Goal: Communication & Community: Share content

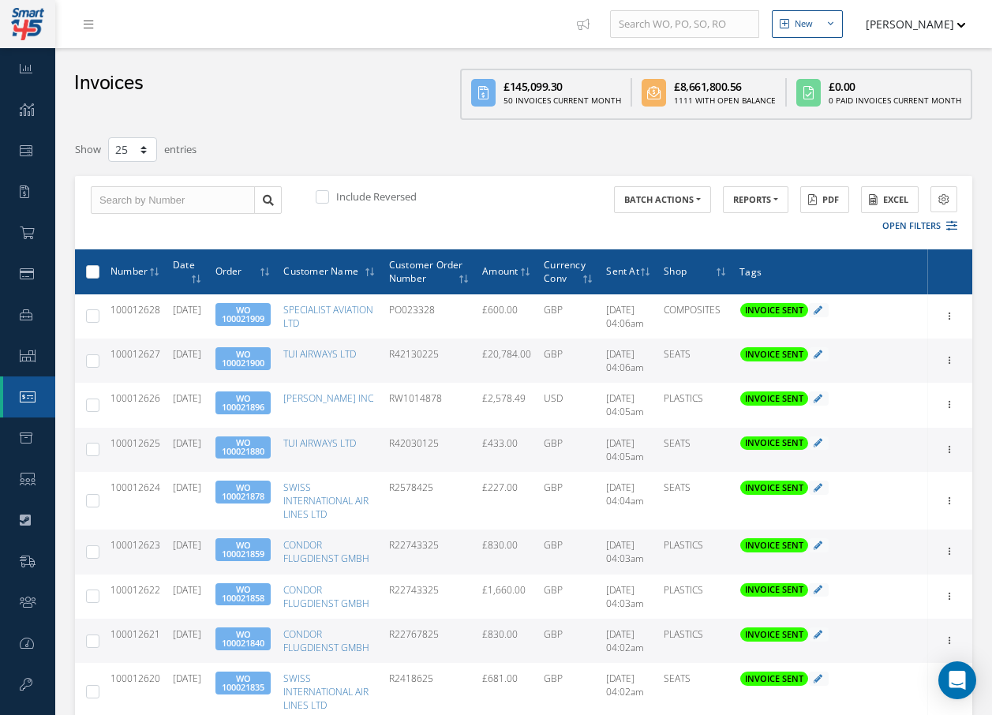
select select "25"
click at [86, 19] on icon at bounding box center [88, 24] width 9 height 11
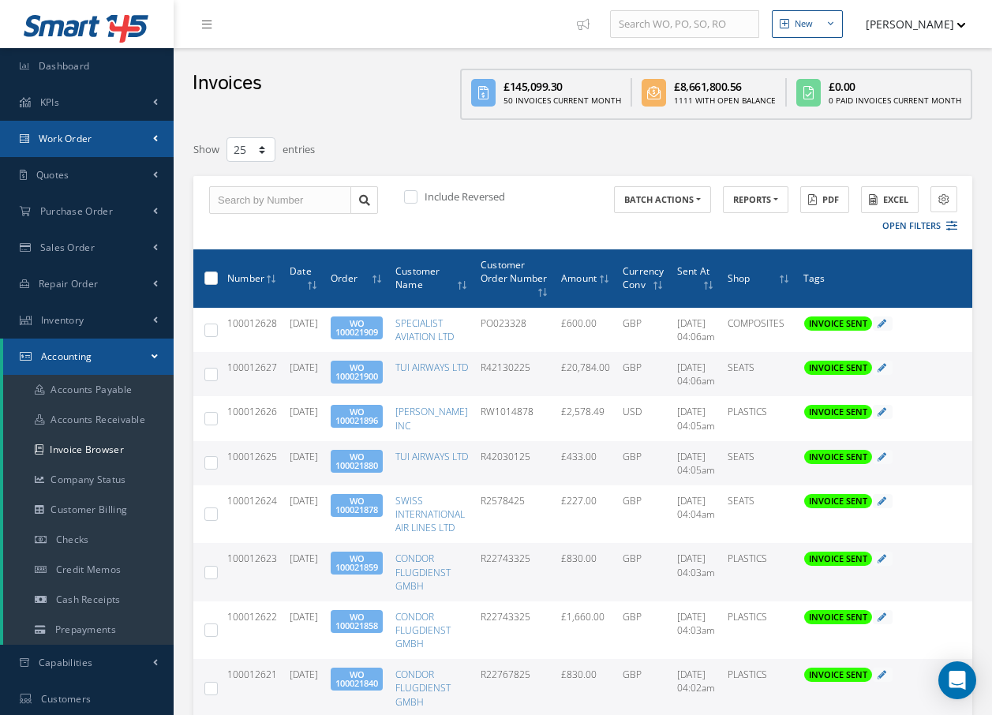
click at [84, 142] on span "Work Order" at bounding box center [66, 138] width 54 height 13
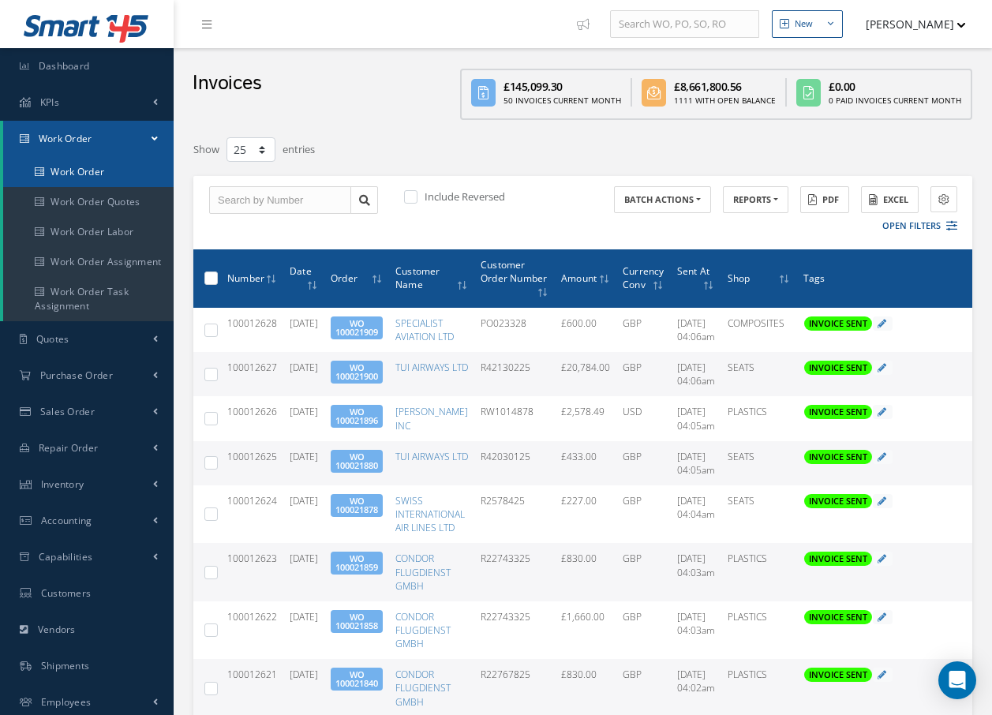
click at [87, 169] on link "Work Order" at bounding box center [88, 172] width 171 height 30
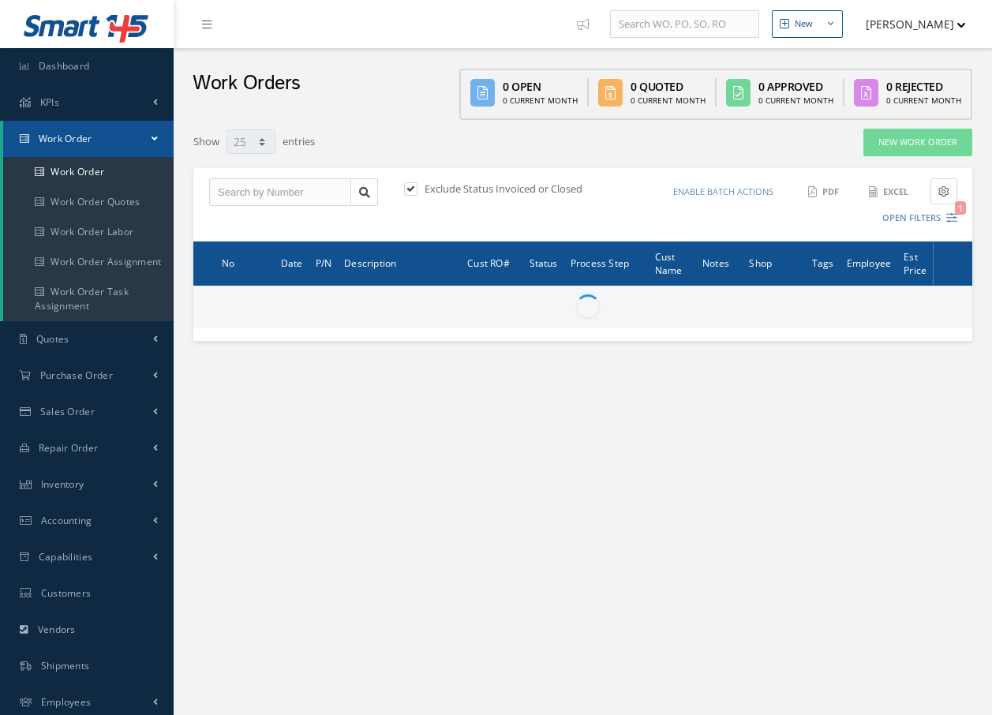
select select "25"
type input "All Work Request"
type input "All Work Performed"
type input "All Status"
type input "WO Part Status"
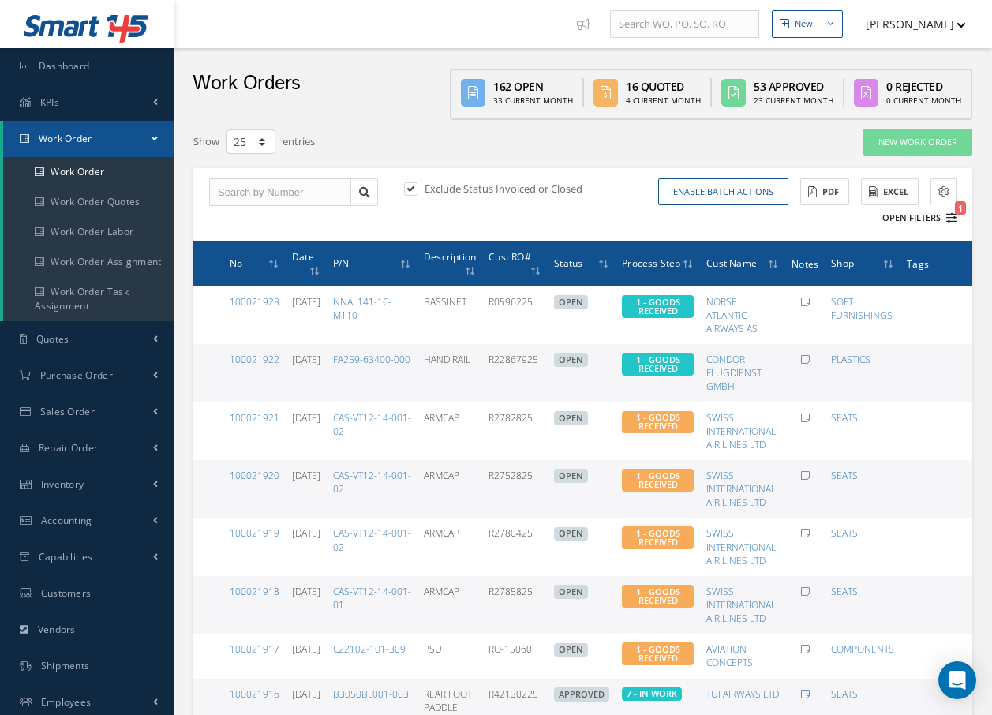
click at [955, 218] on icon "1" at bounding box center [952, 217] width 11 height 11
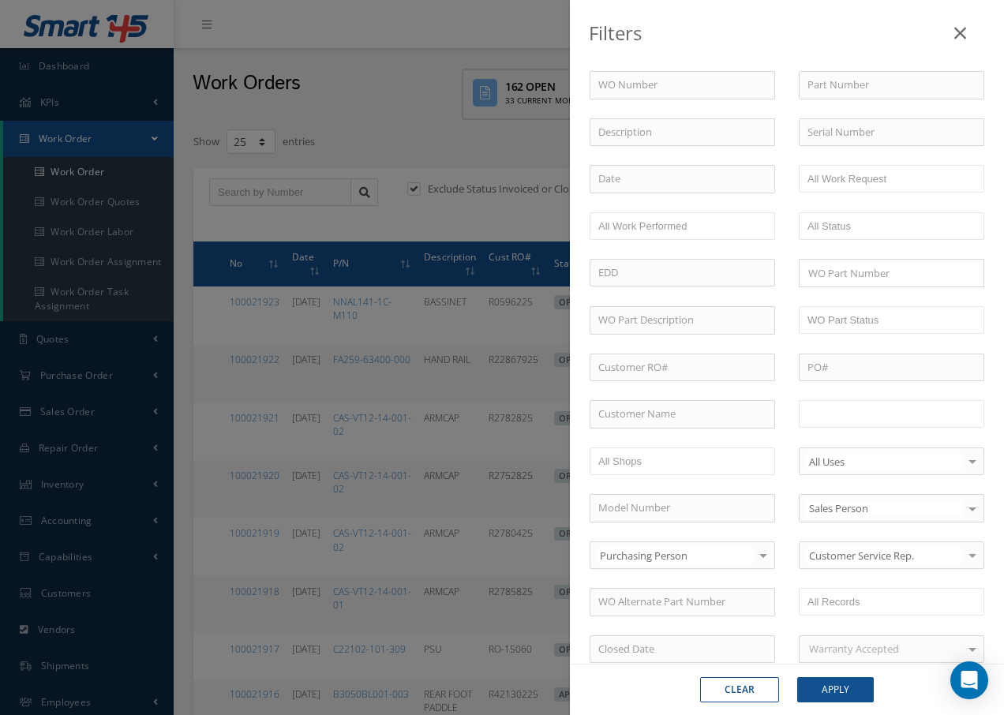
click at [859, 414] on input "text" at bounding box center [858, 414] width 100 height 20
click at [840, 685] on button "Apply" at bounding box center [835, 689] width 77 height 25
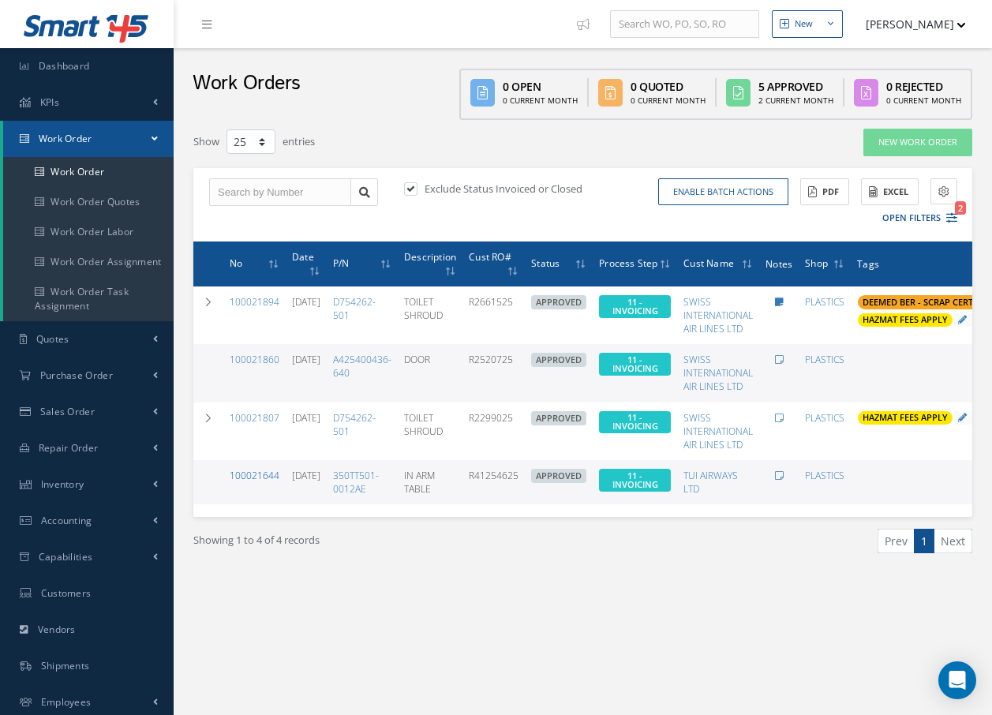
click at [267, 475] on link "100021644" at bounding box center [255, 475] width 50 height 13
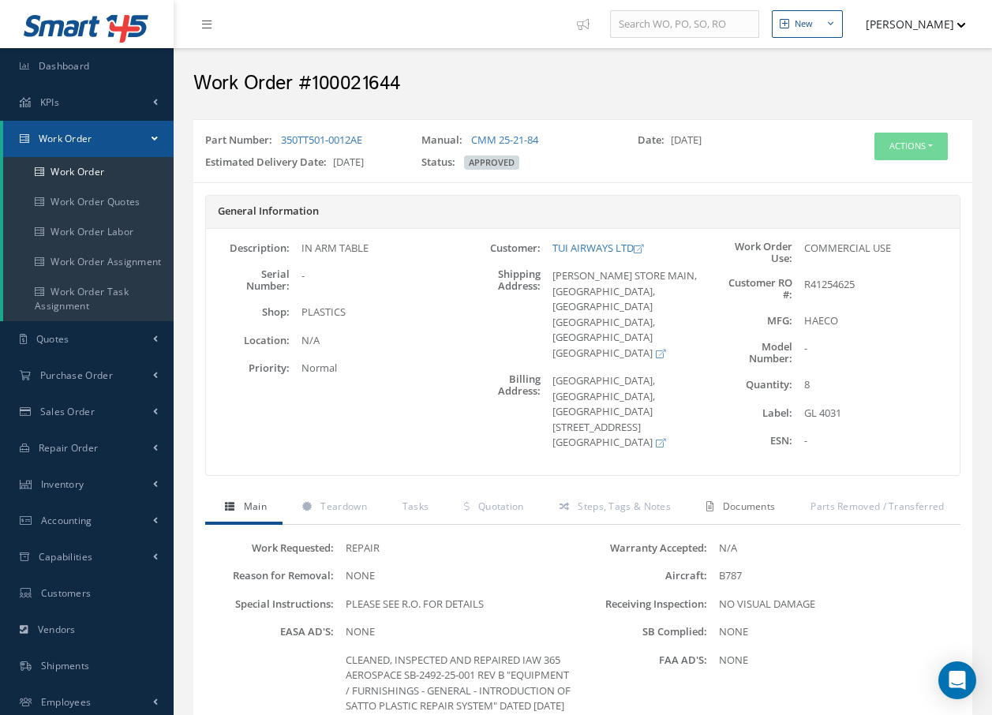
click at [762, 509] on span "Documents" at bounding box center [749, 506] width 53 height 13
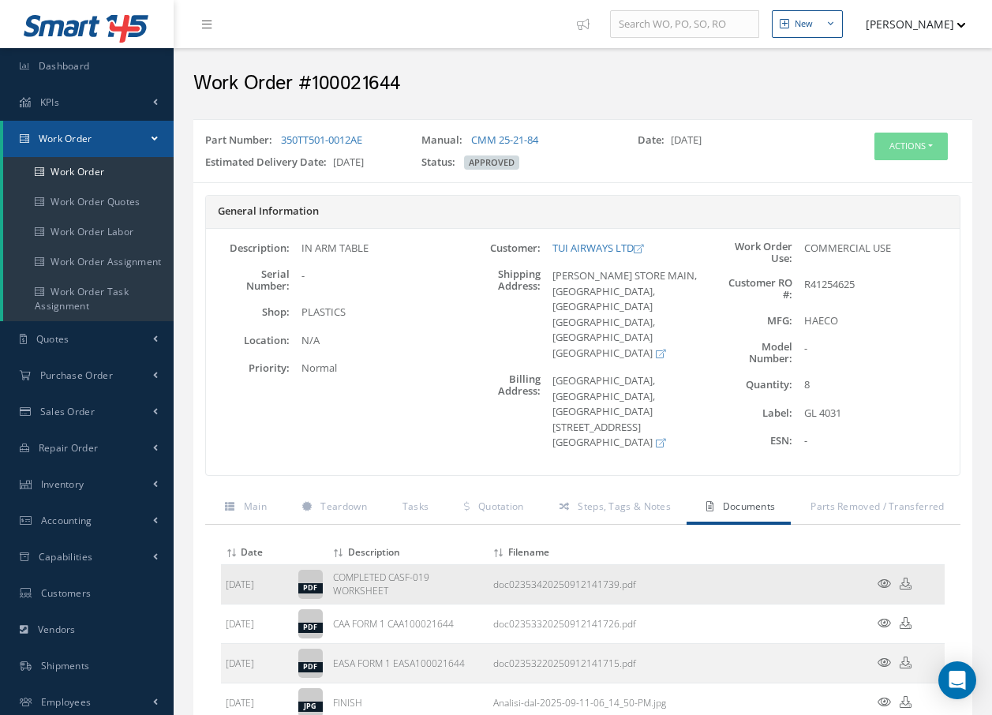
click at [886, 587] on icon at bounding box center [884, 584] width 13 height 12
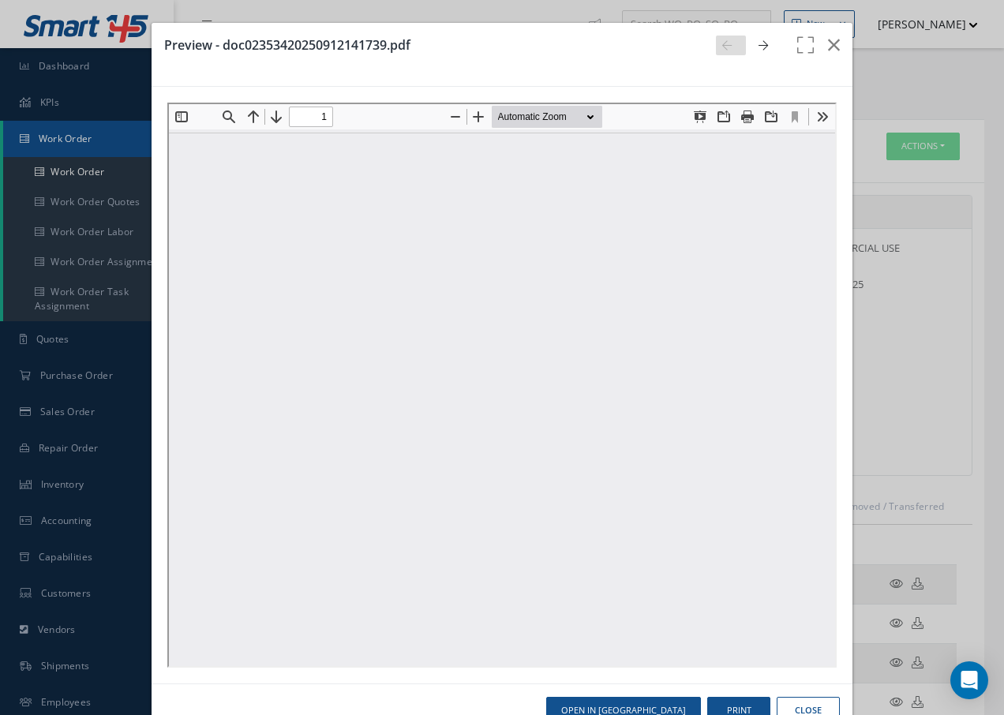
type input "0"
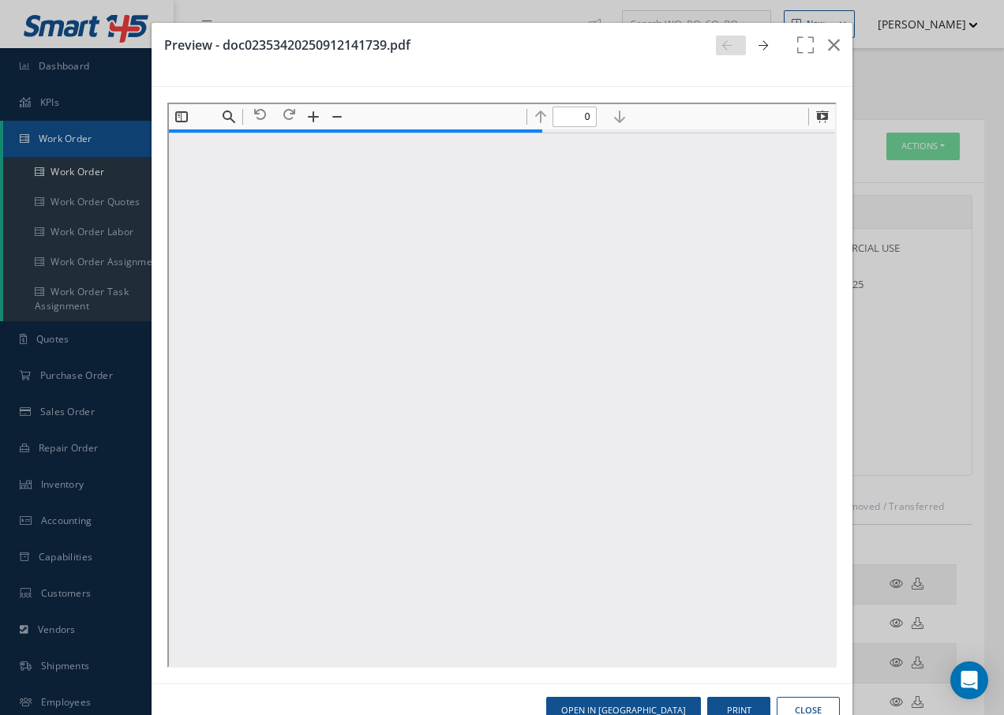
type input "1"
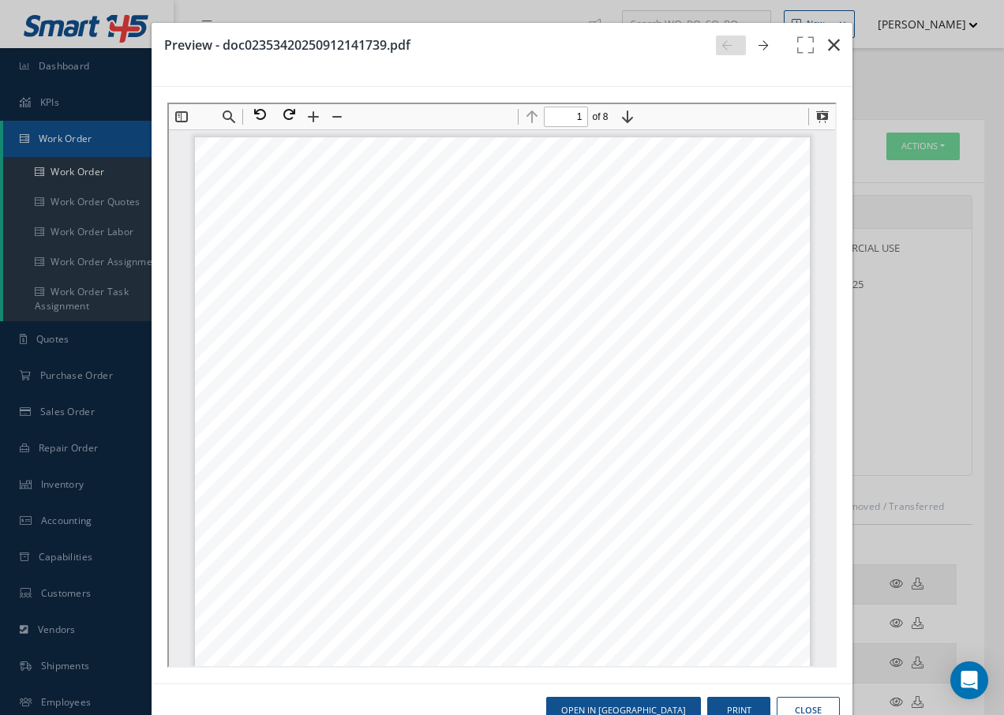
click at [828, 45] on icon "button" at bounding box center [834, 45] width 12 height 19
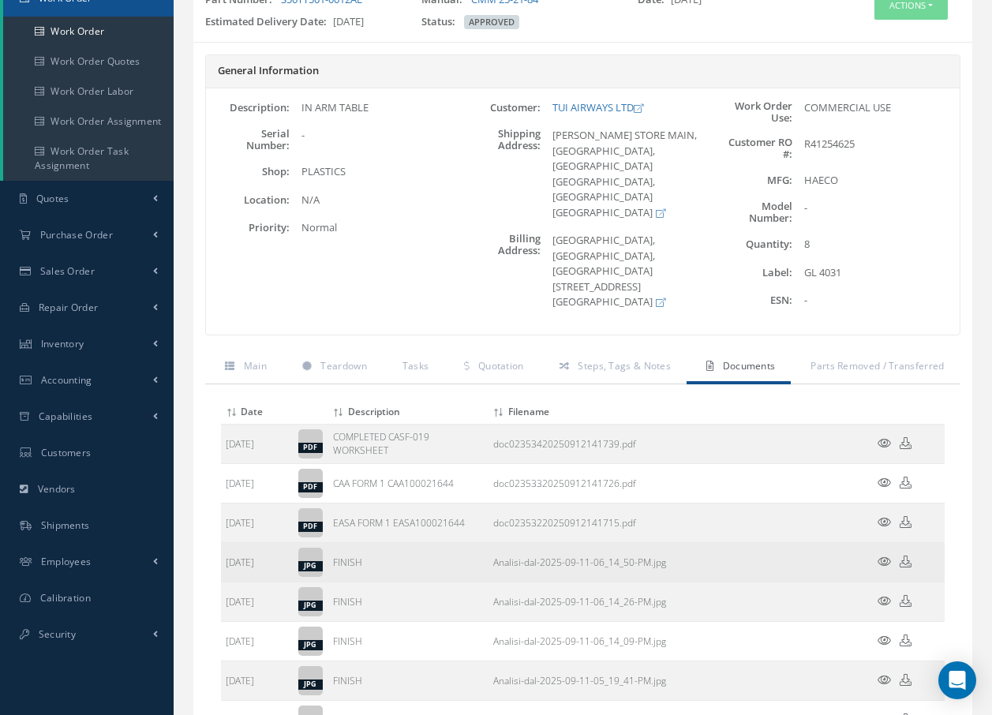
scroll to position [158, 0]
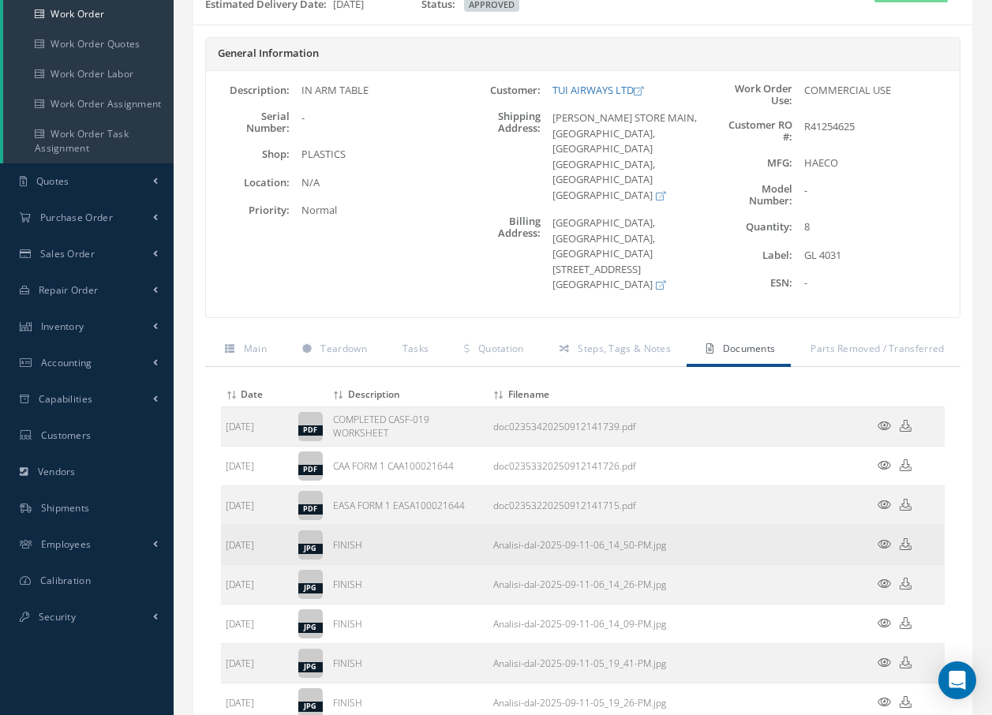
click at [887, 544] on icon at bounding box center [884, 544] width 13 height 12
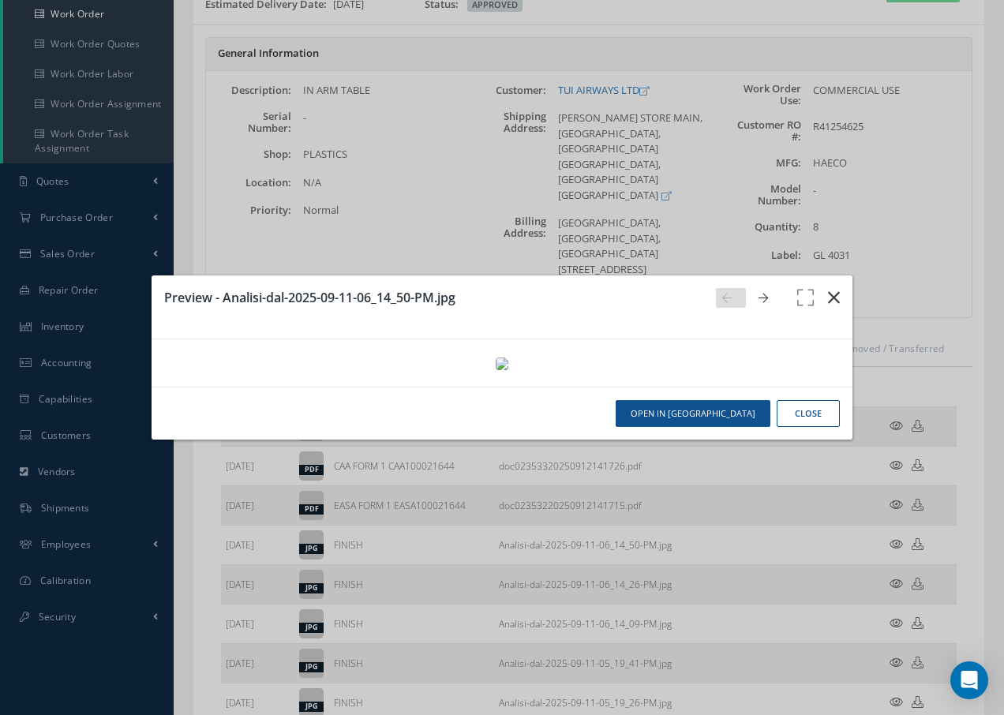
click at [835, 288] on icon "button" at bounding box center [834, 297] width 12 height 19
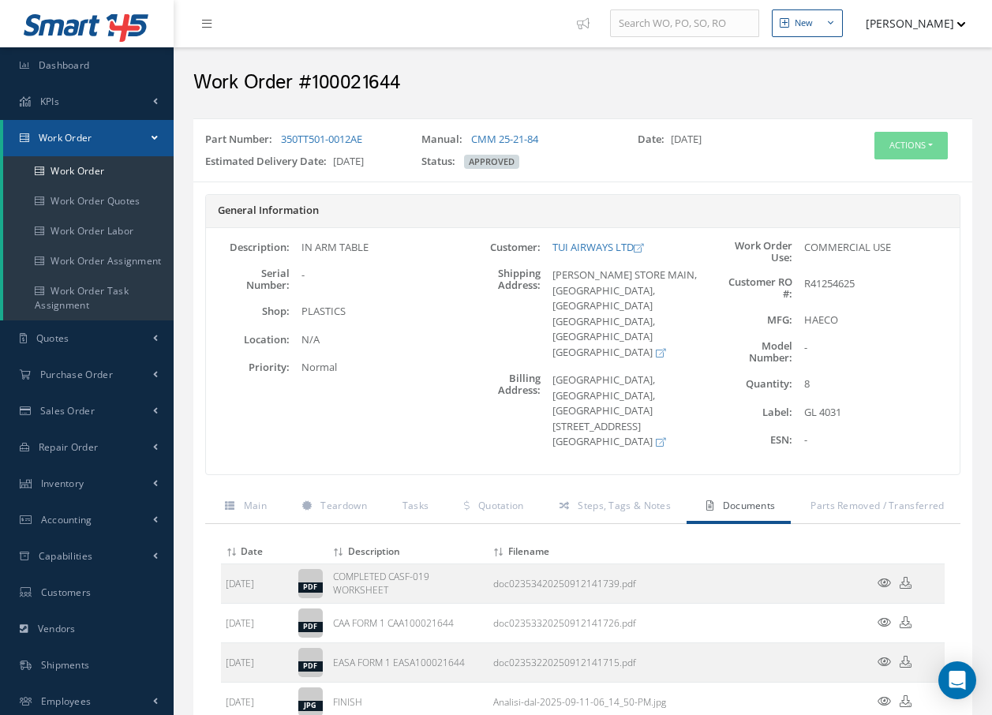
scroll to position [0, 0]
click at [914, 140] on button "Actions" at bounding box center [911, 147] width 73 height 28
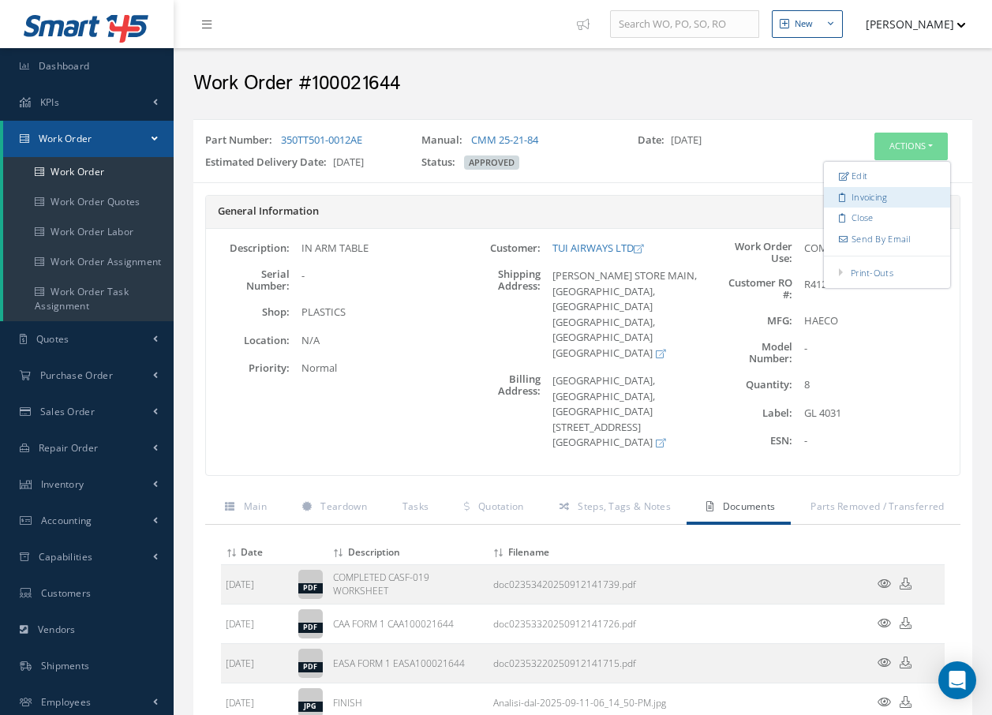
click at [893, 196] on link "Invoicing" at bounding box center [887, 197] width 126 height 21
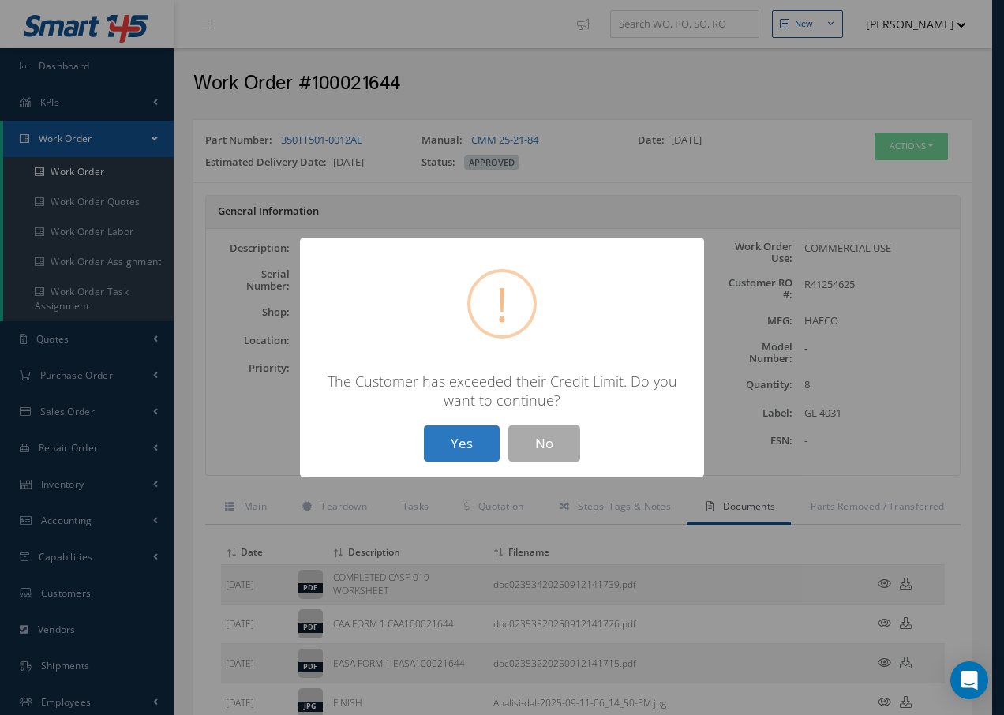
click at [469, 451] on button "Yes" at bounding box center [462, 444] width 76 height 37
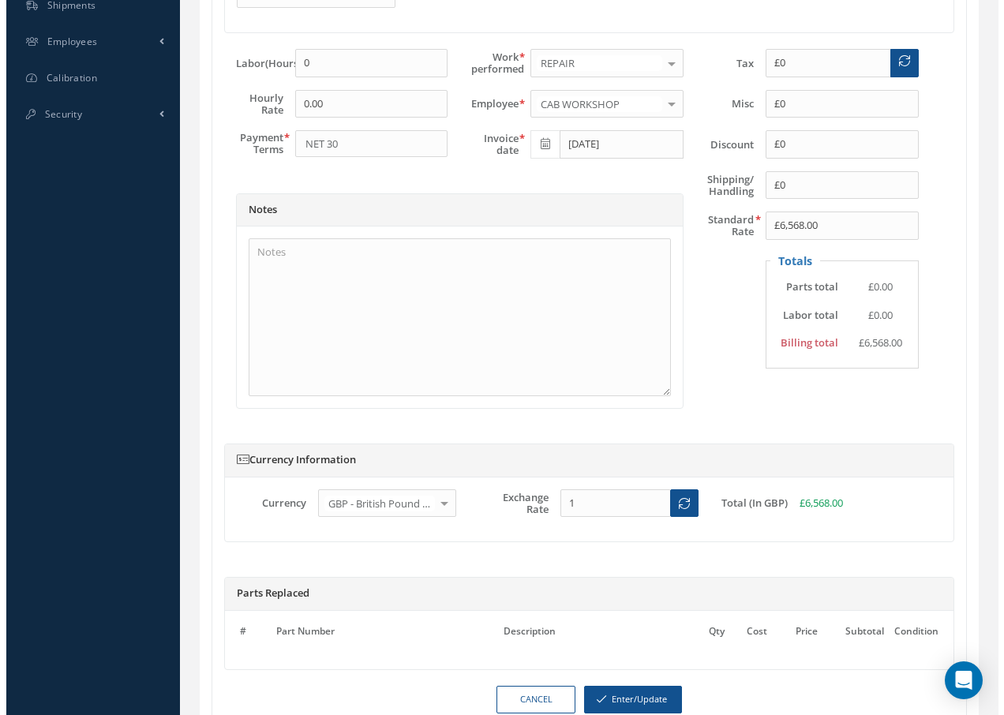
scroll to position [763, 0]
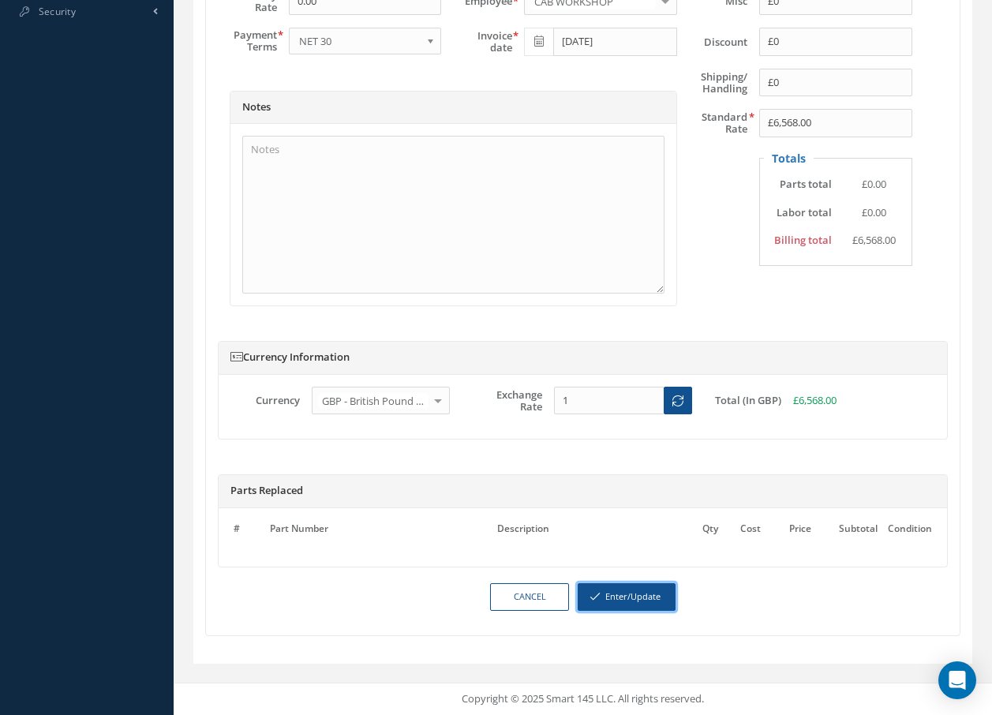
click at [636, 595] on button "Enter/Update" at bounding box center [627, 597] width 98 height 28
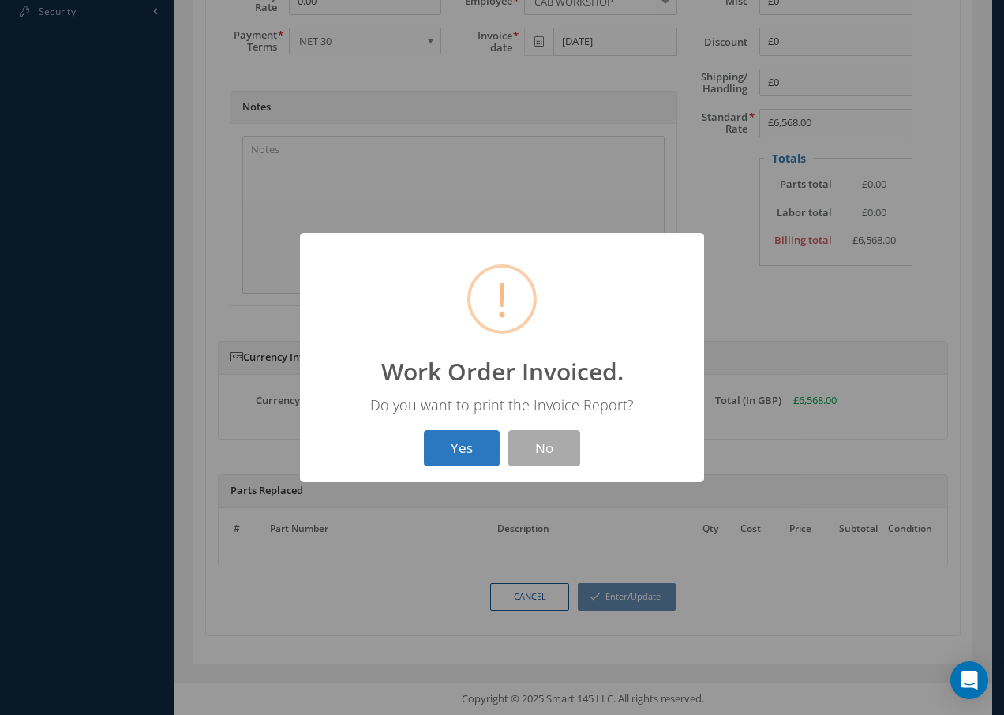
click at [472, 458] on button "Yes" at bounding box center [462, 448] width 76 height 37
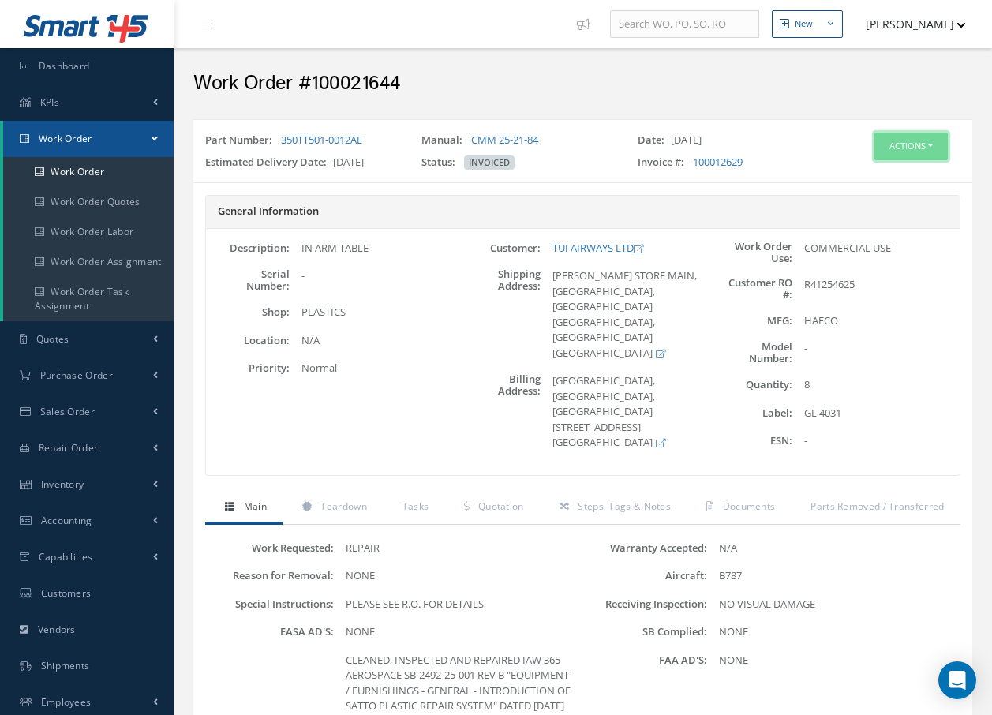
click at [902, 143] on button "Actions" at bounding box center [911, 147] width 73 height 28
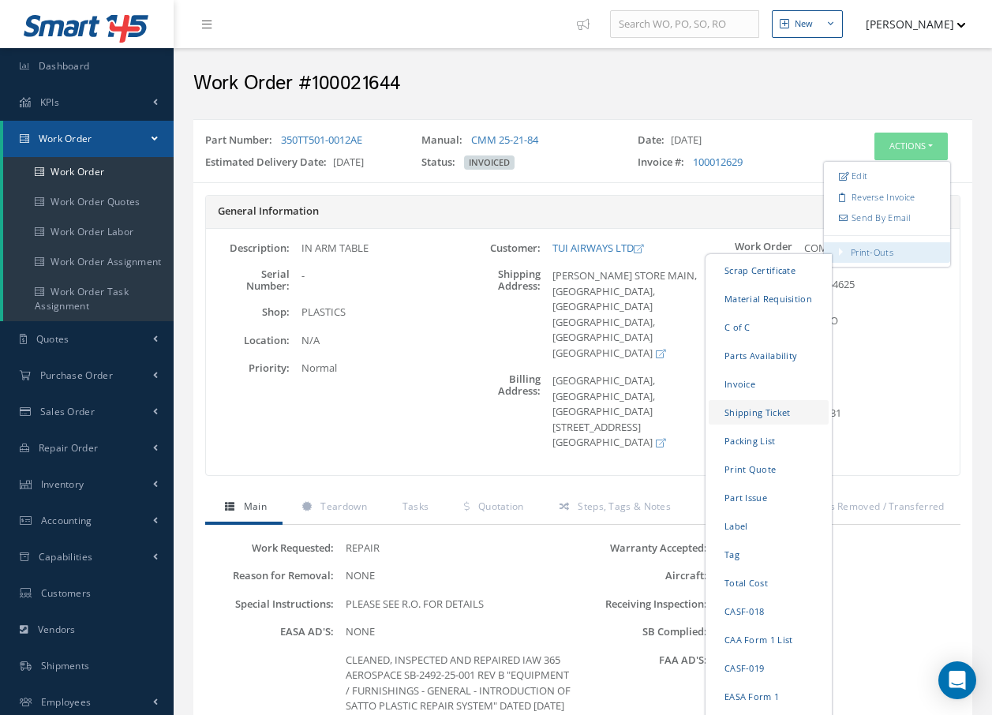
click at [770, 411] on link "Shipping Ticket" at bounding box center [769, 412] width 120 height 24
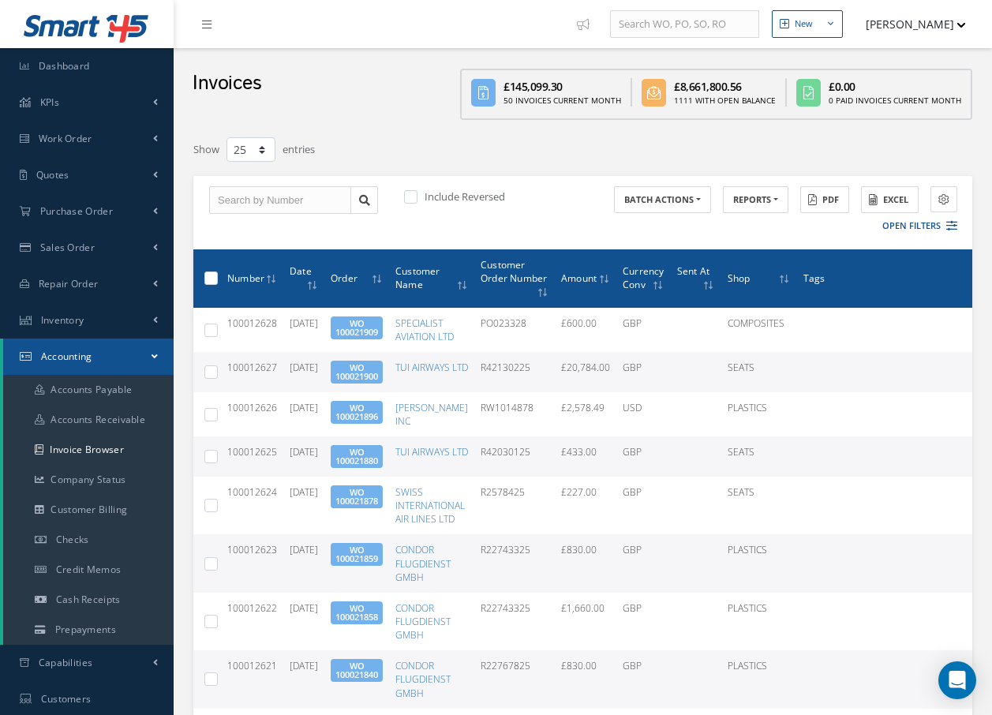
select select "25"
click at [88, 136] on span "Work Order" at bounding box center [66, 138] width 54 height 13
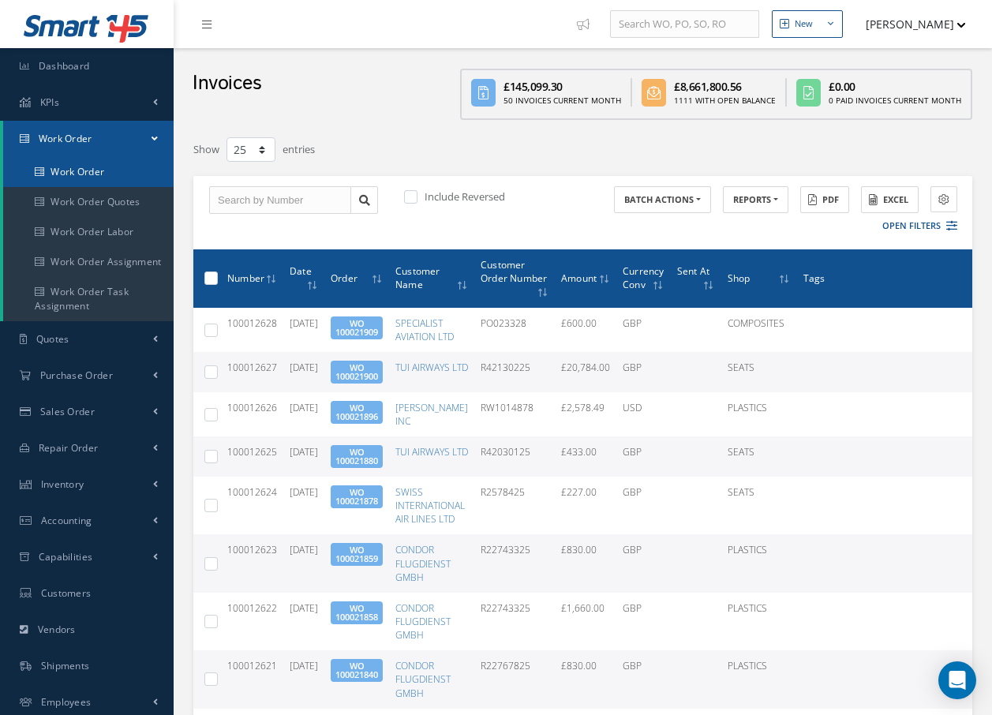
click at [111, 174] on link "Work Order" at bounding box center [88, 172] width 171 height 30
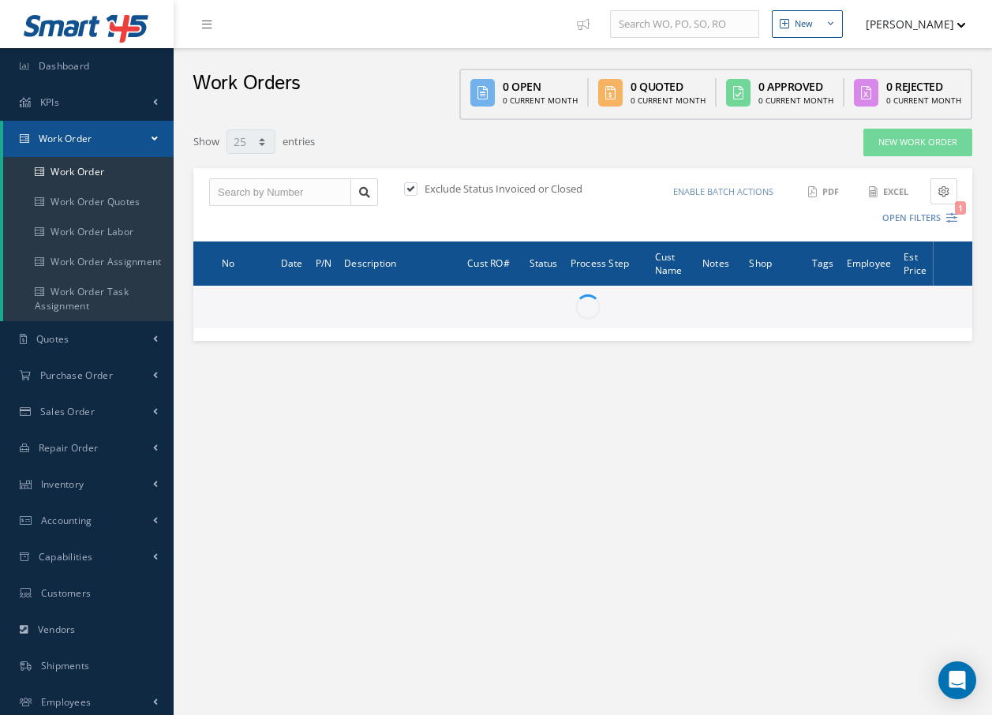
select select "25"
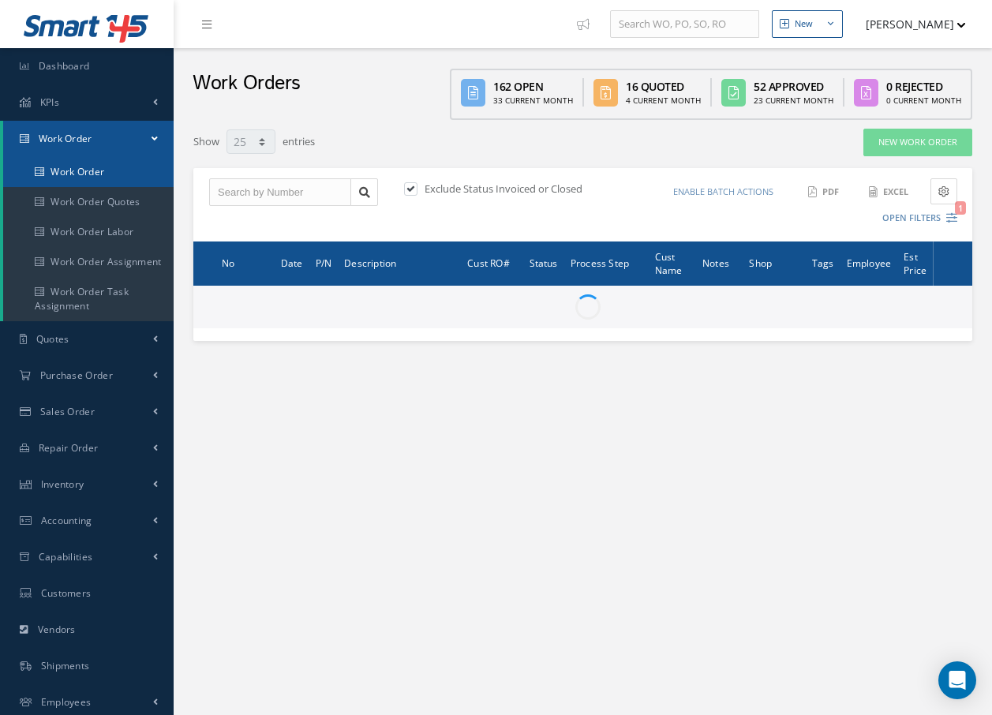
type input "All Work Request"
type input "All Work Performed"
type input "All Status"
type input "WO Part Status"
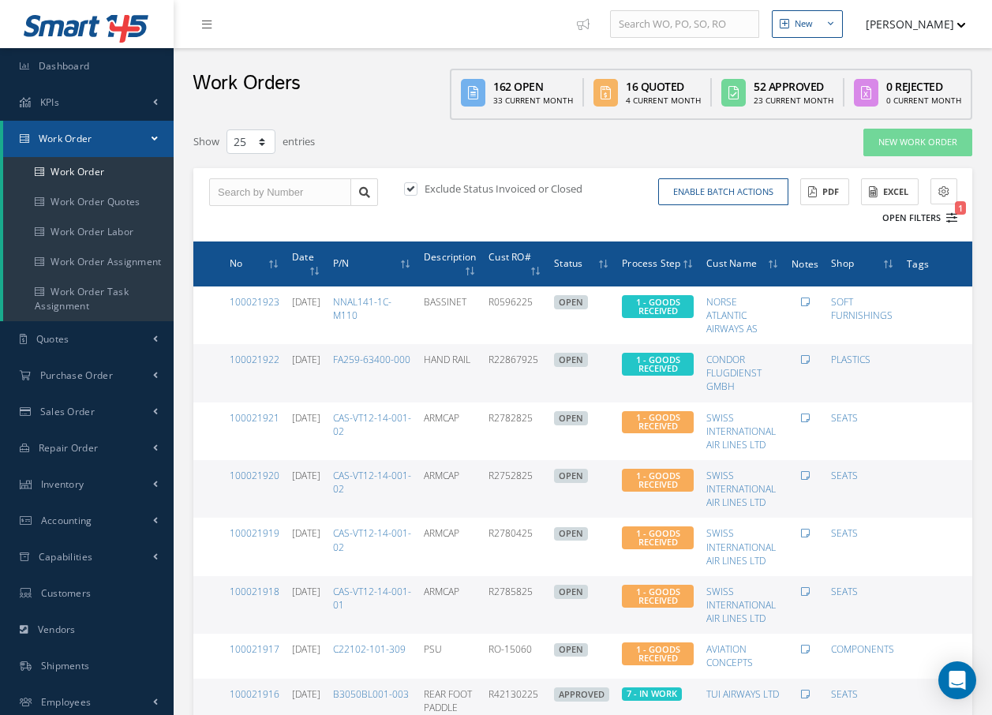
click at [952, 213] on icon "1" at bounding box center [952, 217] width 11 height 11
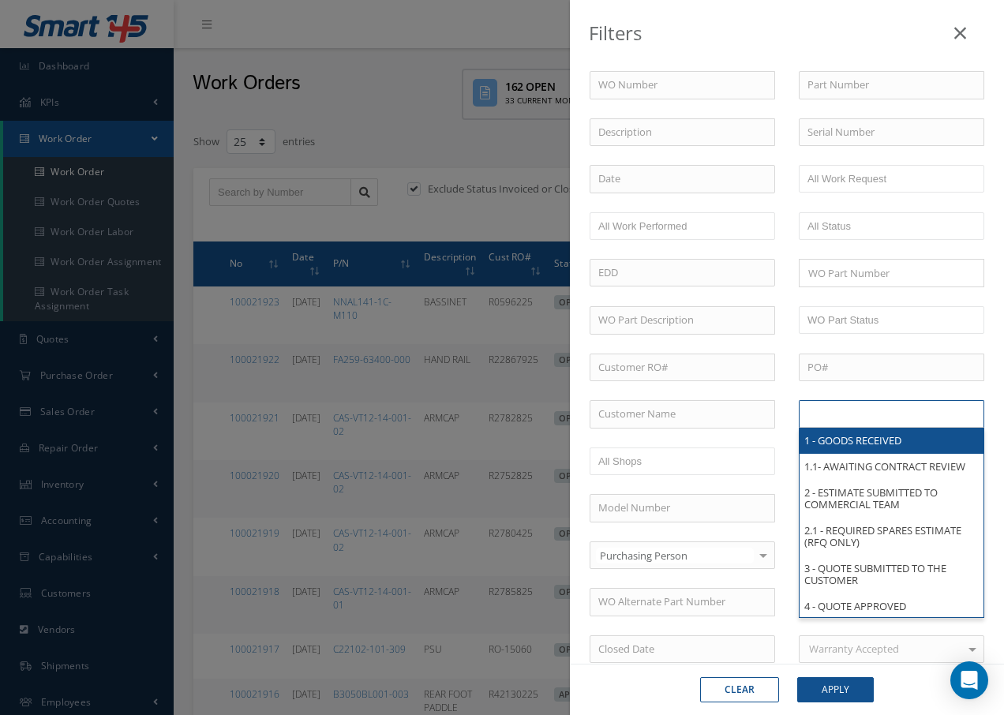
click at [814, 415] on input "text" at bounding box center [858, 414] width 100 height 20
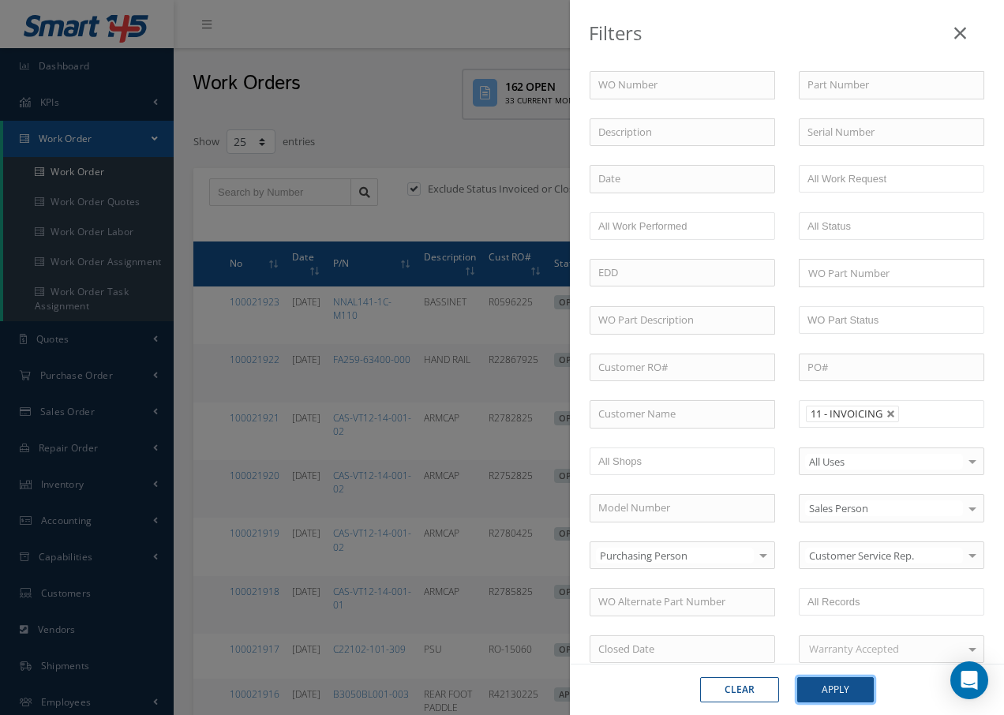
click at [849, 691] on button "Apply" at bounding box center [835, 689] width 77 height 25
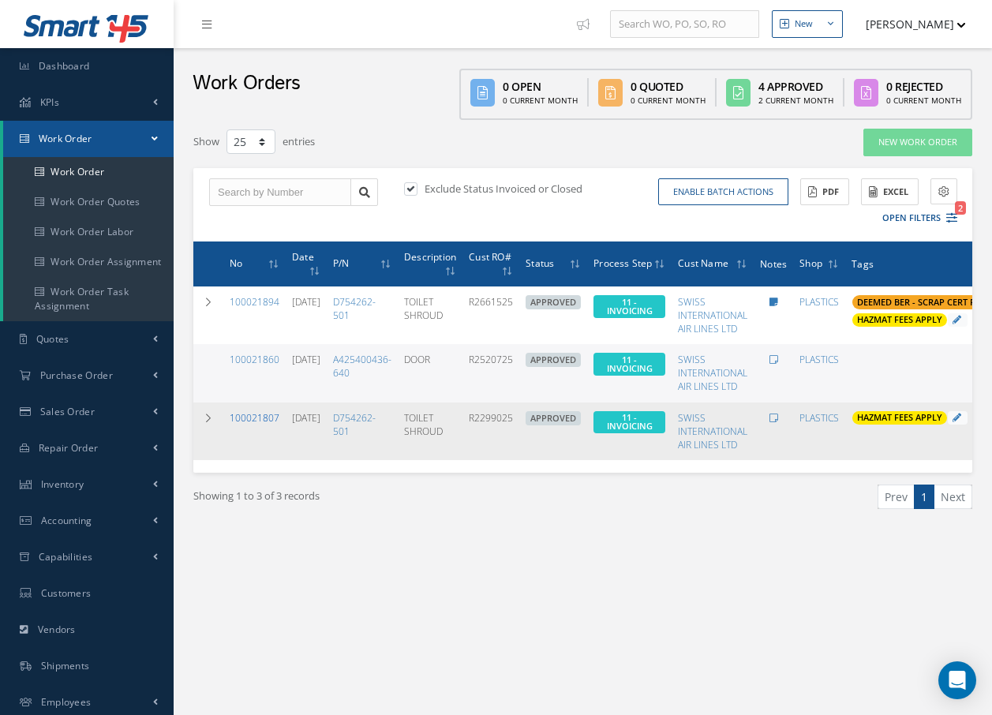
click at [264, 418] on link "100021807" at bounding box center [255, 417] width 50 height 13
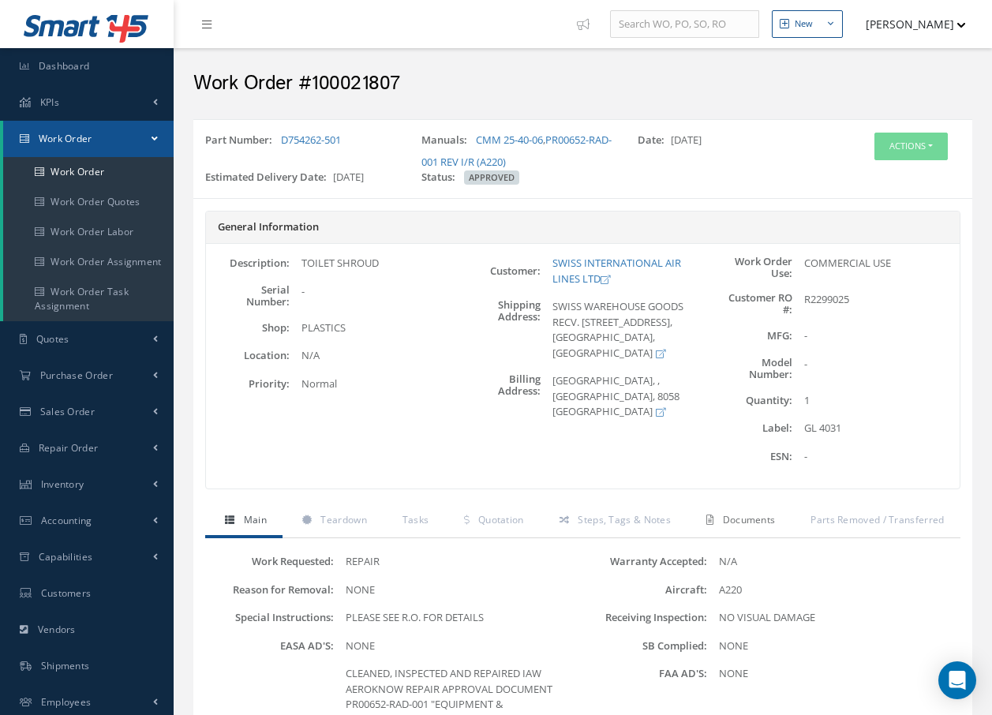
click at [763, 519] on span "Documents" at bounding box center [749, 519] width 53 height 13
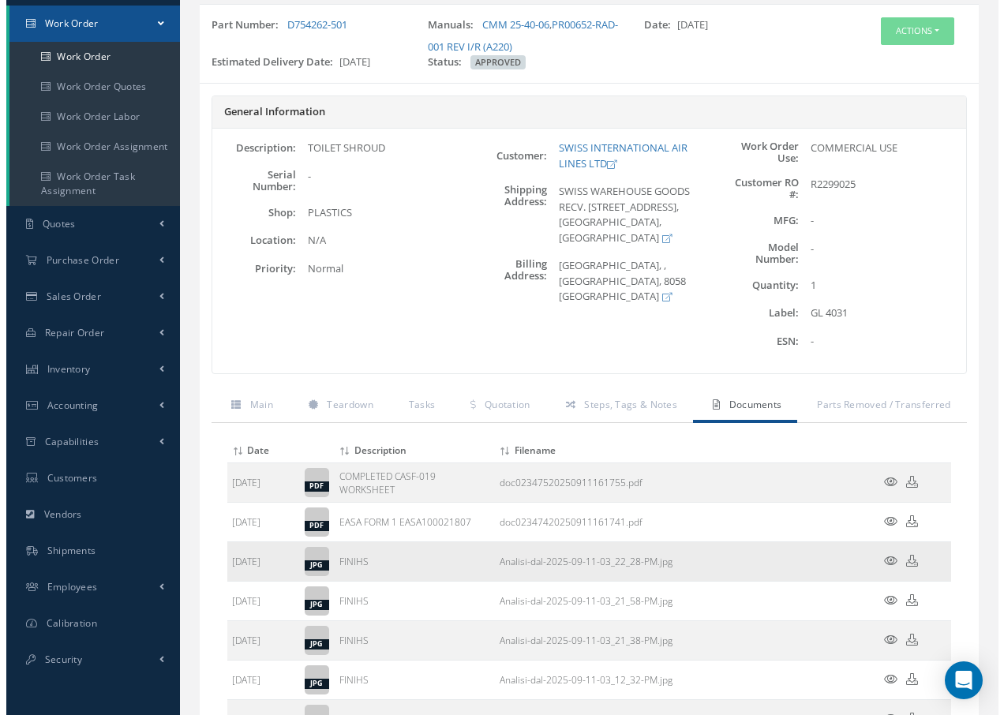
scroll to position [158, 0]
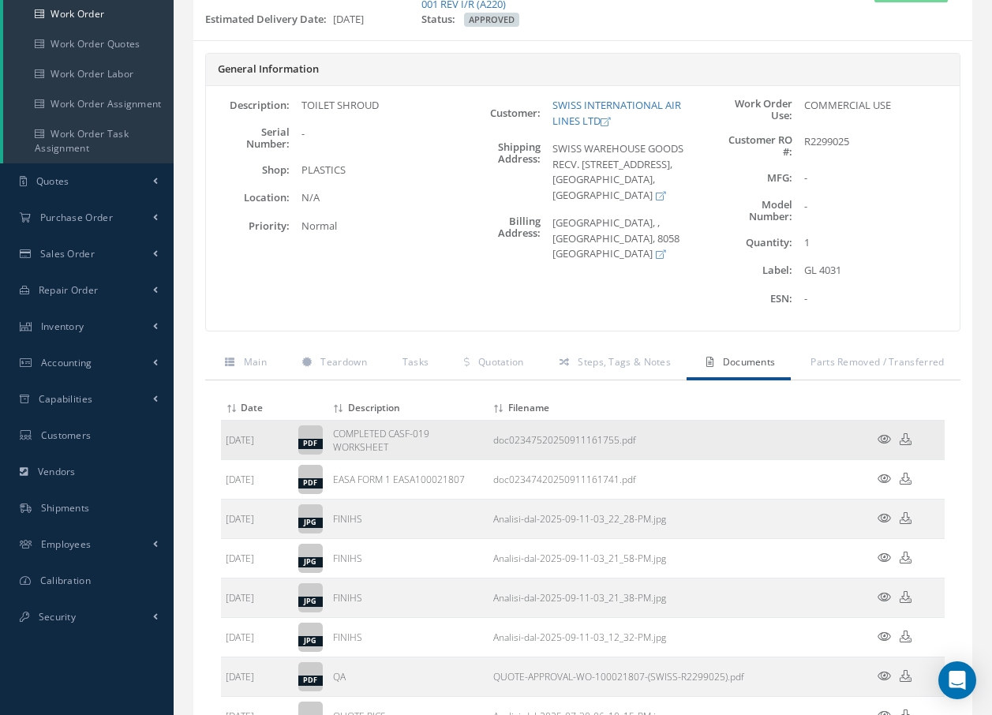
click at [882, 438] on icon at bounding box center [884, 439] width 13 height 12
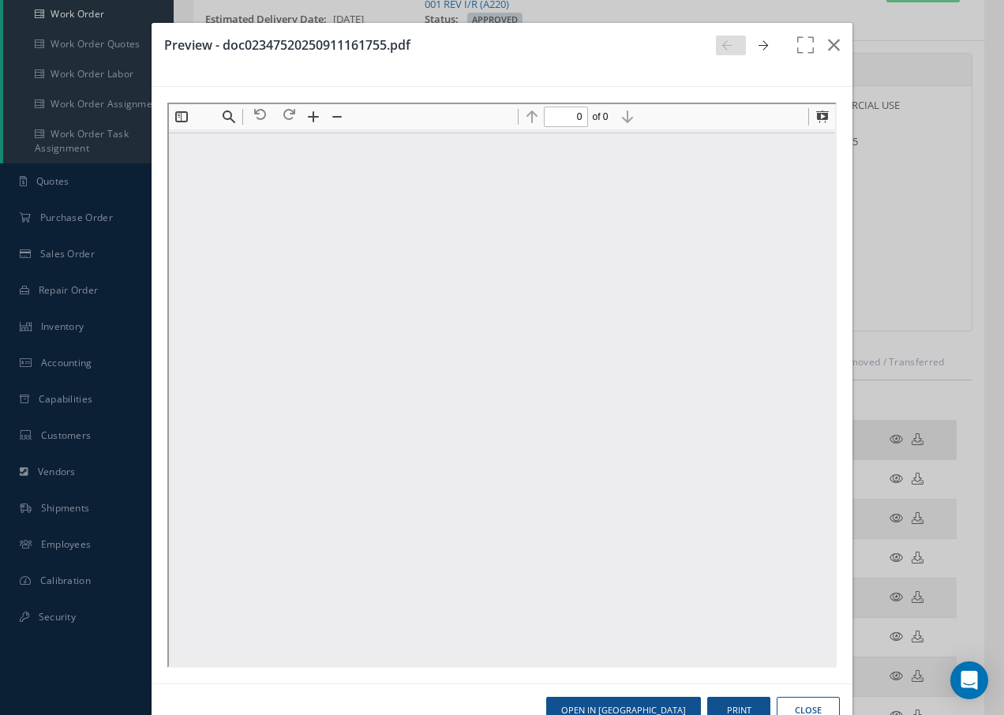
scroll to position [0, 0]
type input "1"
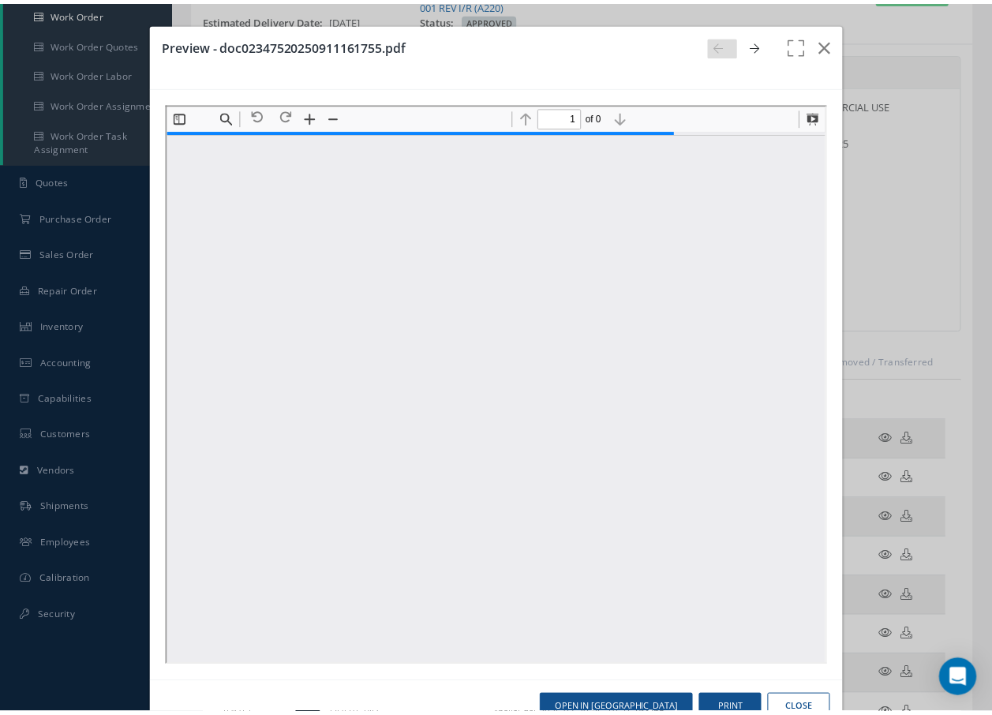
scroll to position [8, 0]
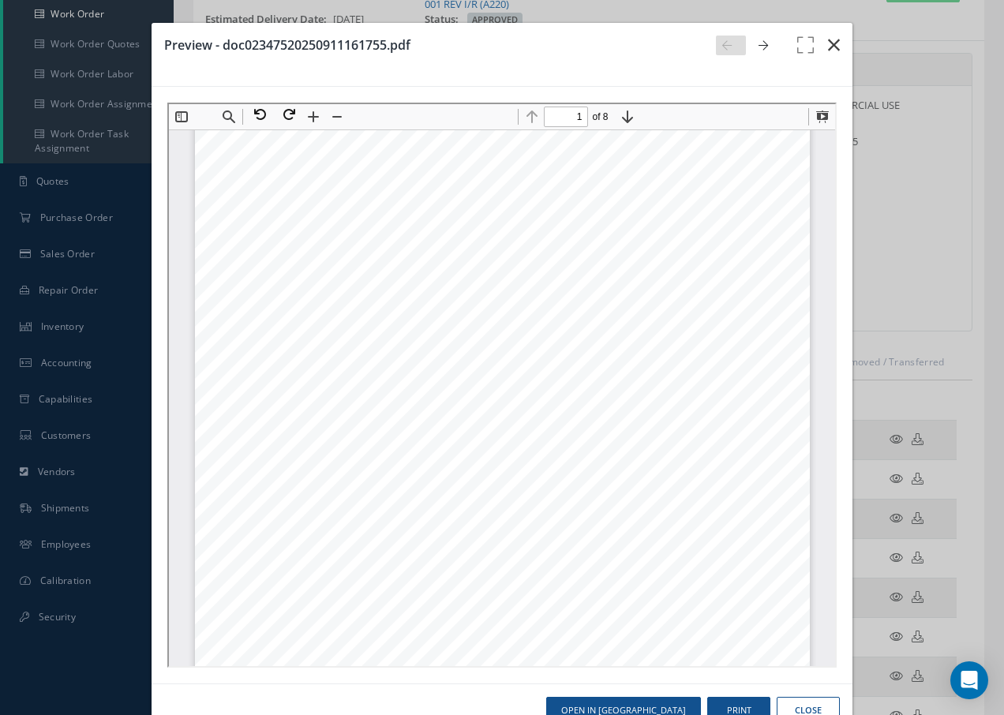
click at [828, 45] on icon "button" at bounding box center [834, 45] width 12 height 19
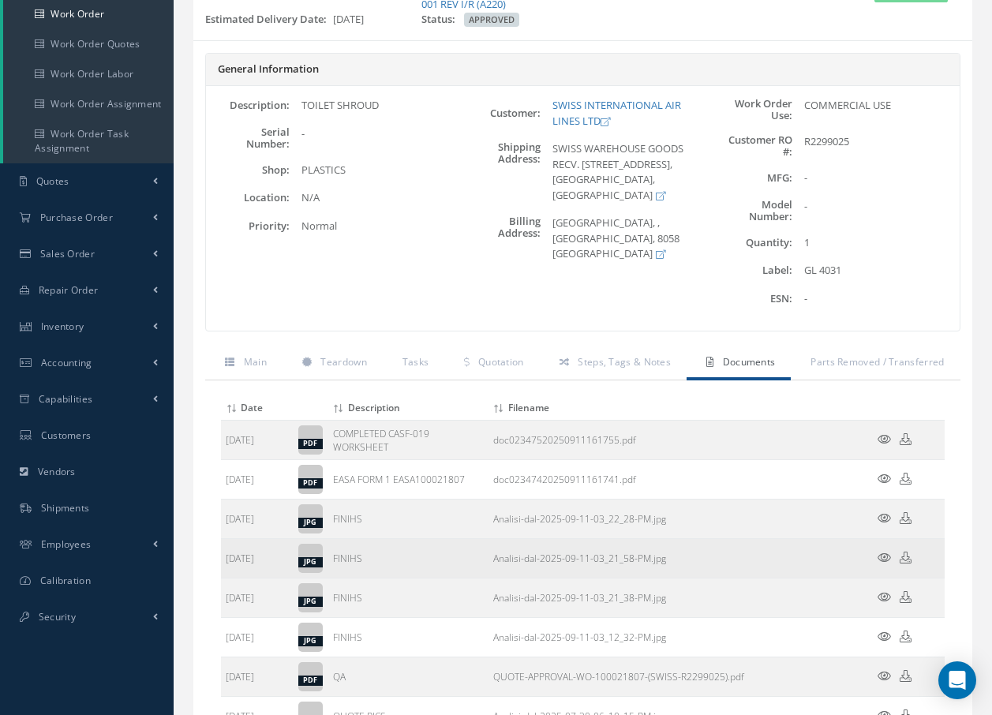
click at [883, 556] on icon at bounding box center [884, 558] width 13 height 12
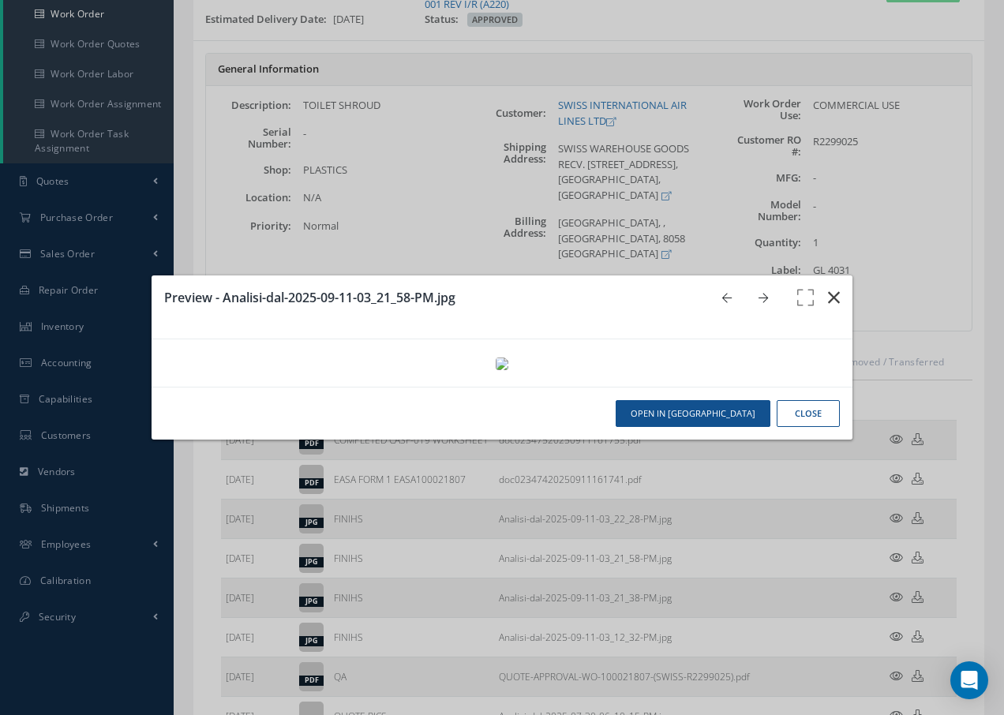
click at [835, 288] on icon "button" at bounding box center [834, 297] width 12 height 19
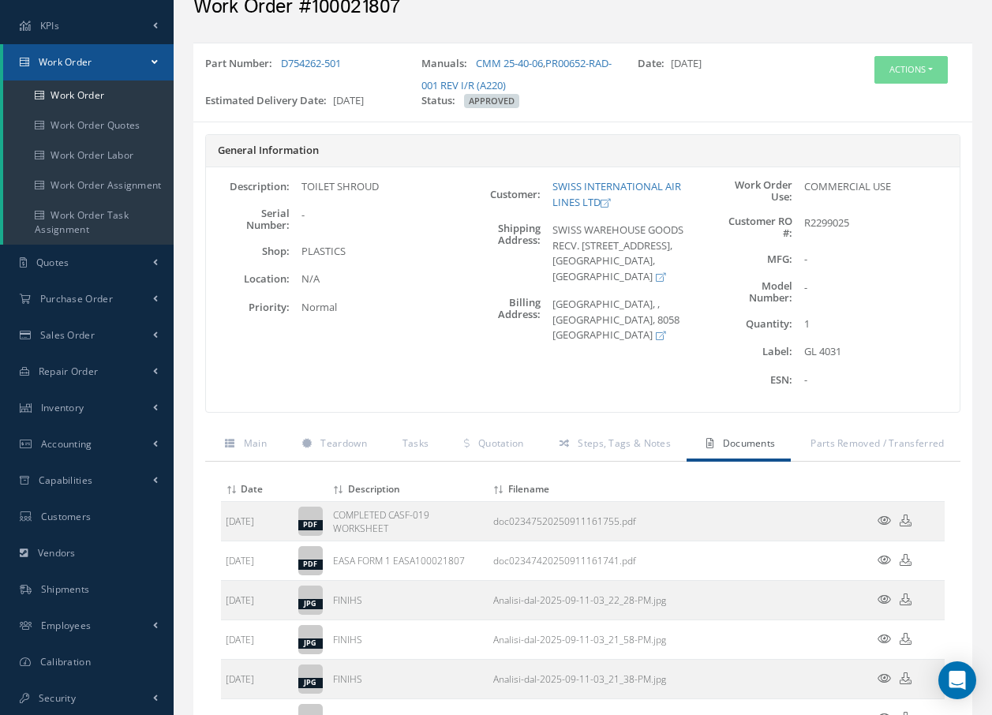
scroll to position [0, 0]
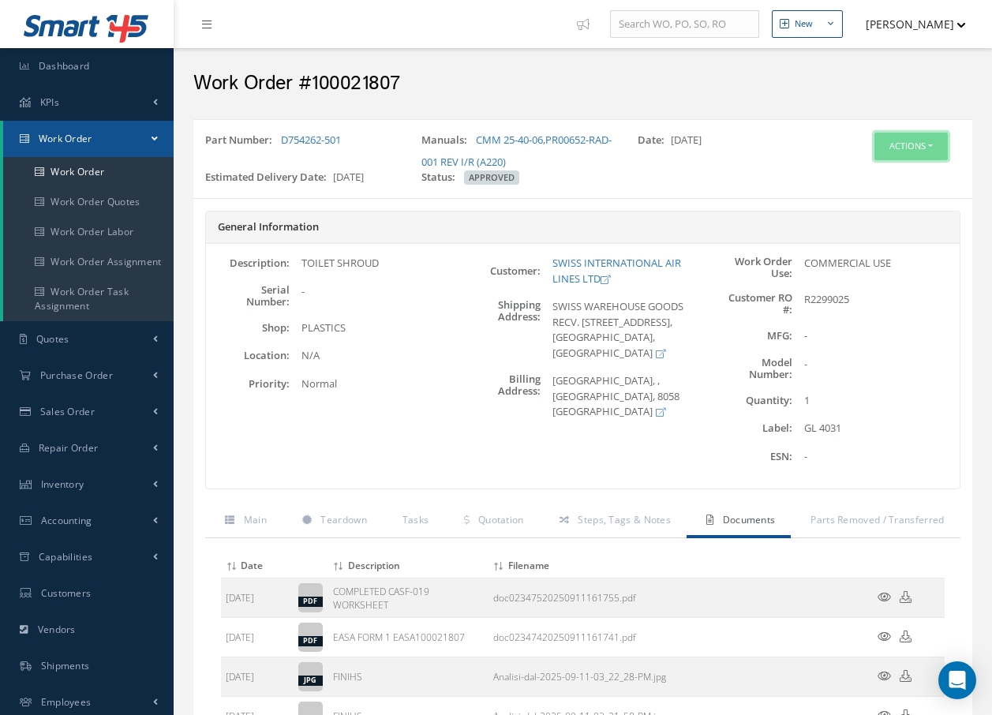
click at [926, 142] on button "Actions" at bounding box center [911, 147] width 73 height 28
click at [891, 197] on link "Invoicing" at bounding box center [887, 197] width 126 height 21
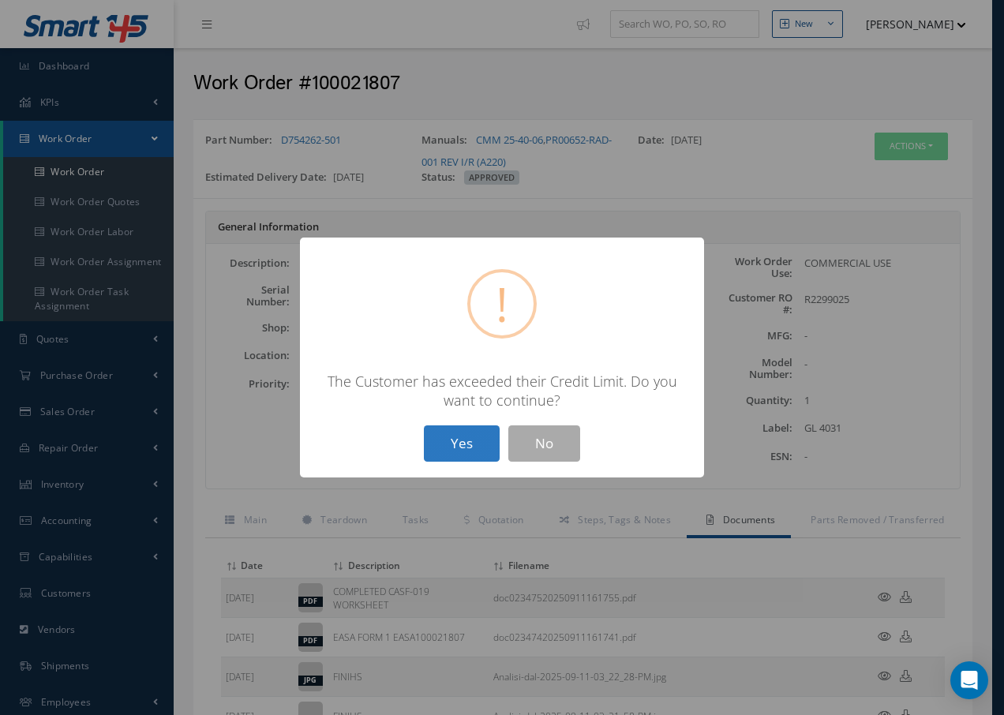
click at [478, 446] on button "Yes" at bounding box center [462, 444] width 76 height 37
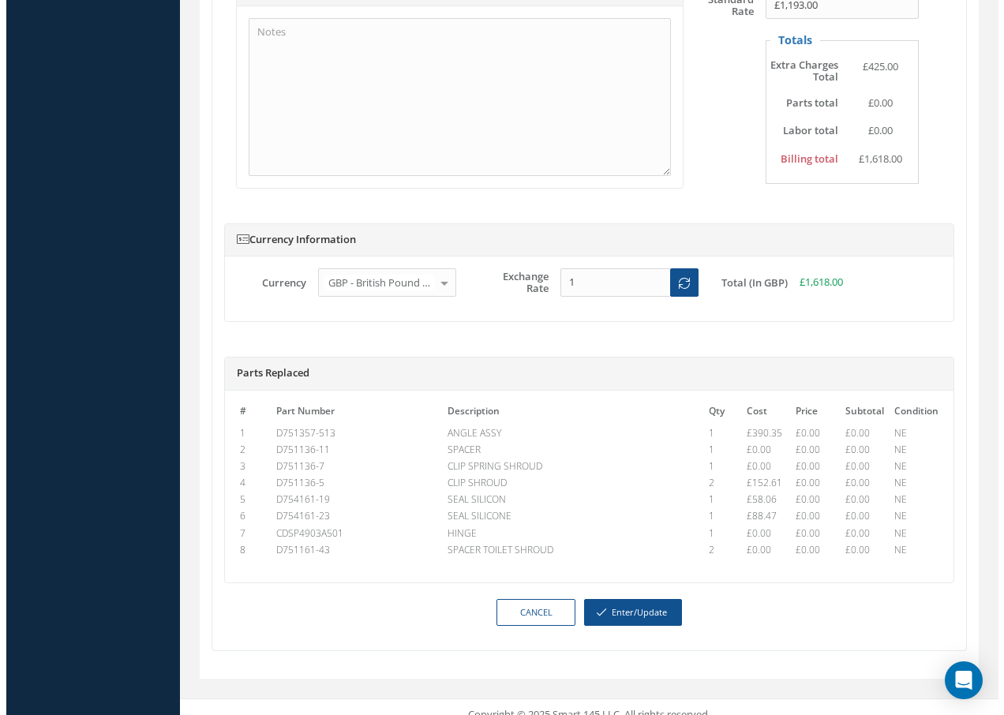
scroll to position [906, 0]
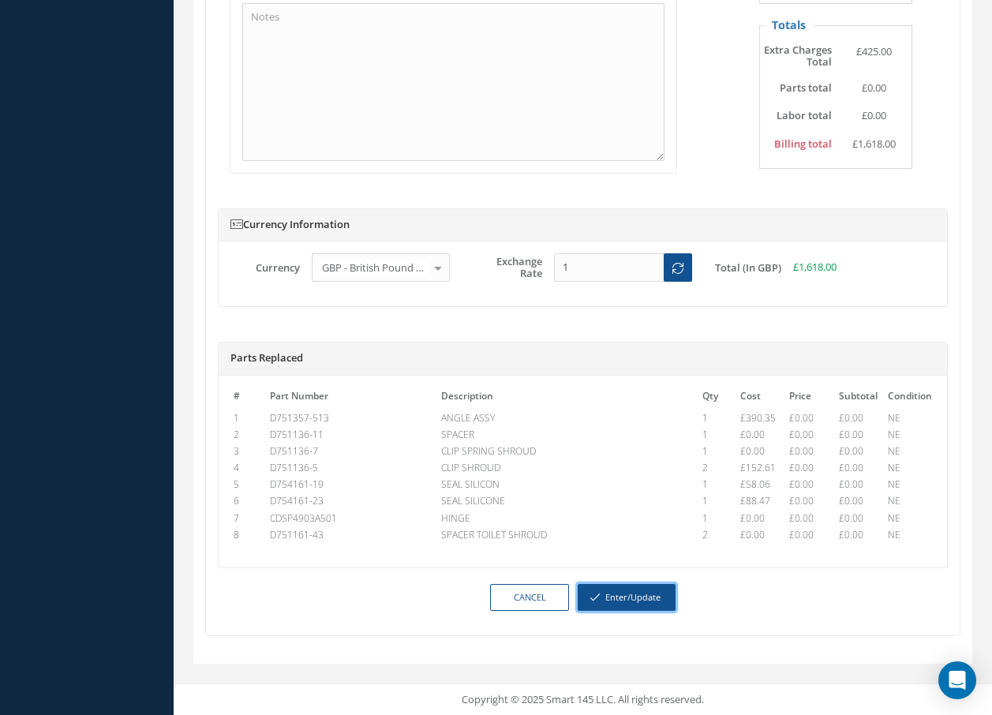
click at [624, 599] on button "Enter/Update" at bounding box center [627, 598] width 98 height 28
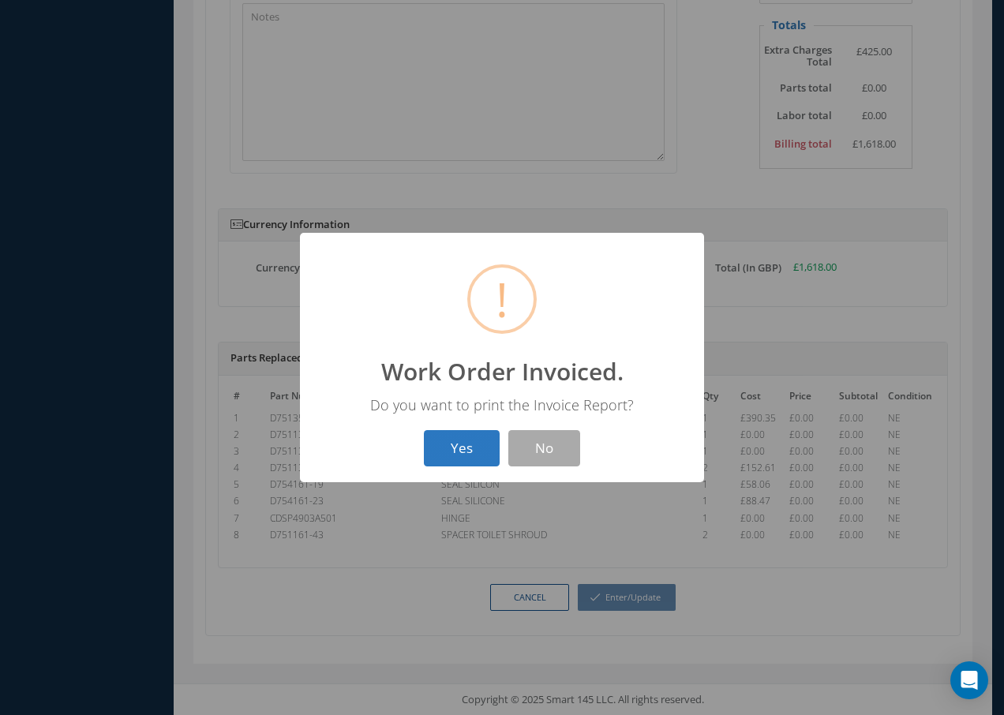
click at [457, 447] on button "Yes" at bounding box center [462, 448] width 76 height 37
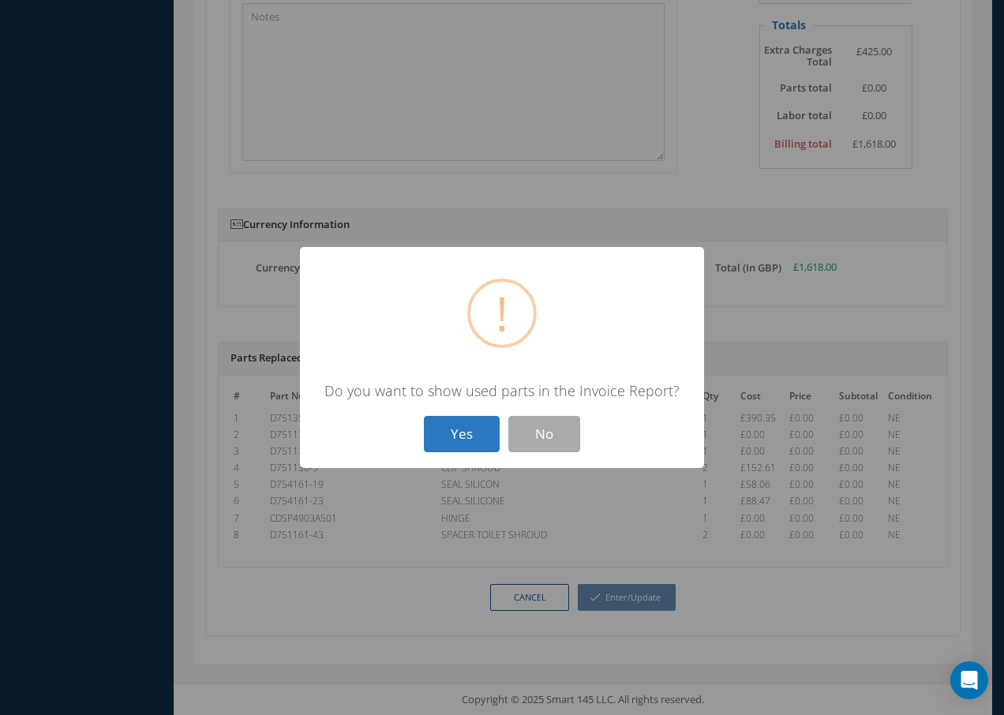
click at [463, 438] on button "Yes" at bounding box center [462, 434] width 76 height 37
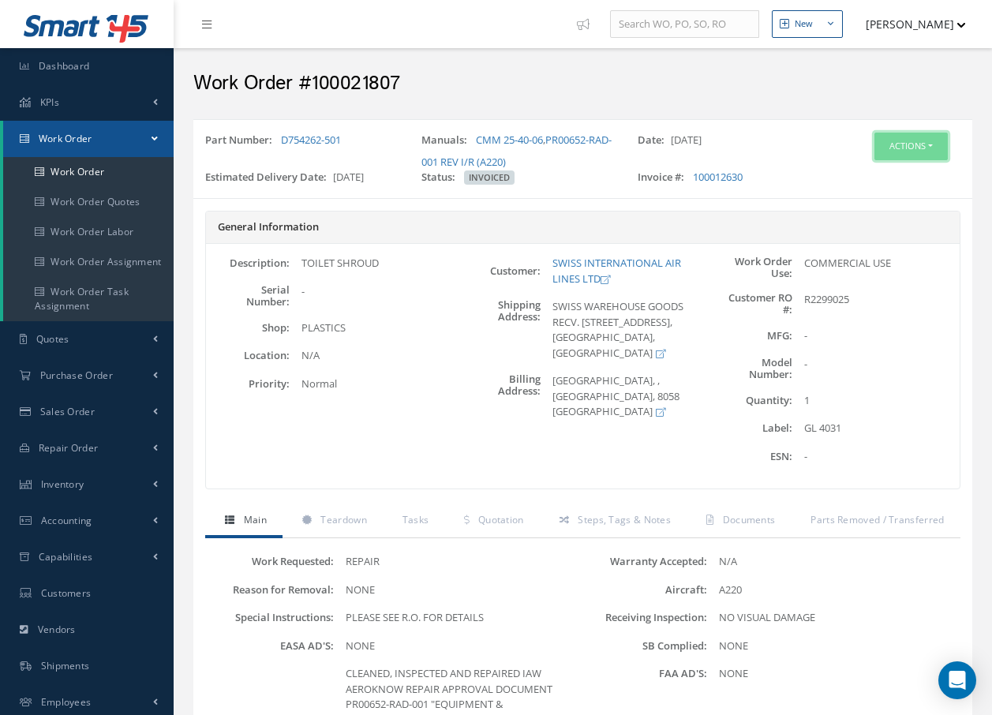
click at [913, 145] on button "Actions" at bounding box center [911, 147] width 73 height 28
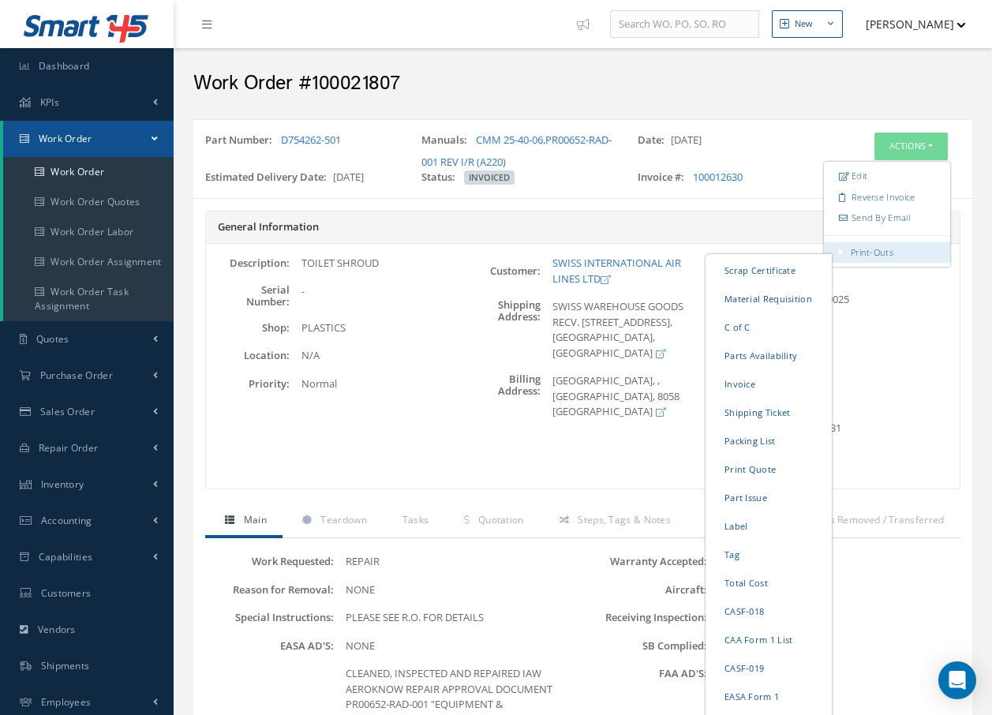
click at [895, 254] on link "Print-Outs Scrap Certificate Material Requisition C of C Parts Availability Inv…" at bounding box center [887, 252] width 126 height 21
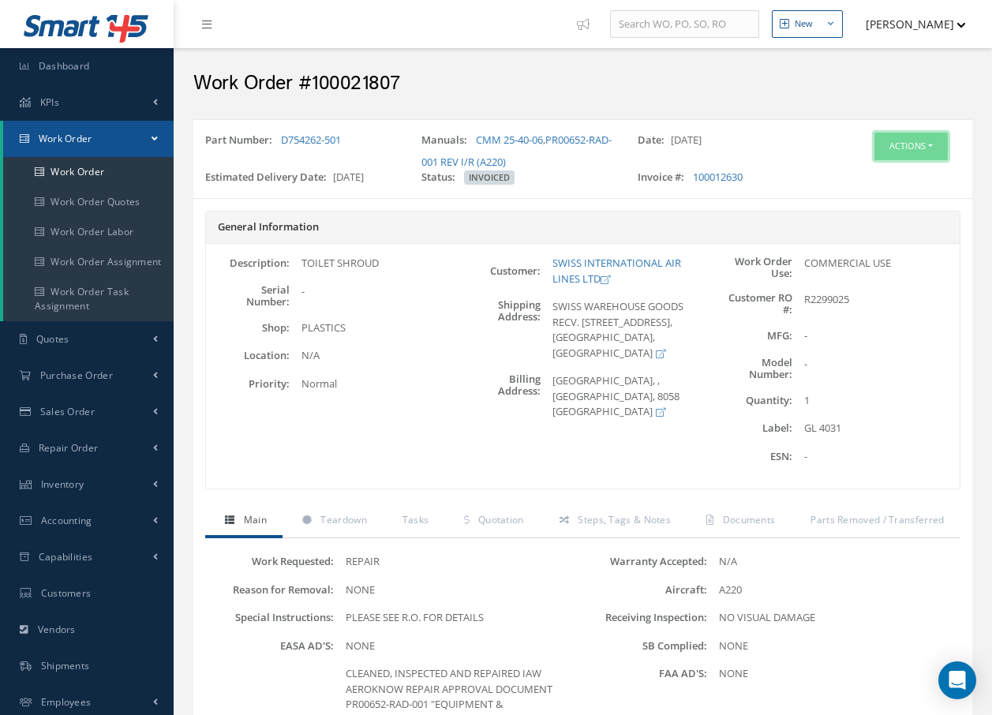
click at [899, 143] on button "Actions" at bounding box center [911, 147] width 73 height 28
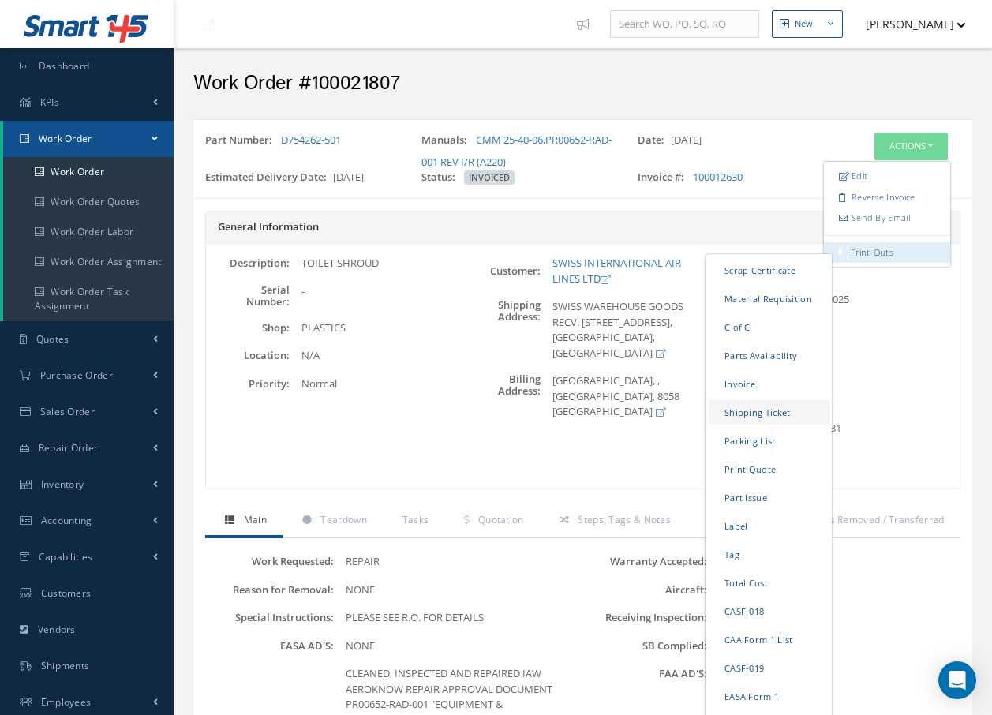
click at [752, 410] on link "Shipping Ticket" at bounding box center [769, 412] width 120 height 24
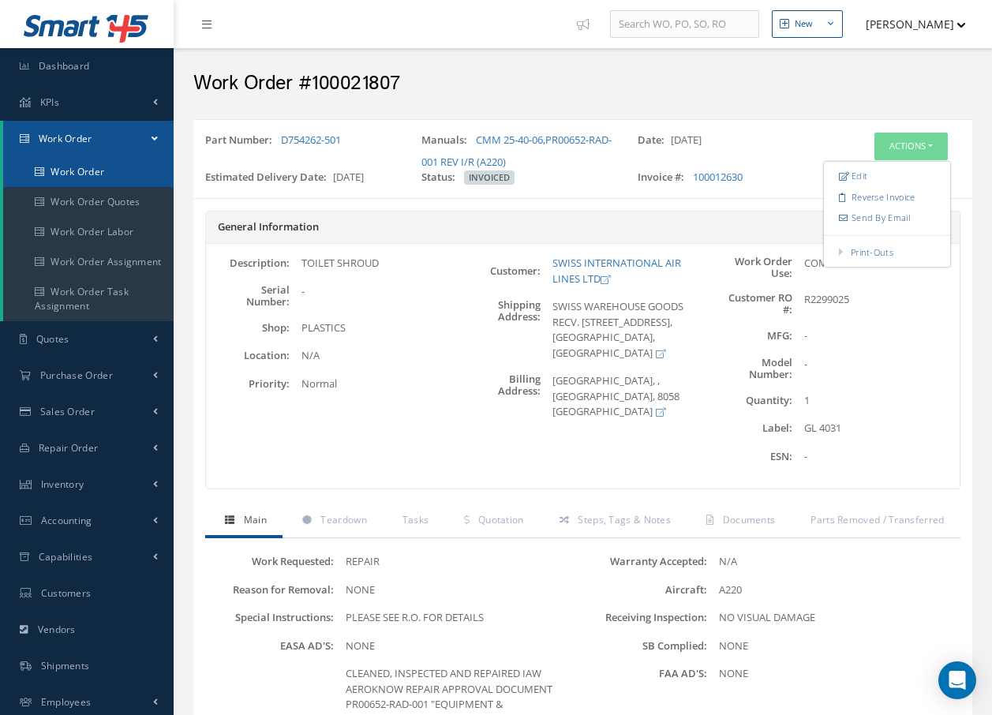
click at [72, 168] on link "Work Order" at bounding box center [88, 172] width 171 height 30
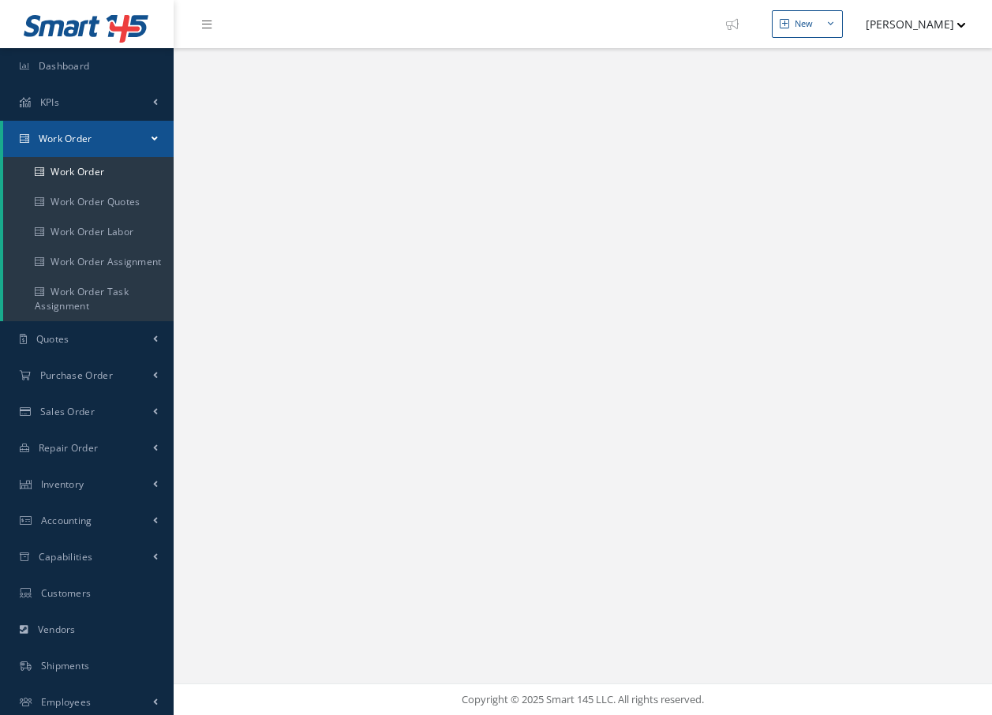
select select "25"
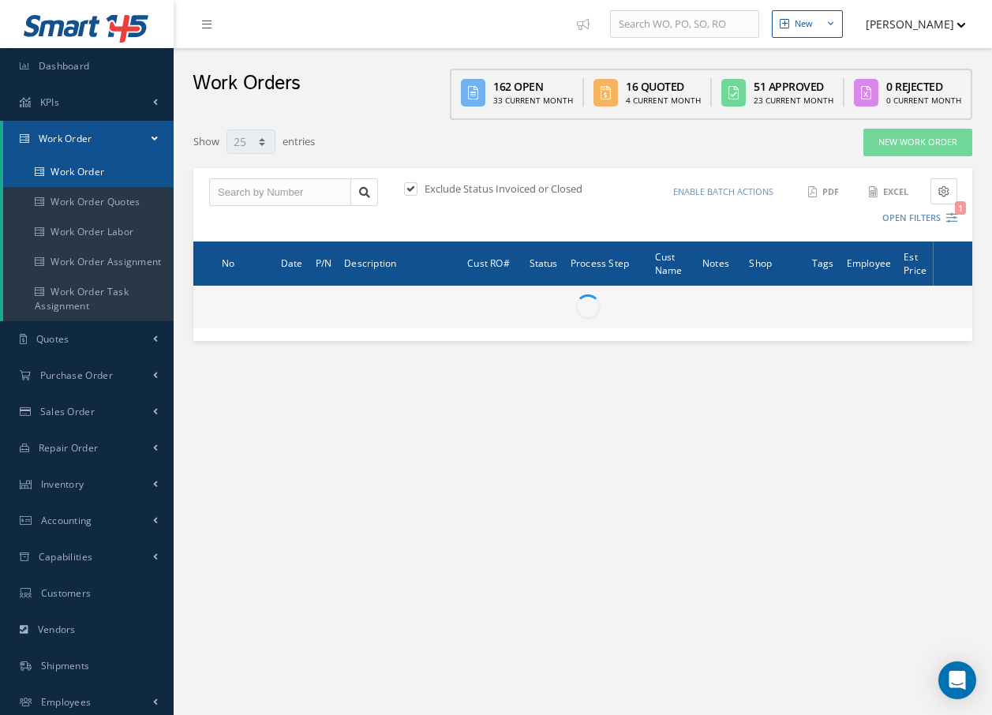
type input "All Work Request"
type input "All Work Performed"
type input "All Status"
type input "WO Part Status"
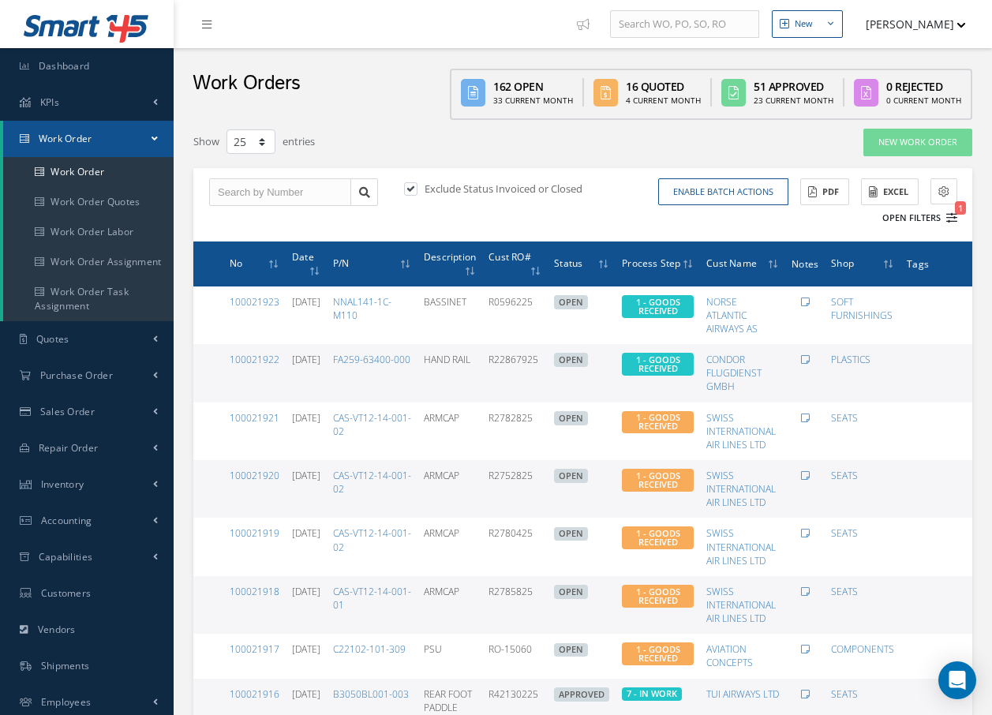
click at [950, 217] on icon "1" at bounding box center [952, 217] width 11 height 11
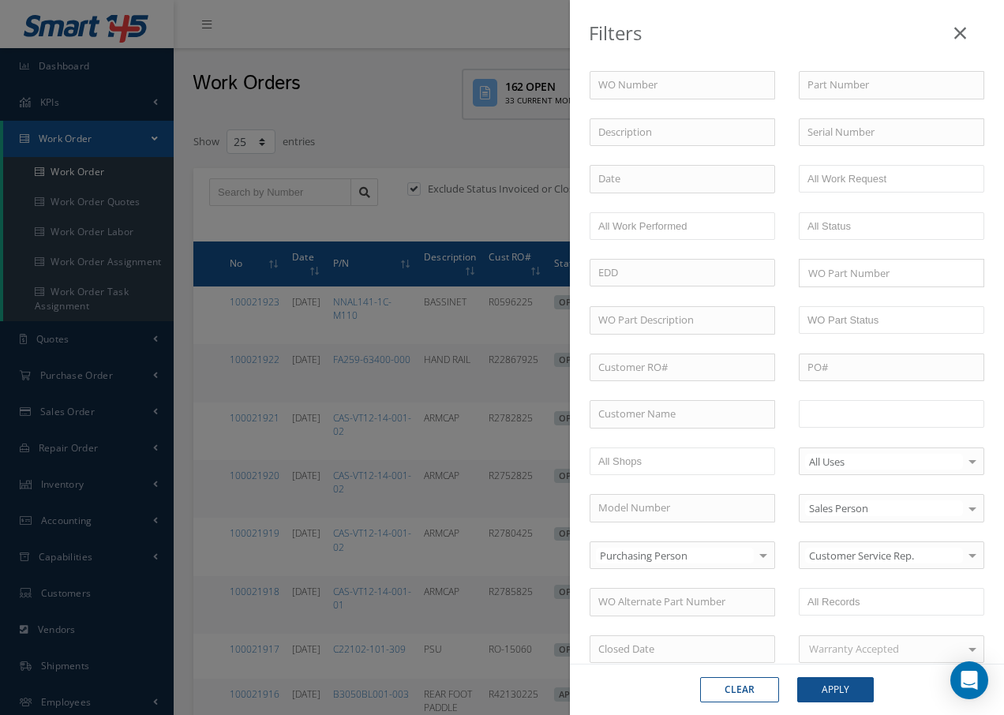
click at [851, 418] on input "text" at bounding box center [858, 414] width 100 height 20
click at [835, 688] on button "Apply" at bounding box center [835, 689] width 77 height 25
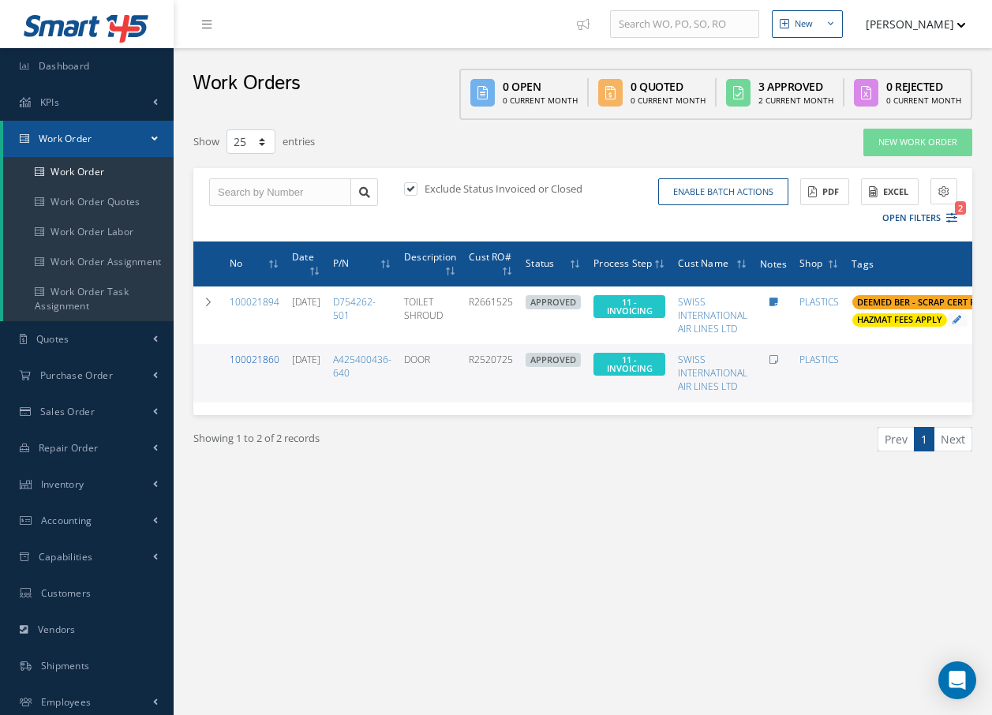
click at [246, 364] on link "100021860" at bounding box center [255, 359] width 50 height 13
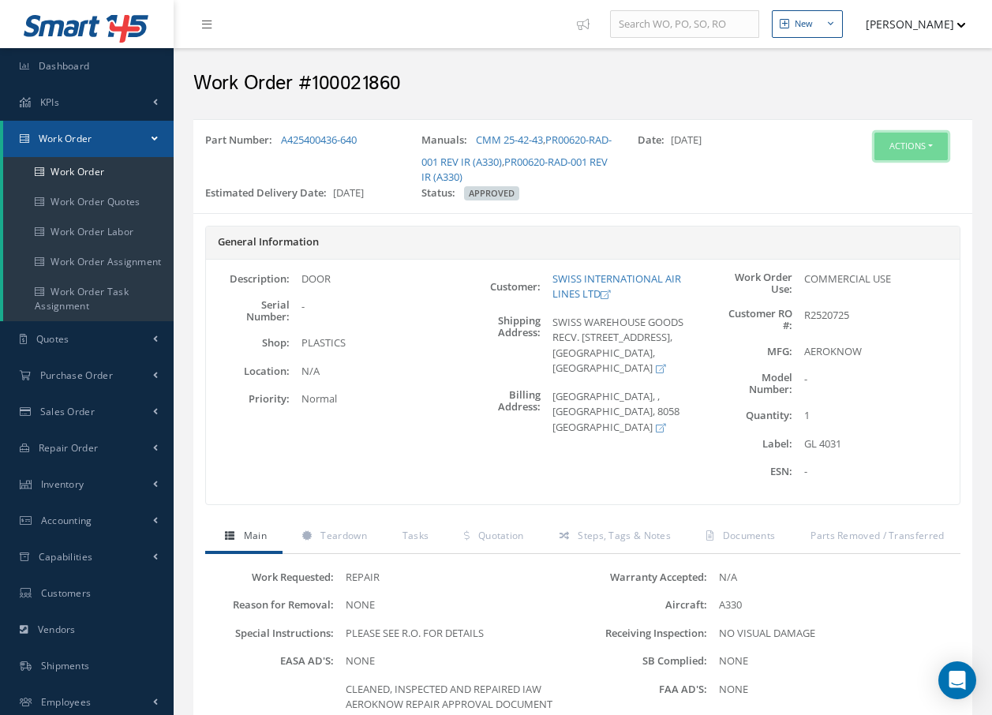
click at [906, 149] on button "Actions" at bounding box center [911, 147] width 73 height 28
click at [763, 534] on span "Documents" at bounding box center [749, 535] width 53 height 13
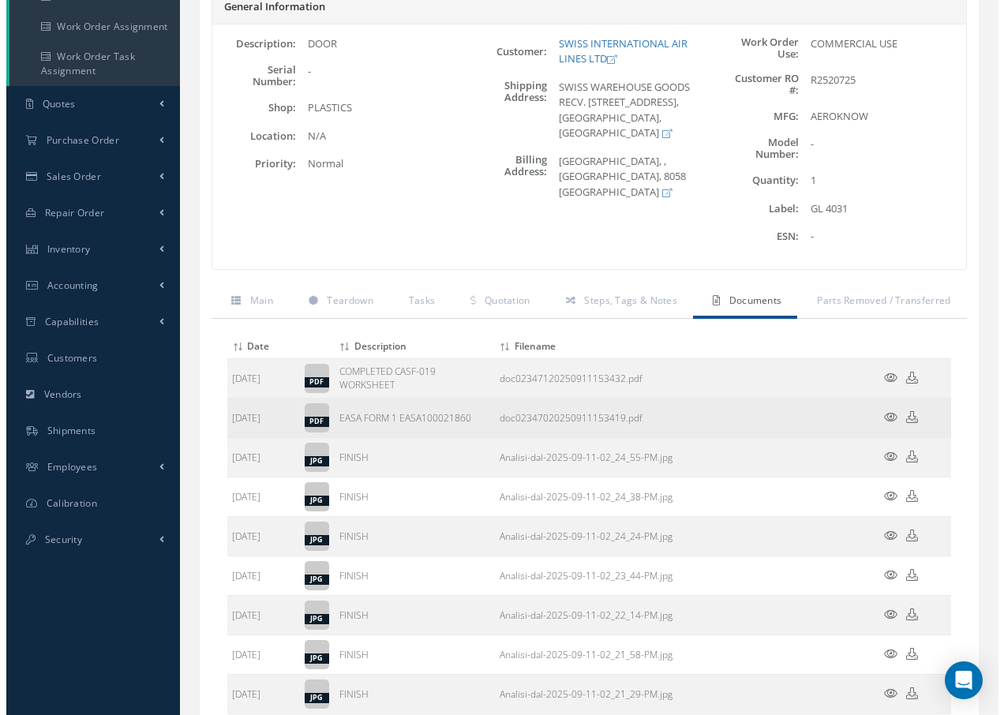
scroll to position [237, 0]
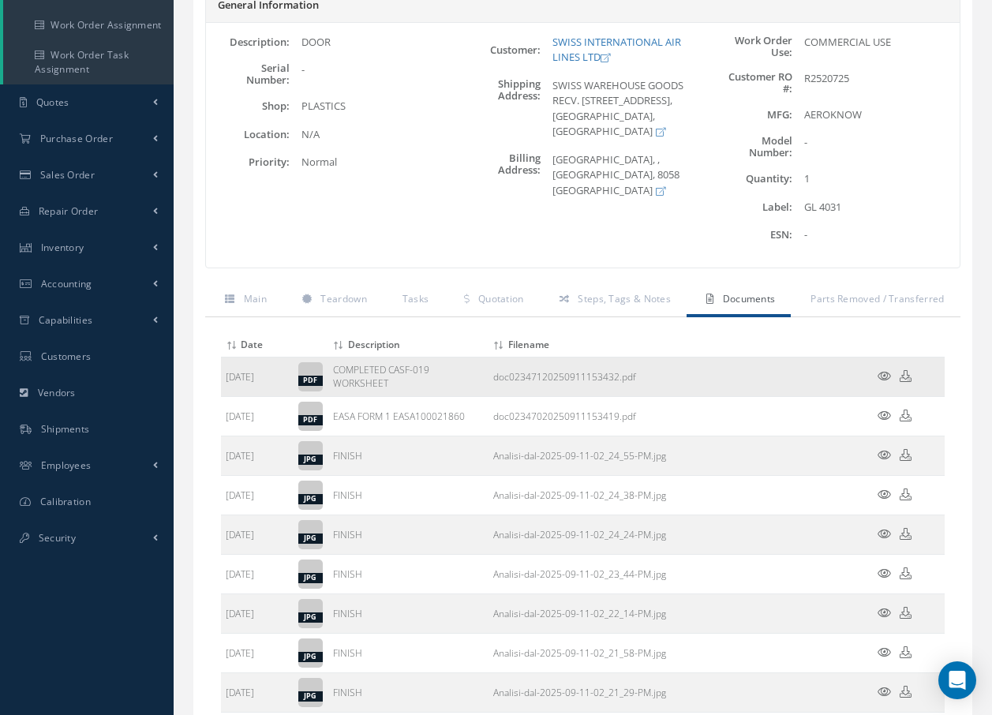
click at [882, 371] on icon at bounding box center [884, 376] width 13 height 12
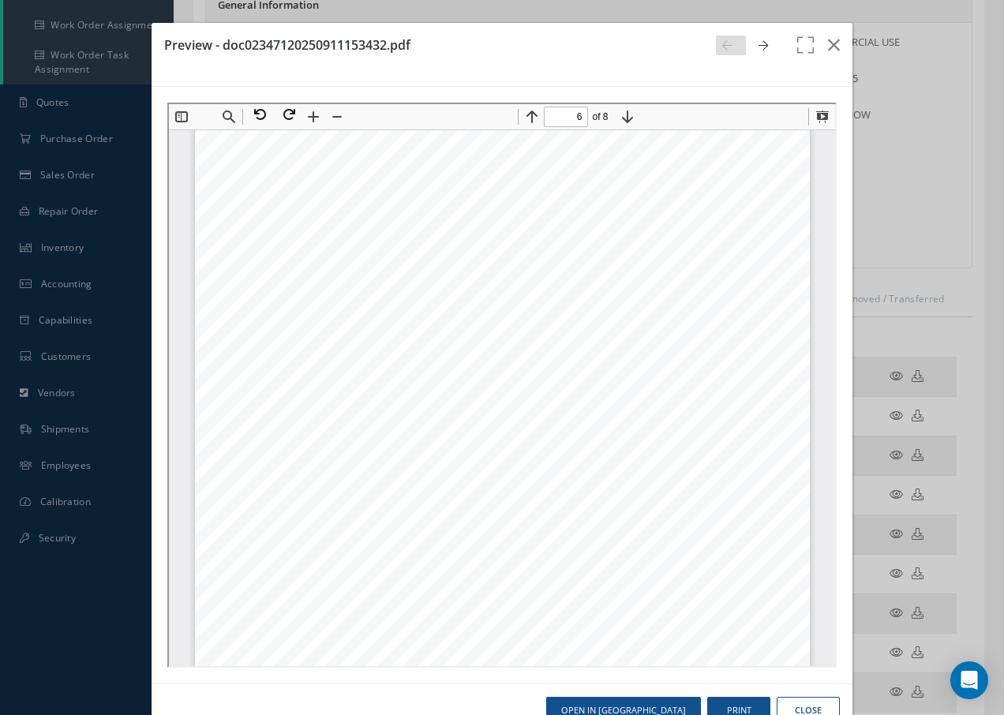
scroll to position [4587, 0]
type input "7"
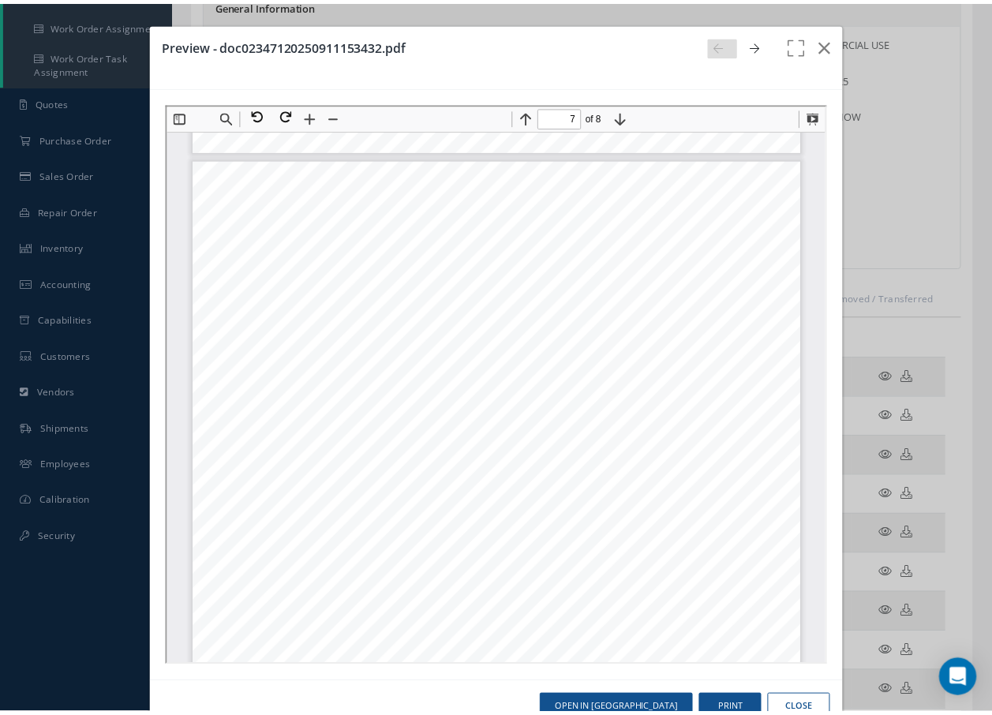
scroll to position [5140, 0]
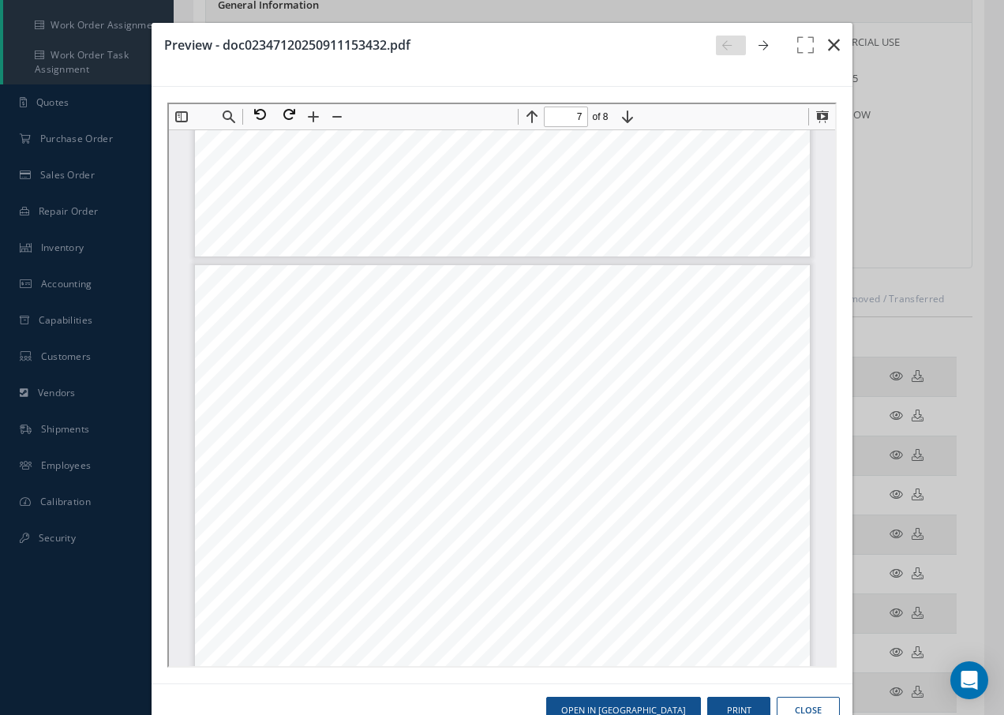
click at [828, 43] on icon "button" at bounding box center [834, 45] width 12 height 19
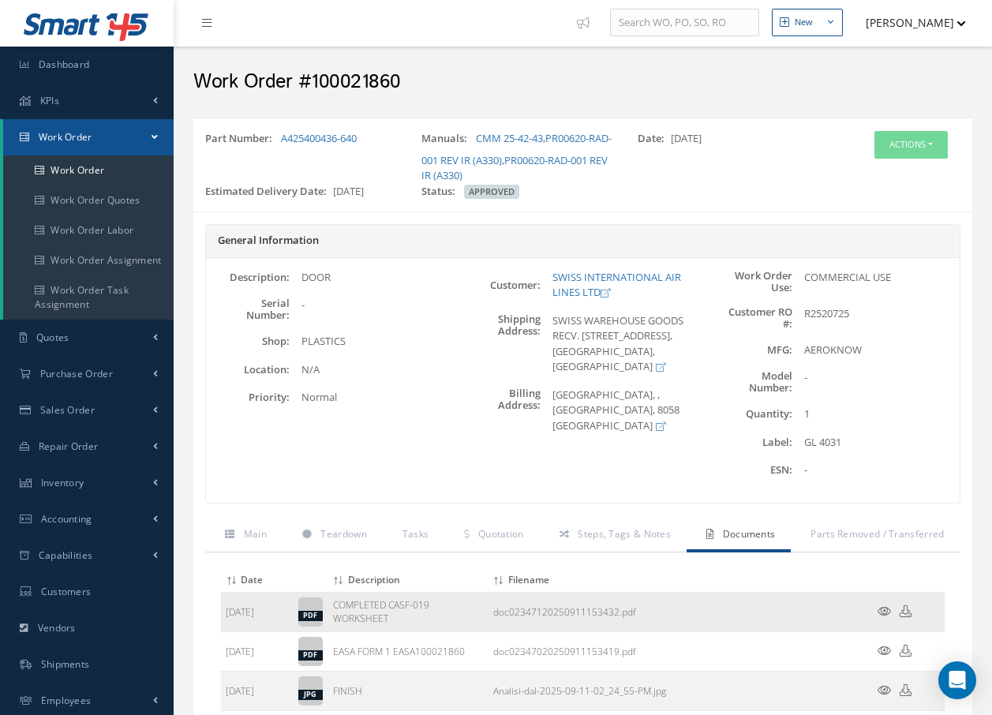
scroll to position [0, 0]
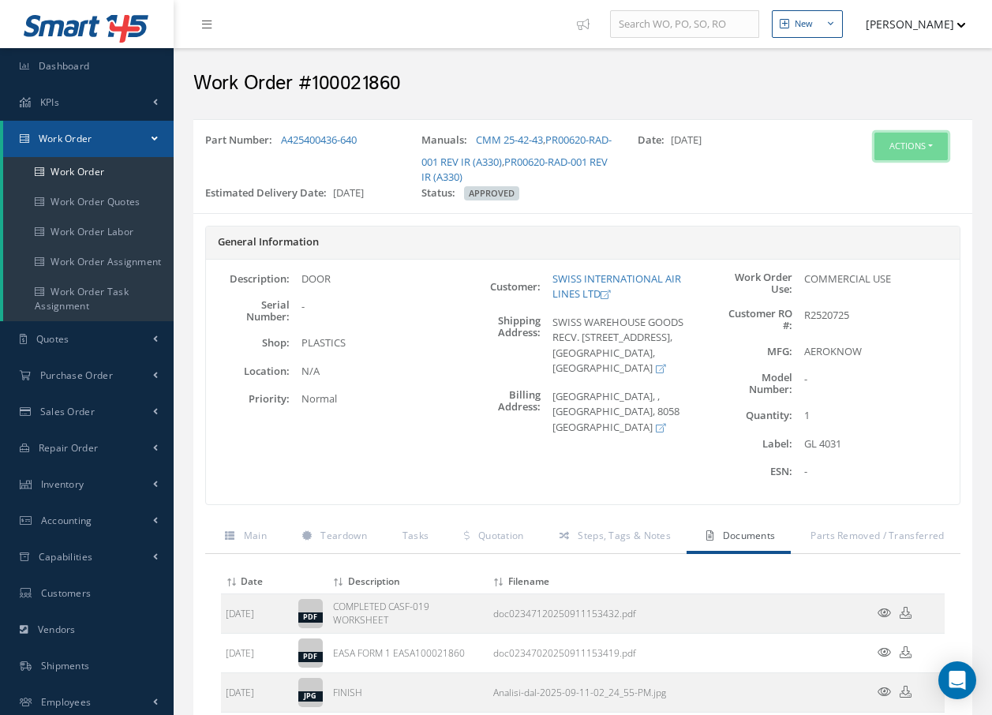
click at [898, 148] on button "Actions" at bounding box center [911, 147] width 73 height 28
click at [899, 201] on link "Invoicing" at bounding box center [887, 197] width 126 height 21
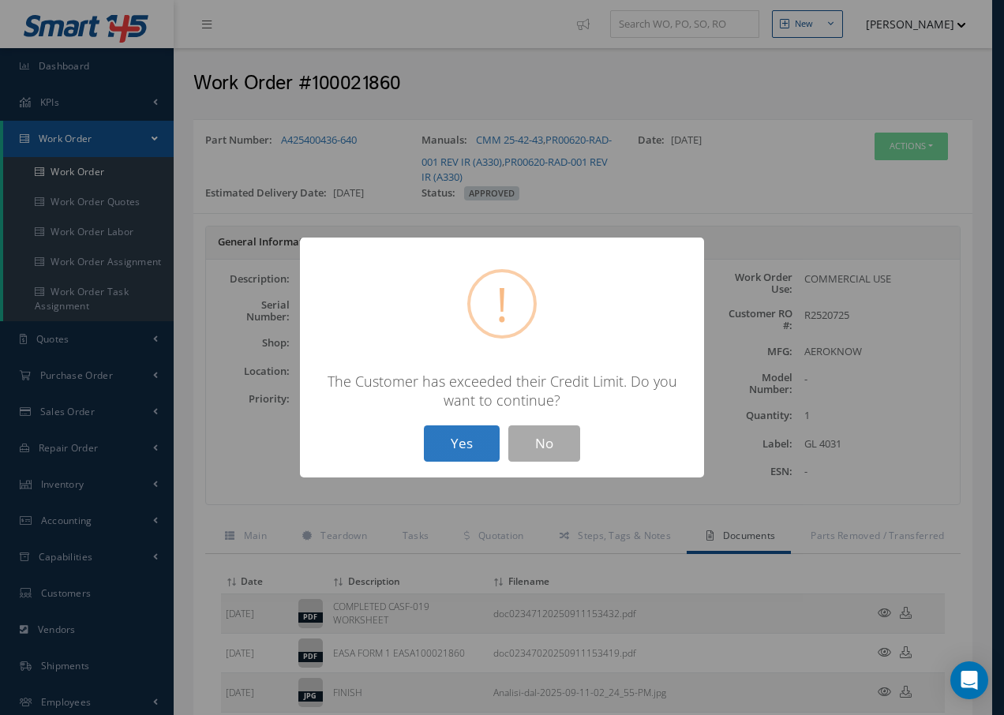
click at [461, 441] on button "Yes" at bounding box center [462, 444] width 76 height 37
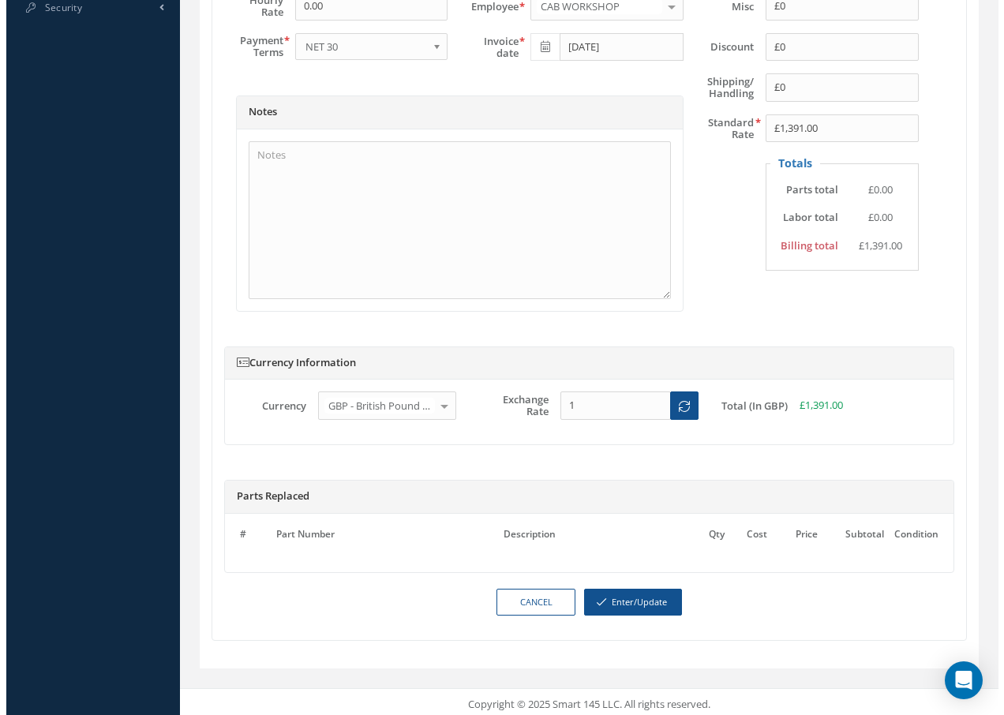
scroll to position [772, 0]
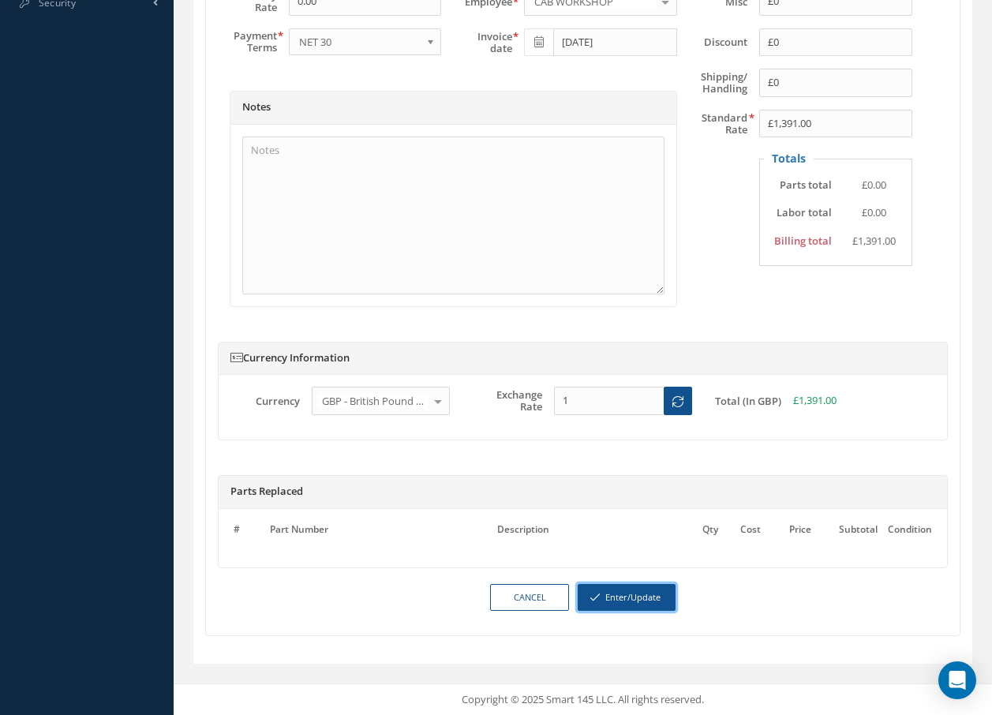
click at [662, 595] on button "Enter/Update" at bounding box center [627, 598] width 98 height 28
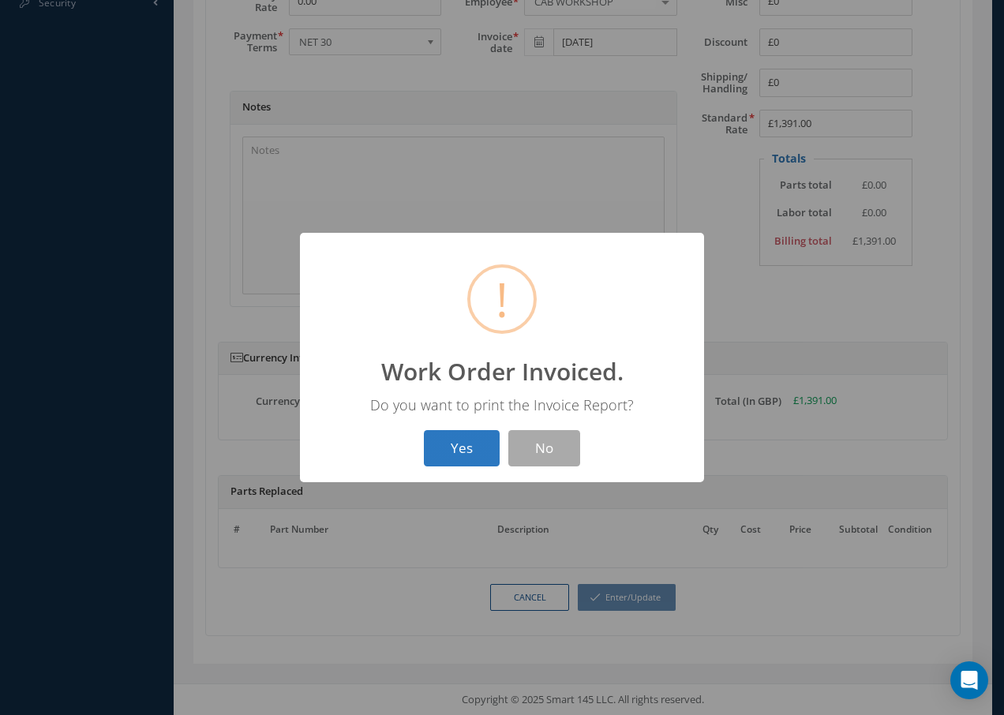
click at [469, 448] on button "Yes" at bounding box center [462, 448] width 76 height 37
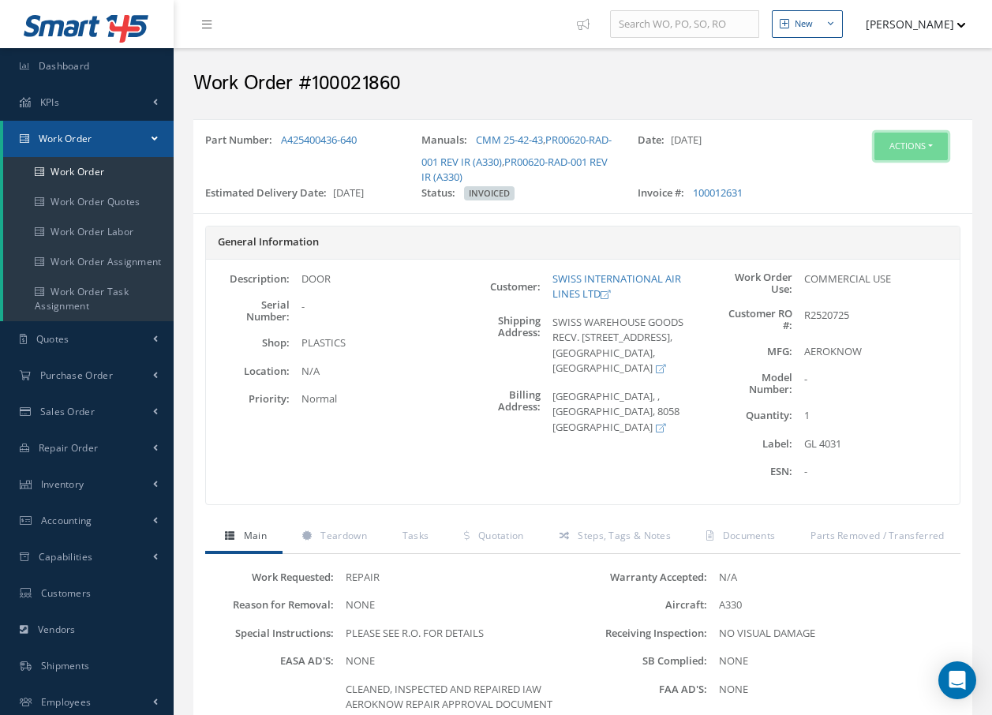
click at [890, 148] on button "Actions" at bounding box center [911, 147] width 73 height 28
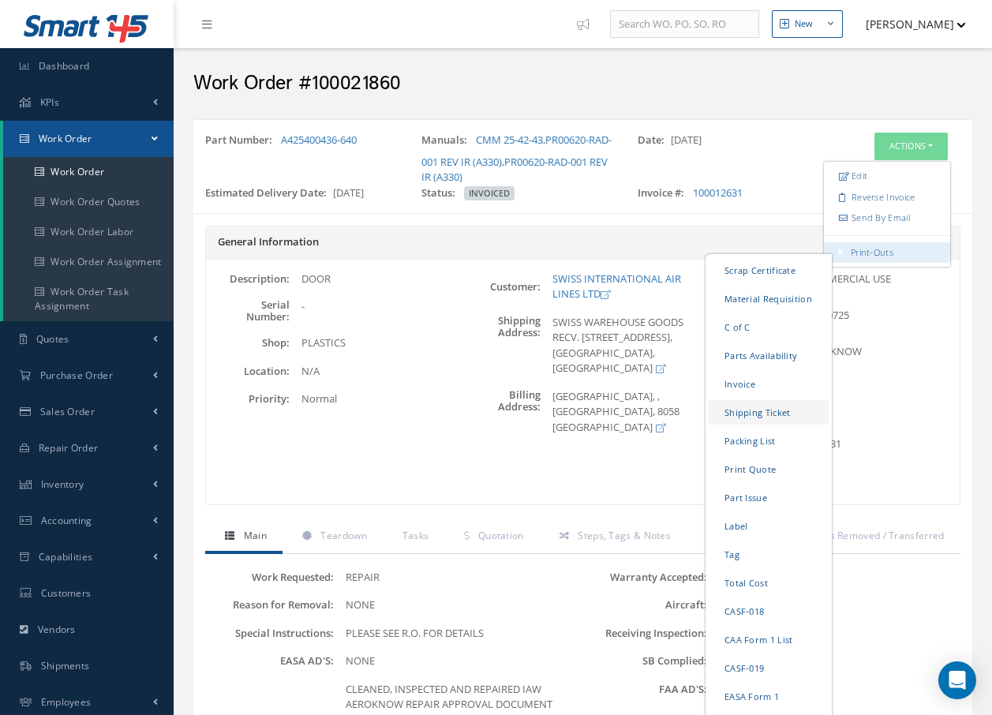
click at [754, 413] on link "Shipping Ticket" at bounding box center [769, 412] width 120 height 24
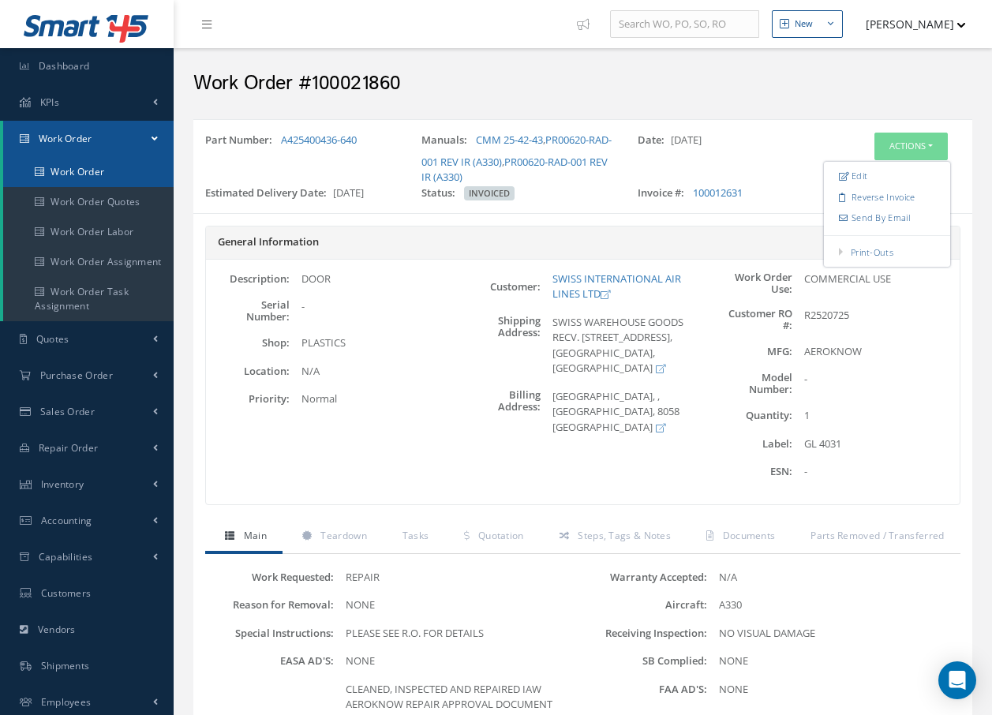
click at [62, 163] on link "Work Order" at bounding box center [88, 172] width 171 height 30
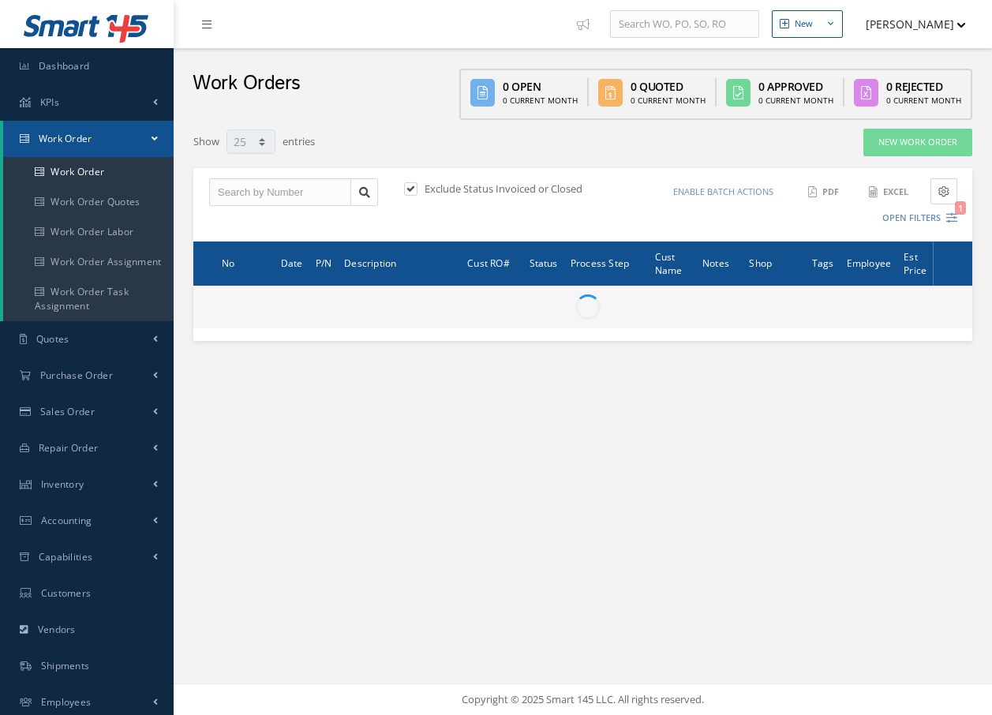
select select "25"
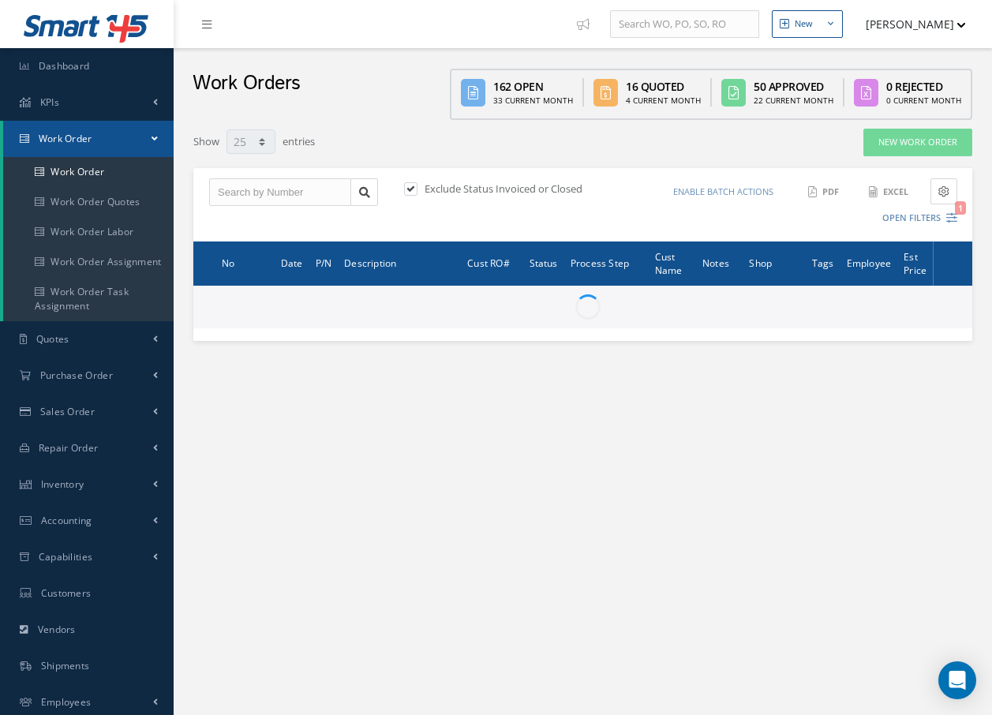
type input "All Work Request"
type input "All Work Performed"
type input "All Status"
type input "WO Part Status"
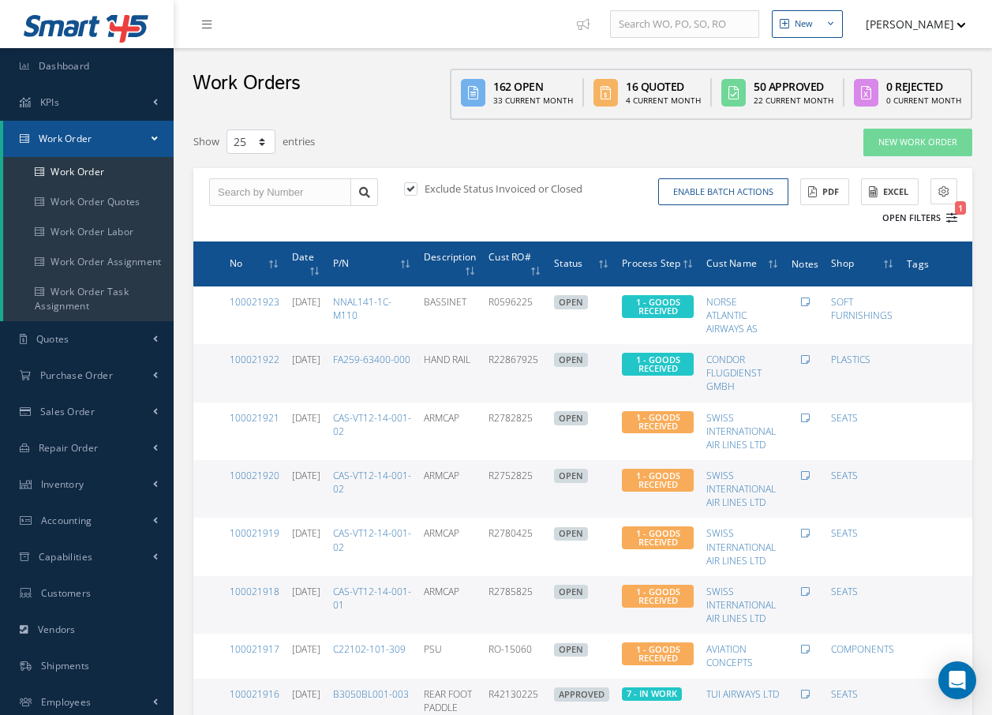
click at [956, 216] on icon "1" at bounding box center [952, 217] width 11 height 11
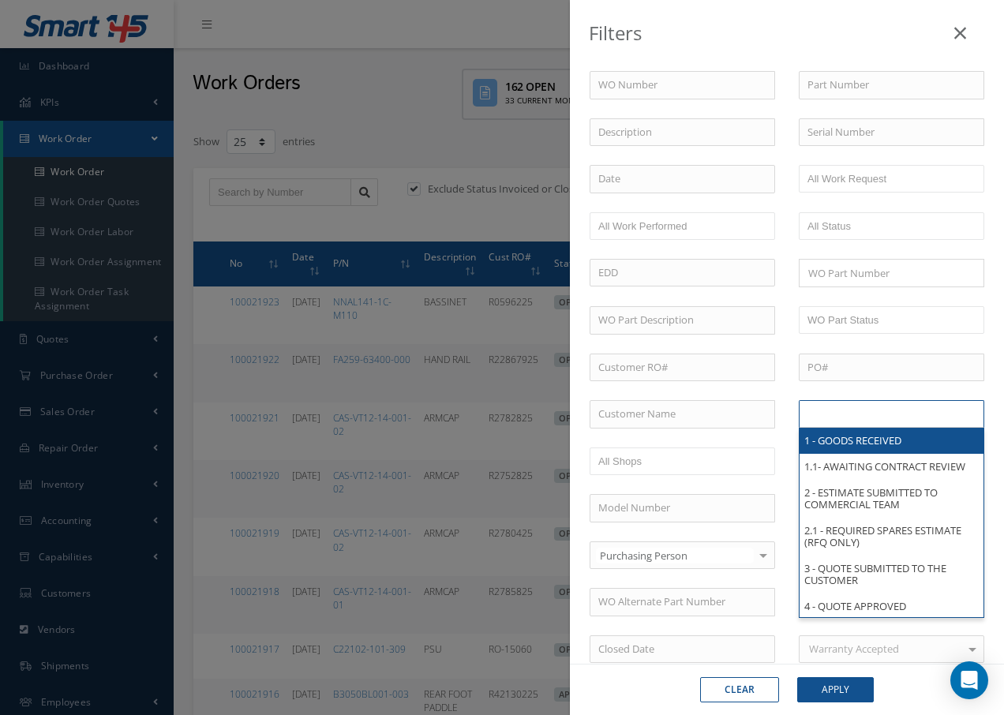
click at [877, 422] on input "text" at bounding box center [858, 414] width 100 height 20
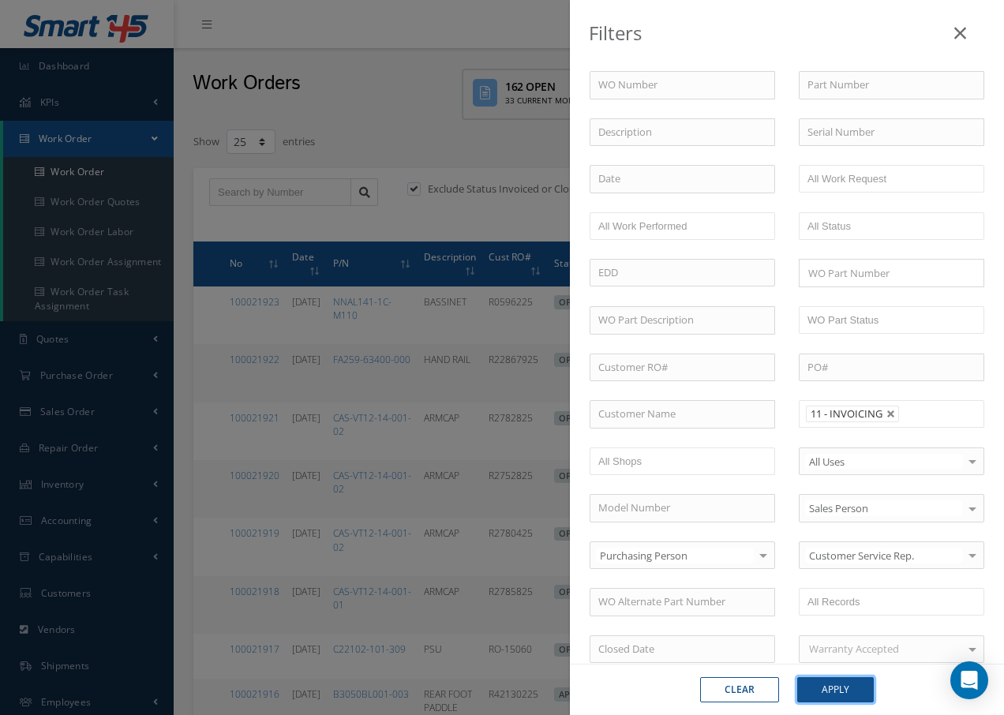
click at [842, 691] on button "Apply" at bounding box center [835, 689] width 77 height 25
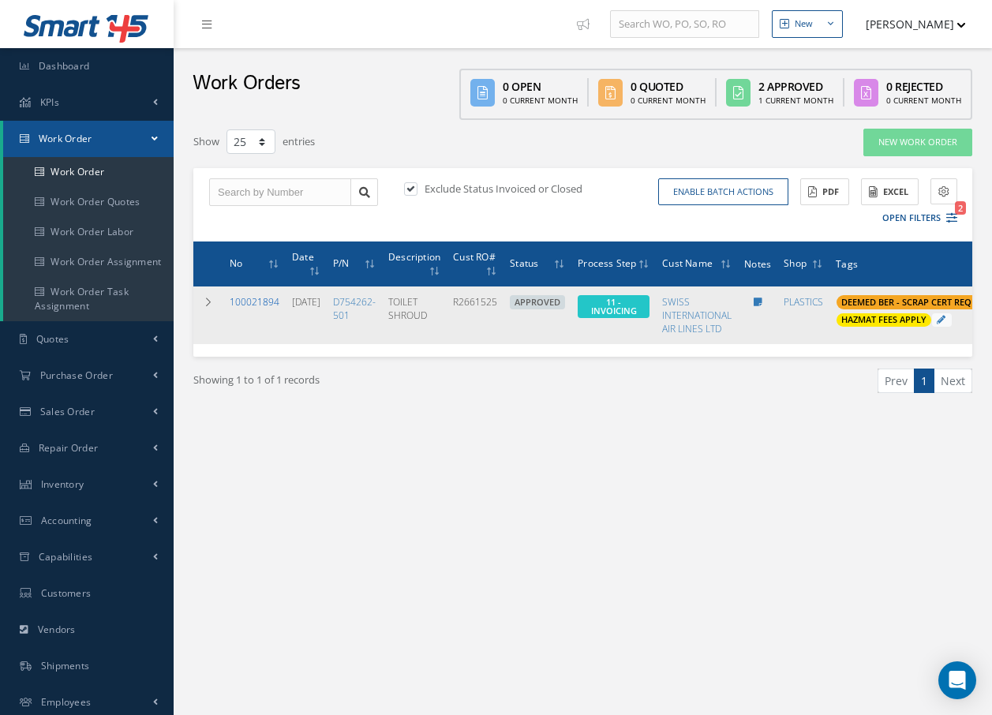
click at [261, 303] on link "100021894" at bounding box center [255, 301] width 50 height 13
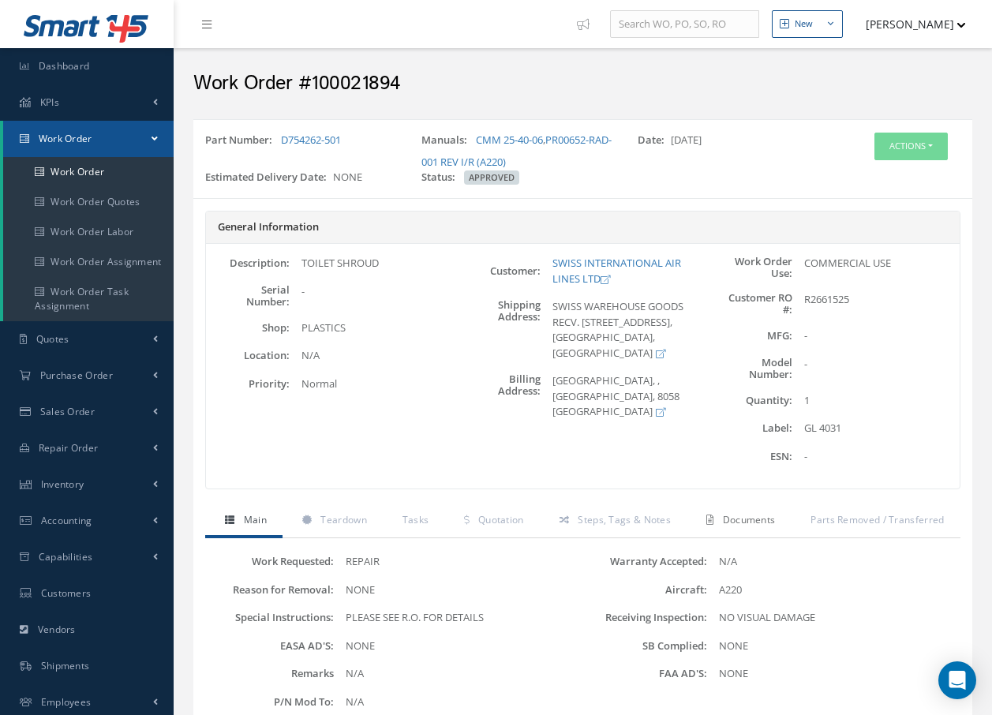
click at [751, 521] on span "Documents" at bounding box center [749, 519] width 53 height 13
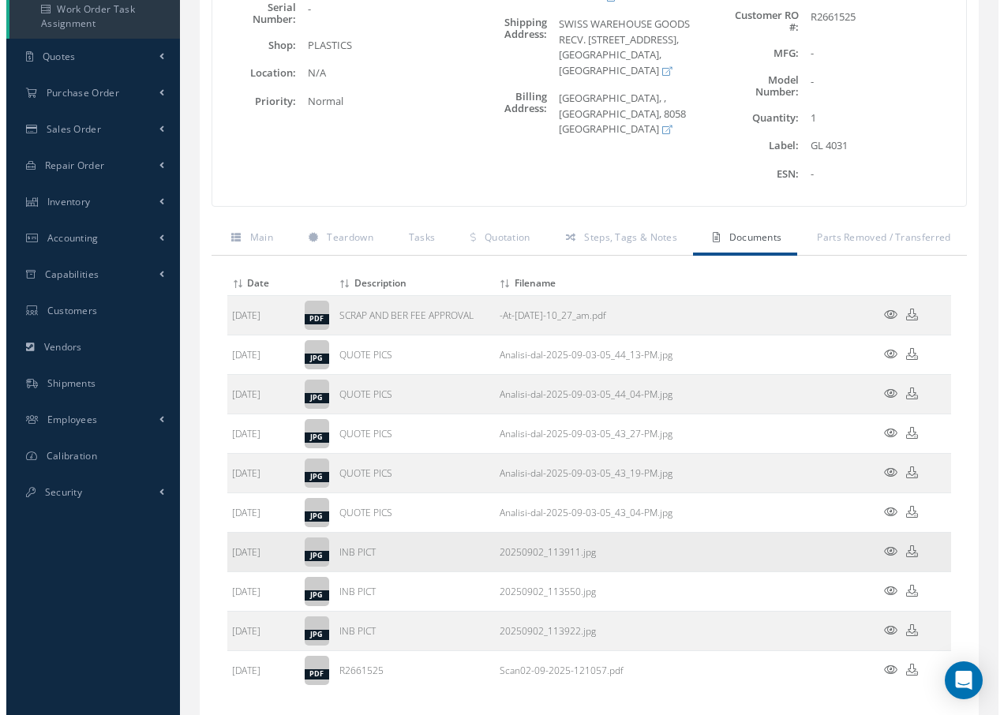
scroll to position [316, 0]
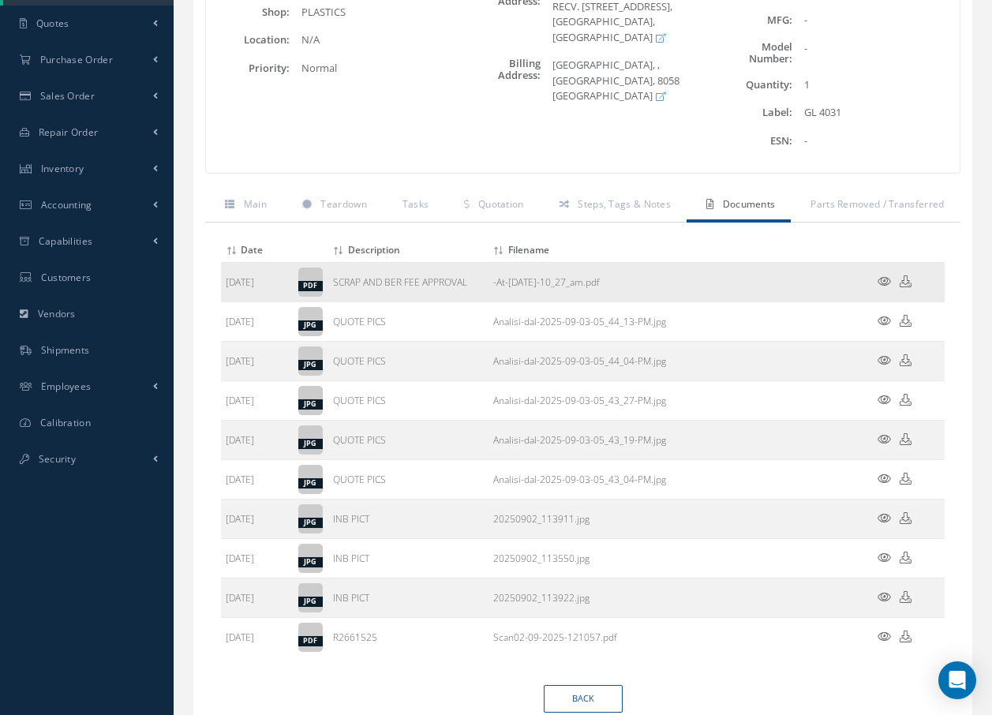
click at [882, 281] on icon at bounding box center [884, 282] width 13 height 12
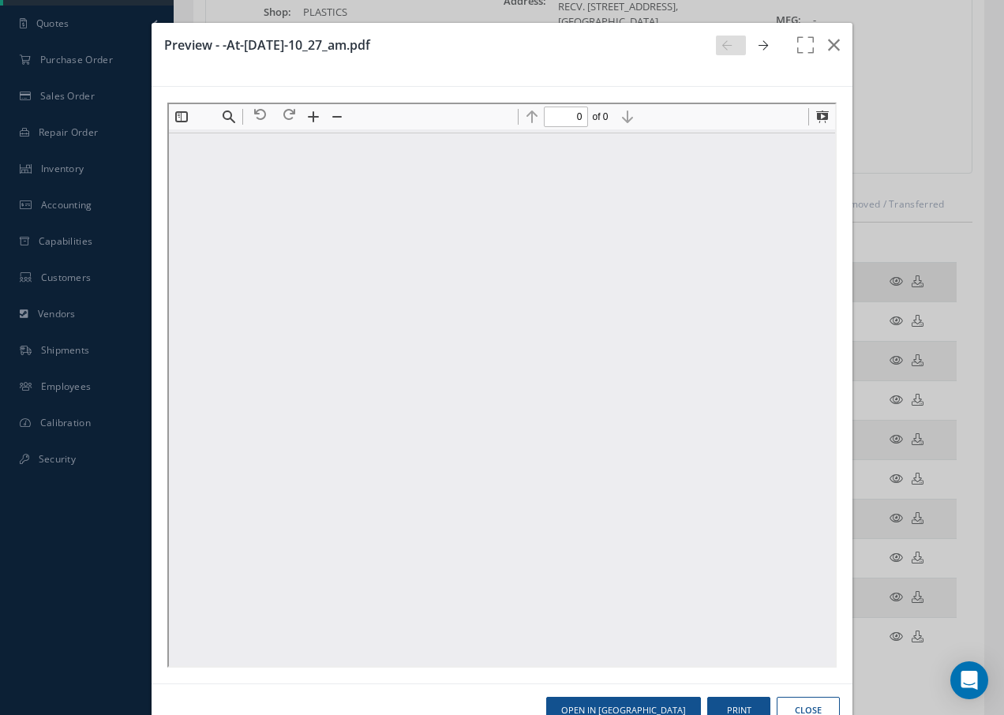
scroll to position [0, 0]
type input "1"
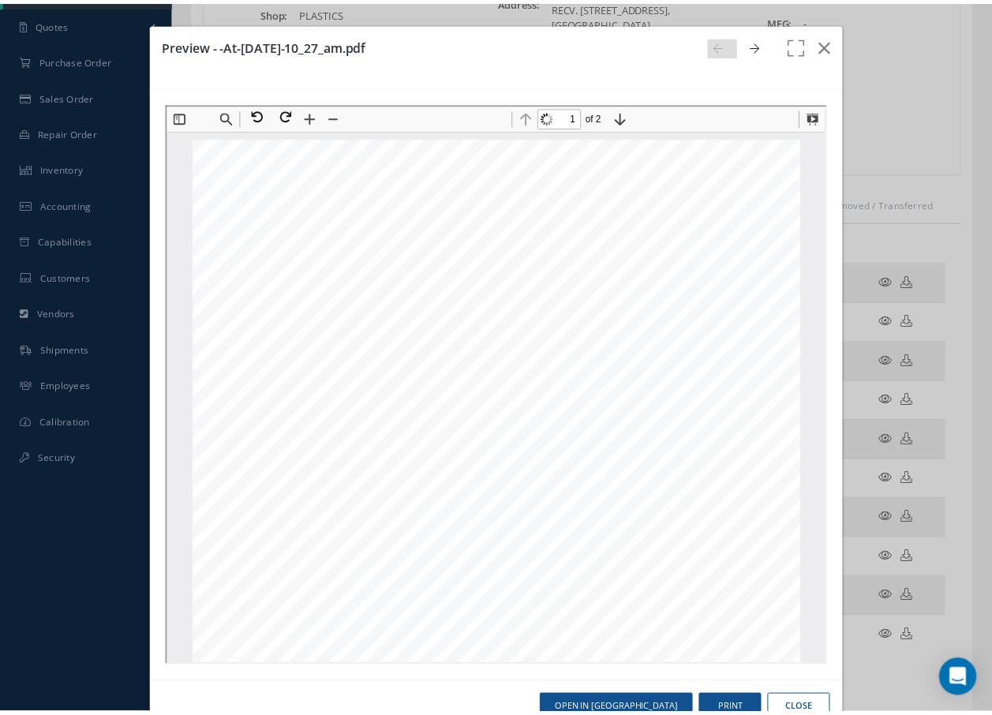
scroll to position [8, 0]
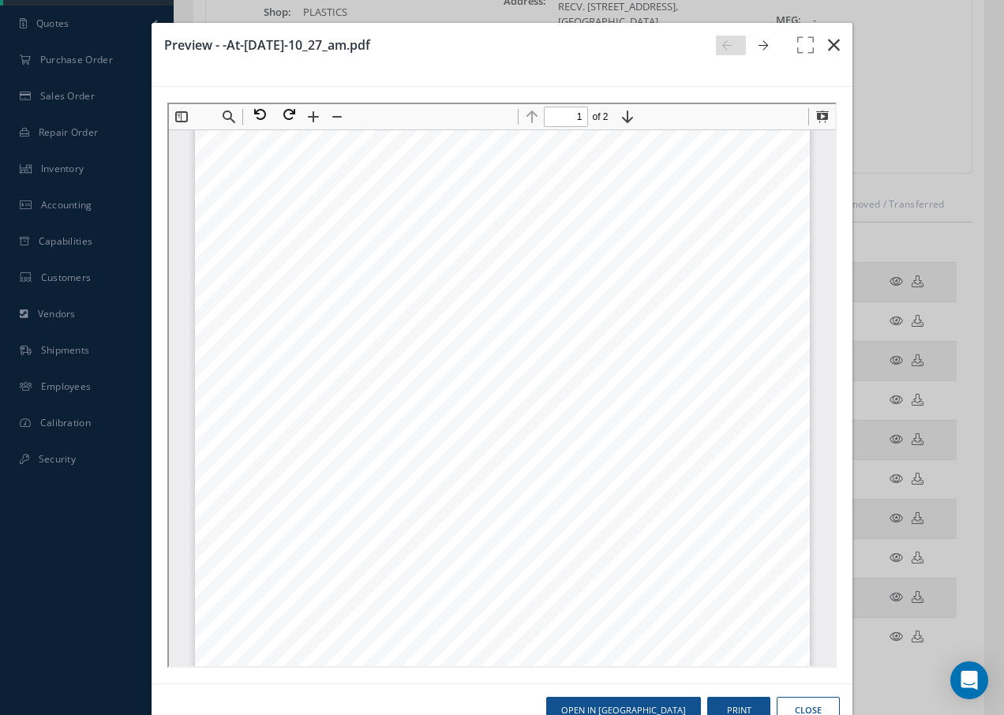
click at [828, 45] on icon "button" at bounding box center [834, 45] width 12 height 19
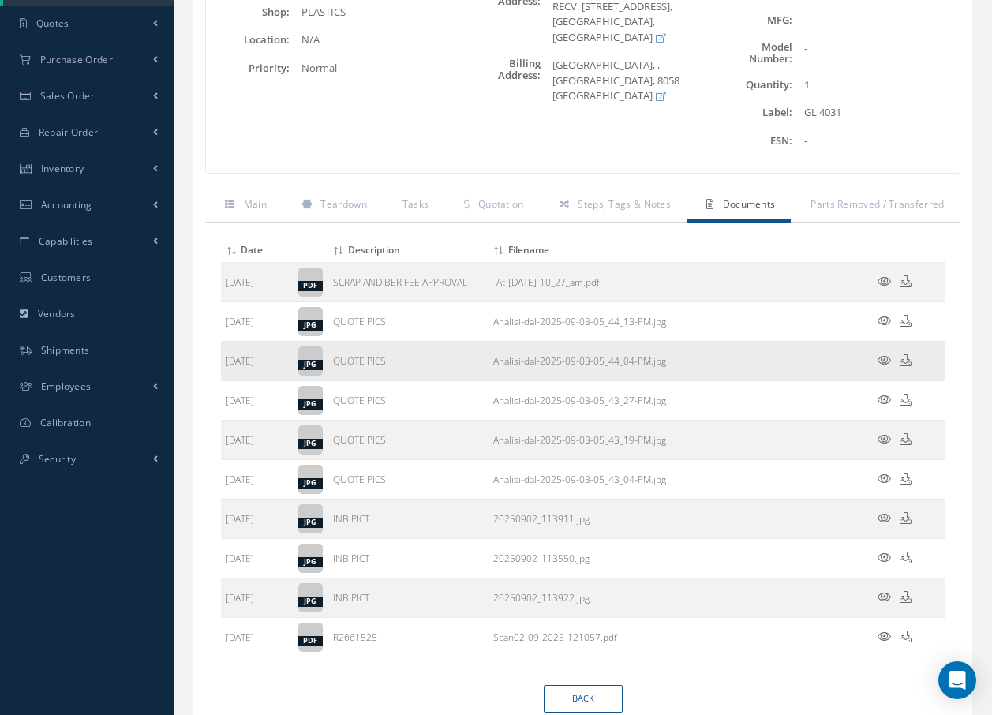
click at [882, 354] on td at bounding box center [897, 361] width 95 height 39
click at [880, 360] on icon at bounding box center [884, 360] width 13 height 12
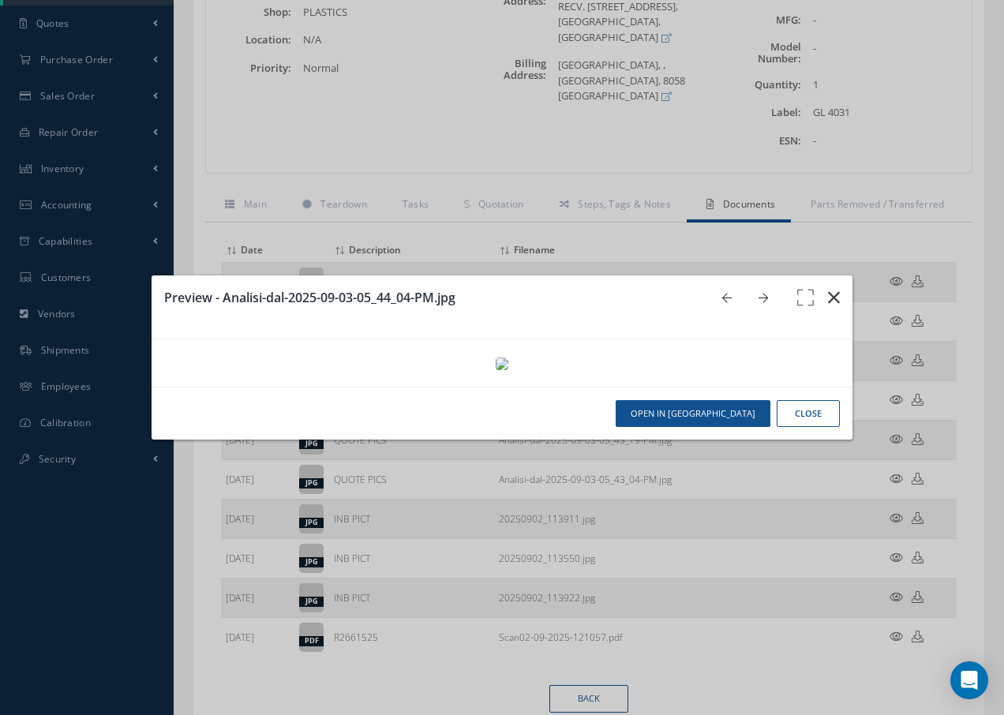
click at [834, 288] on icon "button" at bounding box center [834, 297] width 12 height 19
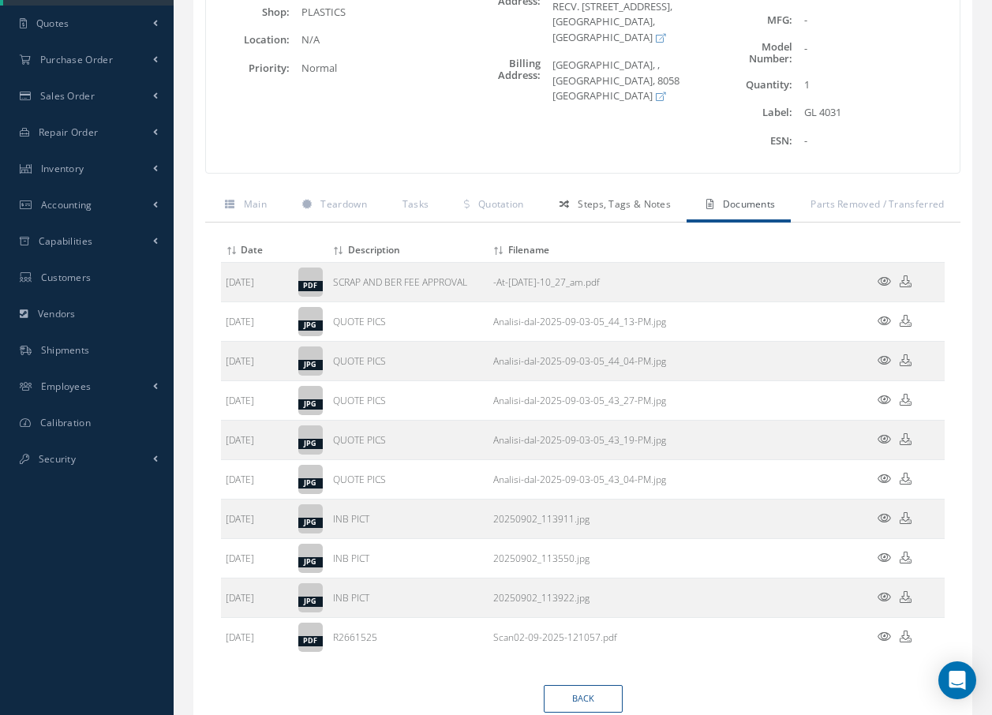
click at [602, 207] on span "Steps, Tags & Notes" at bounding box center [624, 203] width 93 height 13
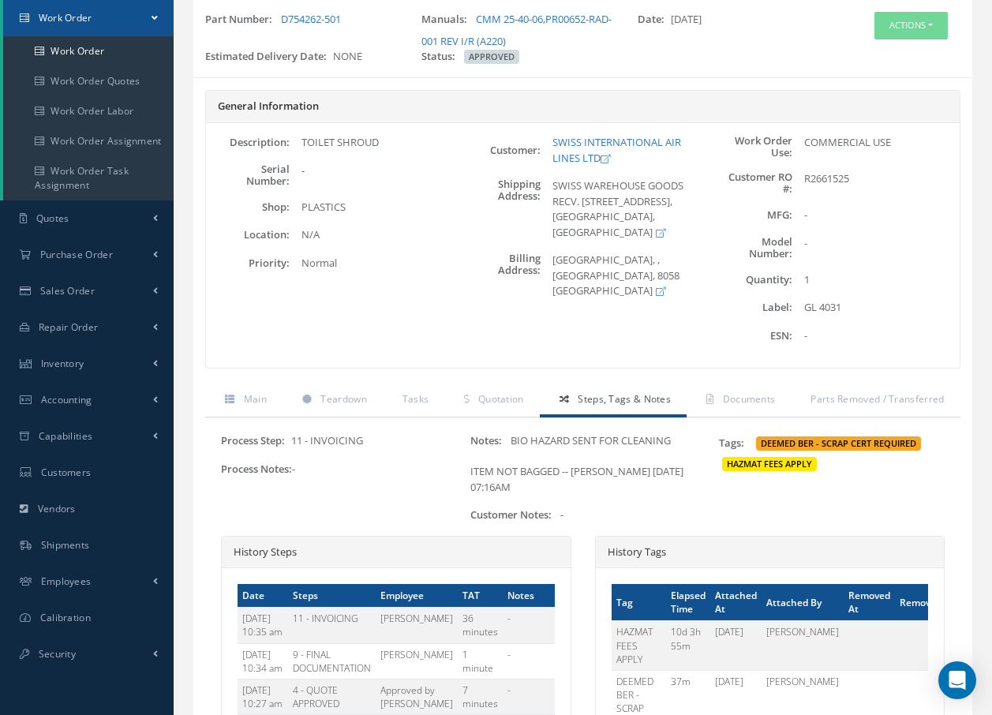
scroll to position [0, 0]
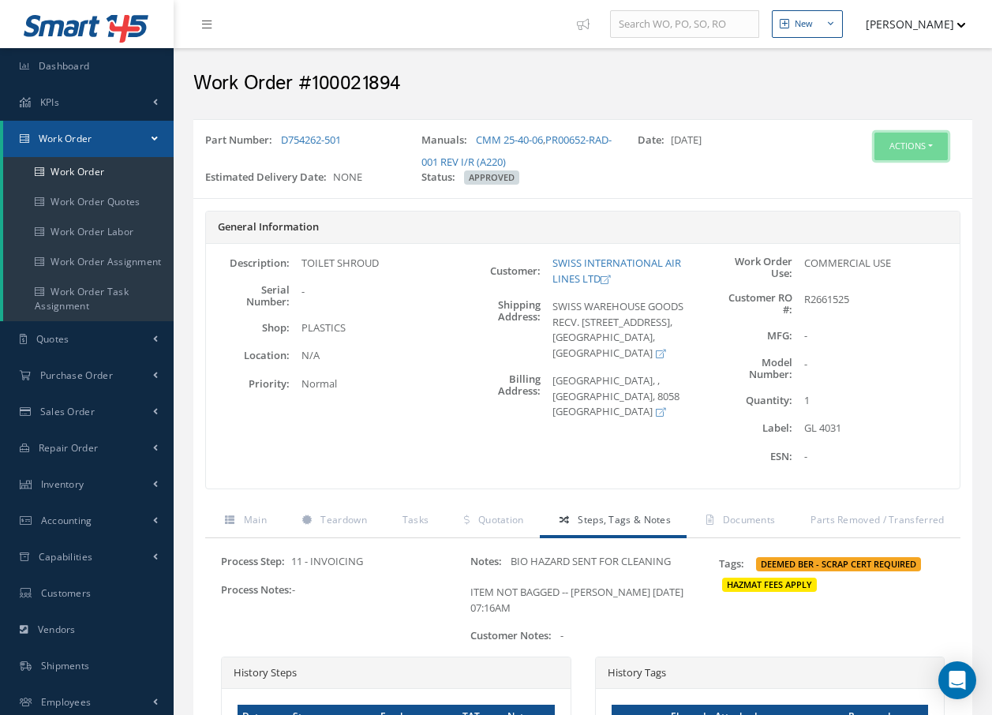
click at [912, 141] on button "Actions" at bounding box center [911, 147] width 73 height 28
click at [887, 194] on link "Invoicing" at bounding box center [887, 197] width 126 height 21
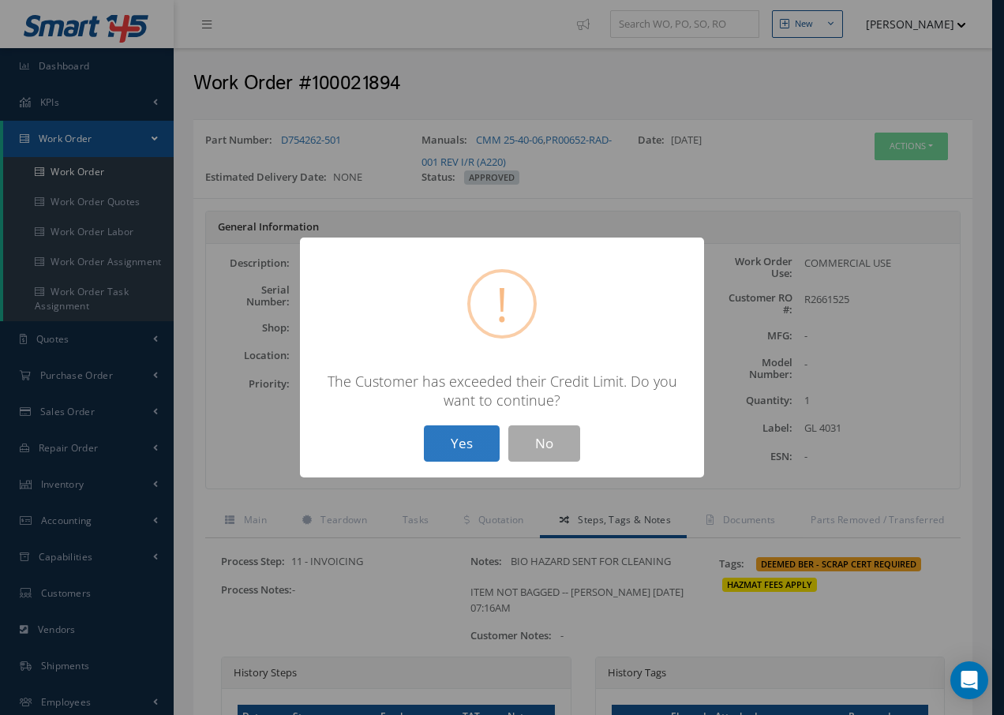
click at [461, 448] on button "Yes" at bounding box center [462, 444] width 76 height 37
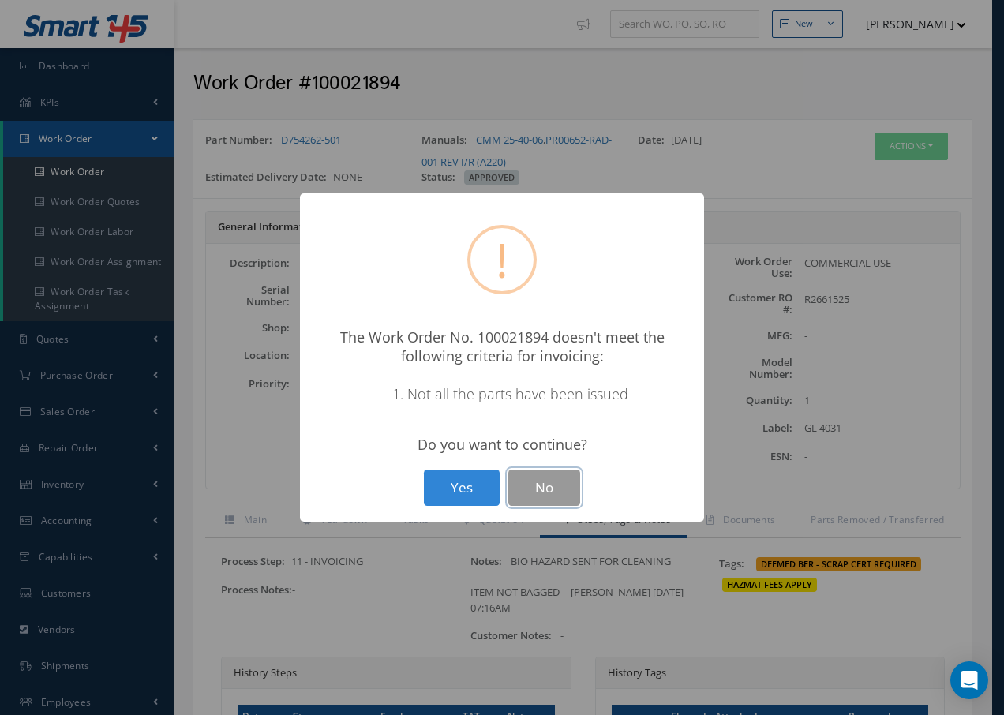
click at [552, 490] on button "No" at bounding box center [544, 488] width 72 height 37
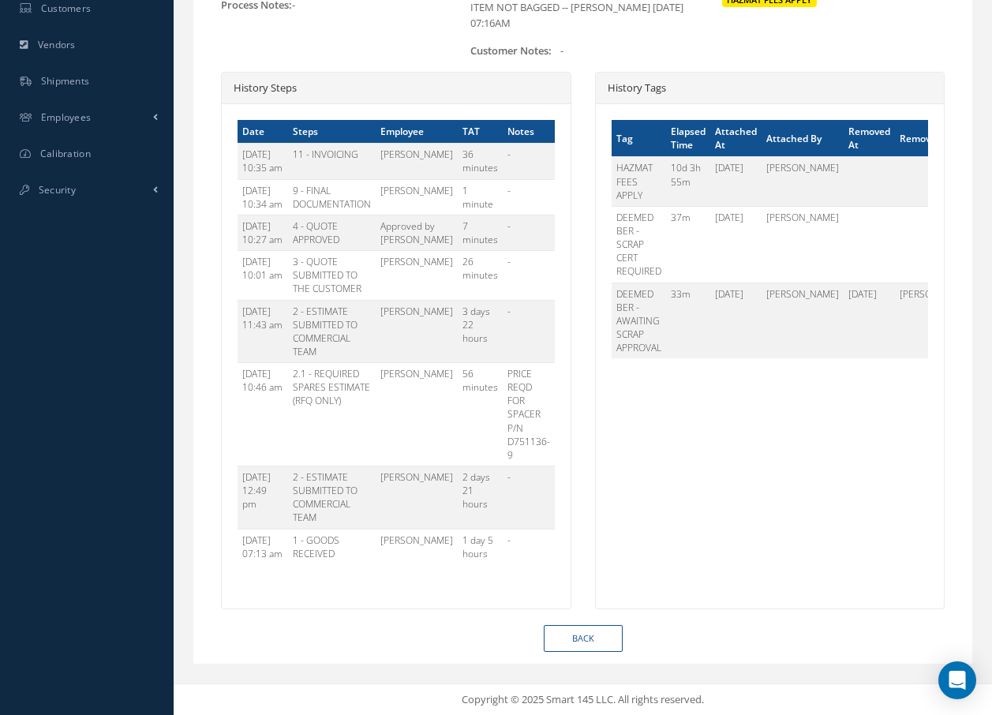
scroll to position [599, 0]
click at [583, 636] on link "Back" at bounding box center [583, 639] width 79 height 28
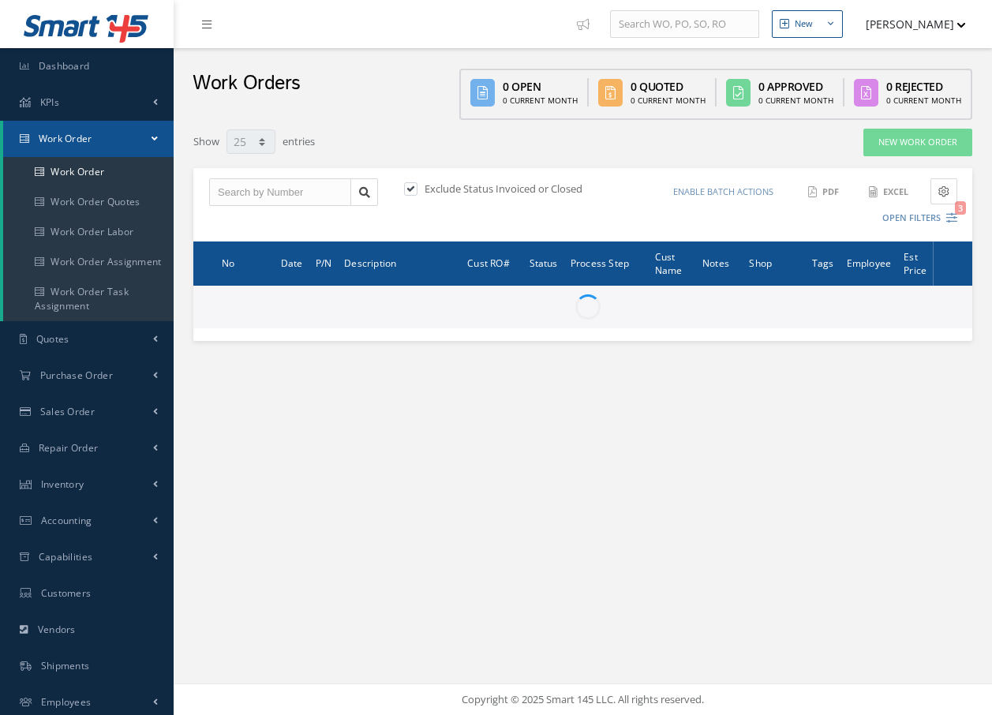
select select "25"
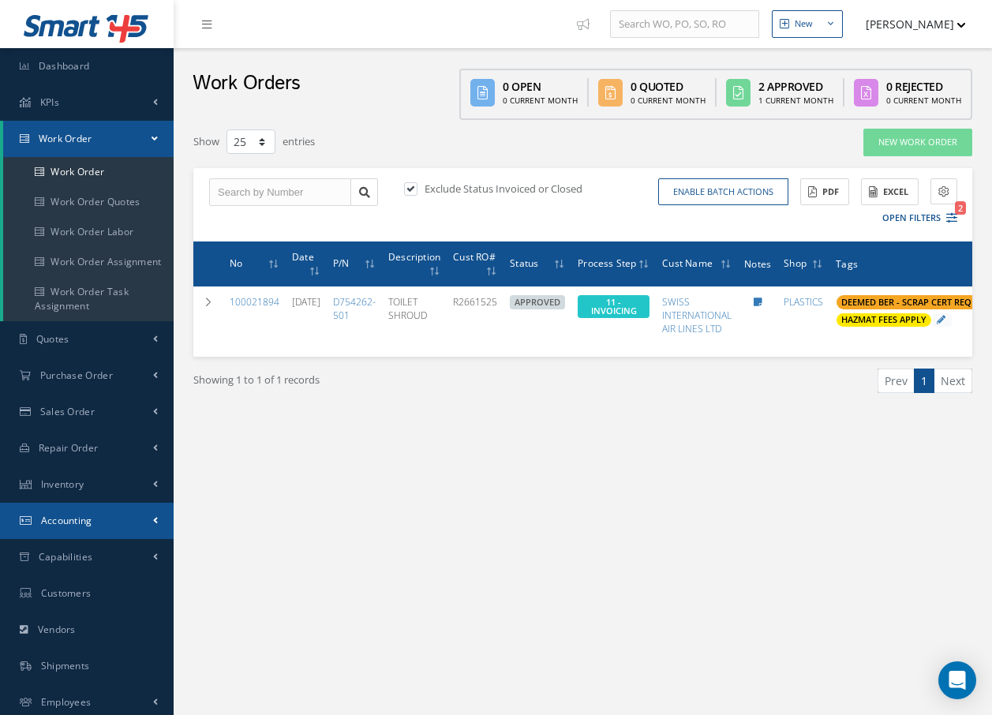
click at [76, 519] on span "Accounting" at bounding box center [66, 520] width 51 height 13
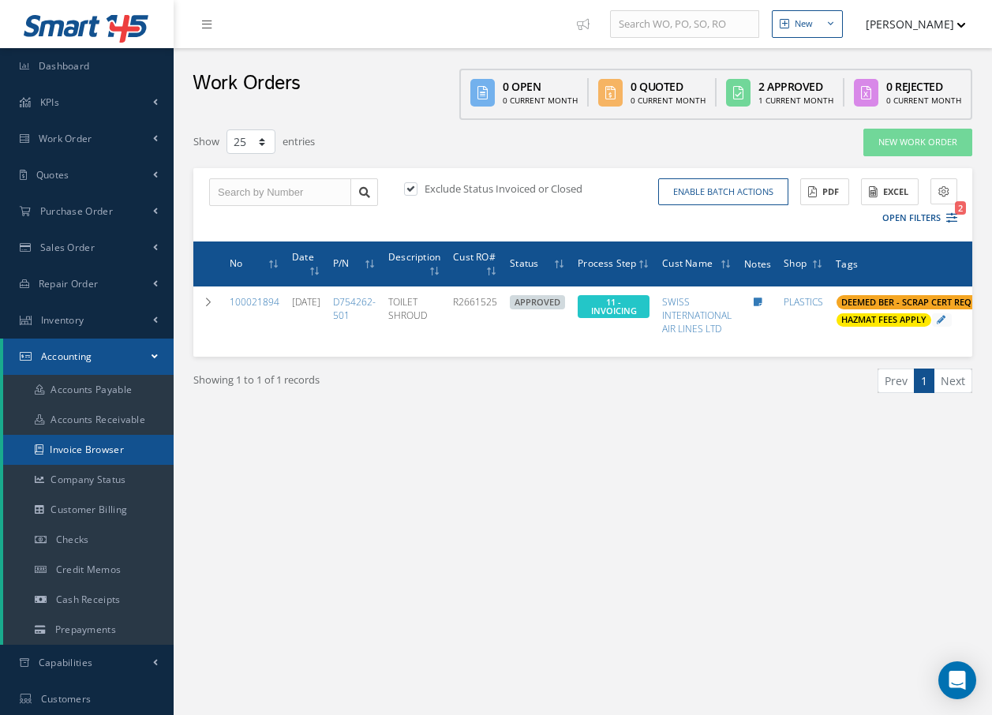
click at [114, 447] on link "Invoice Browser" at bounding box center [88, 450] width 171 height 30
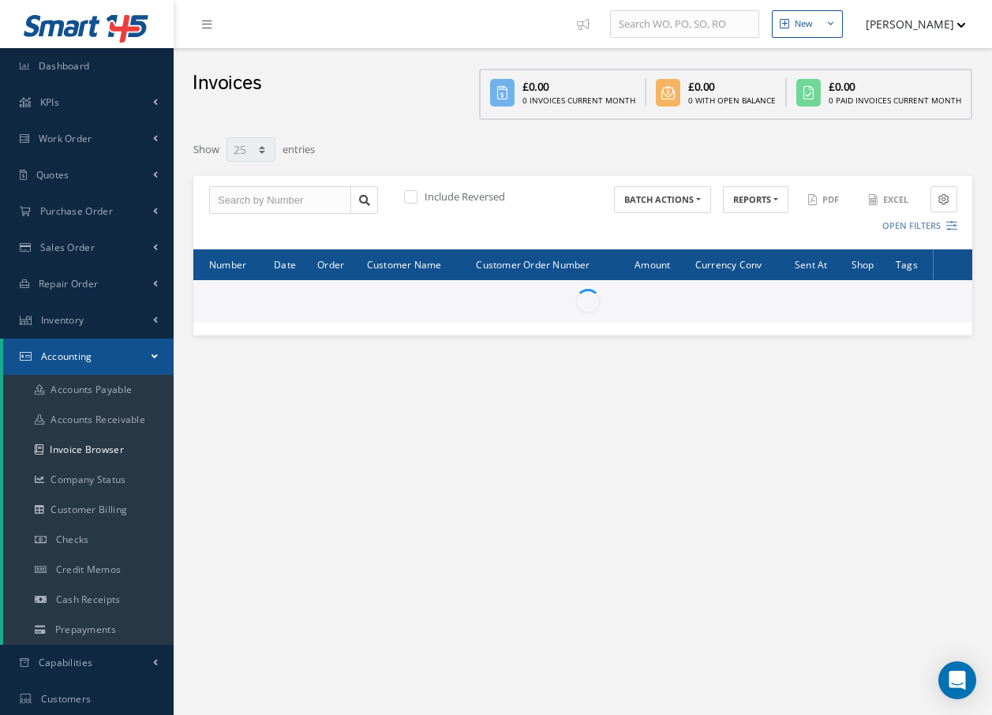
select select "25"
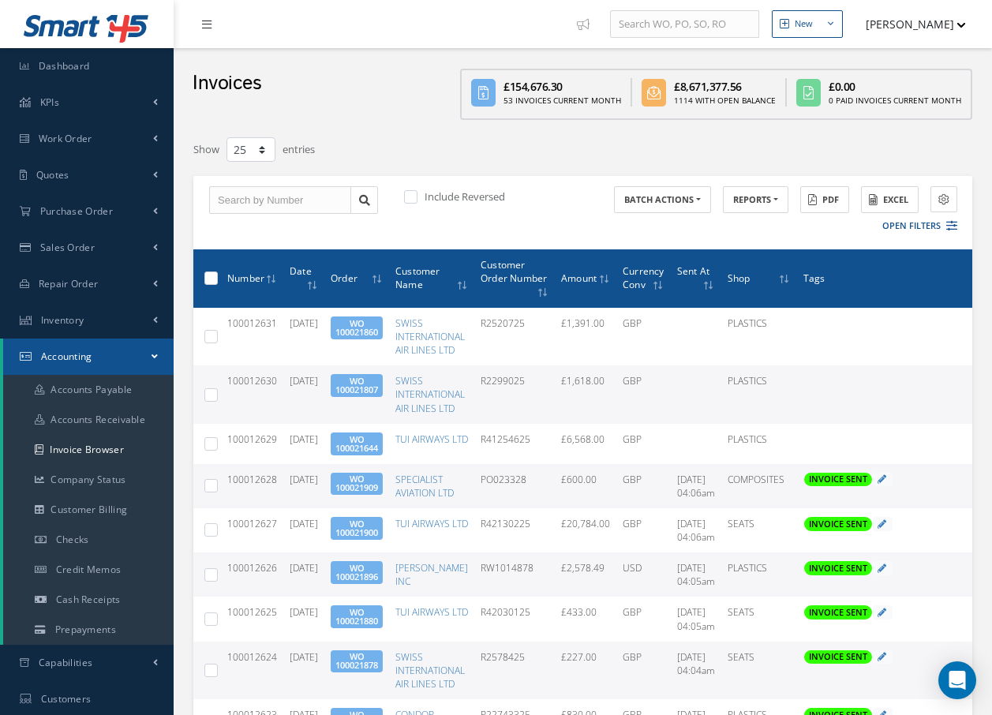
click at [206, 31] on link at bounding box center [210, 24] width 43 height 26
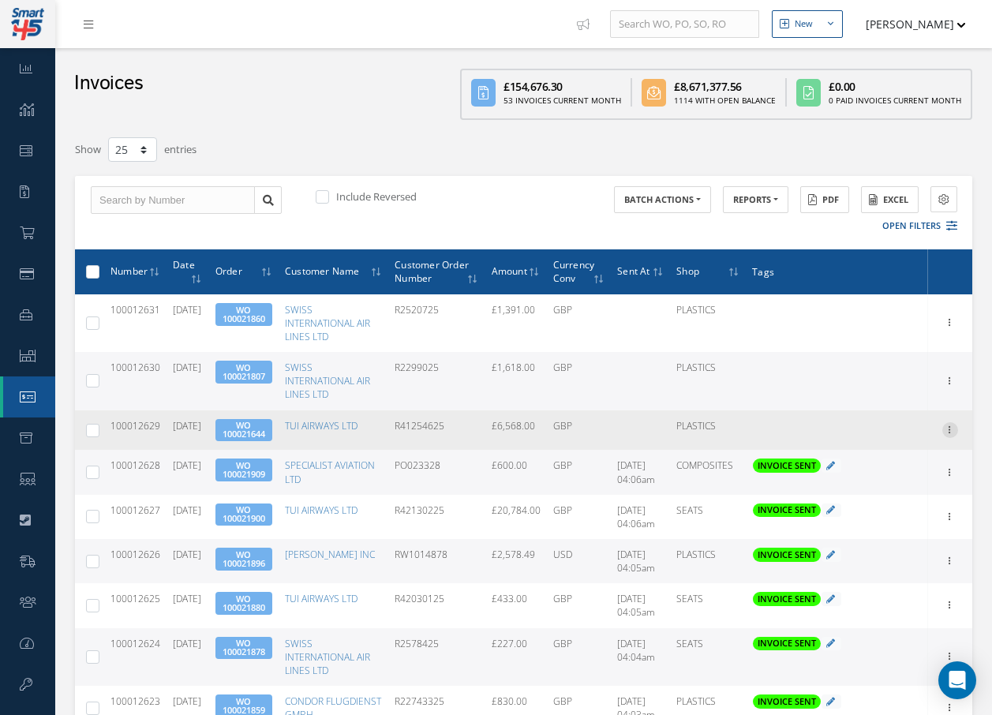
click at [950, 434] on icon at bounding box center [951, 428] width 16 height 13
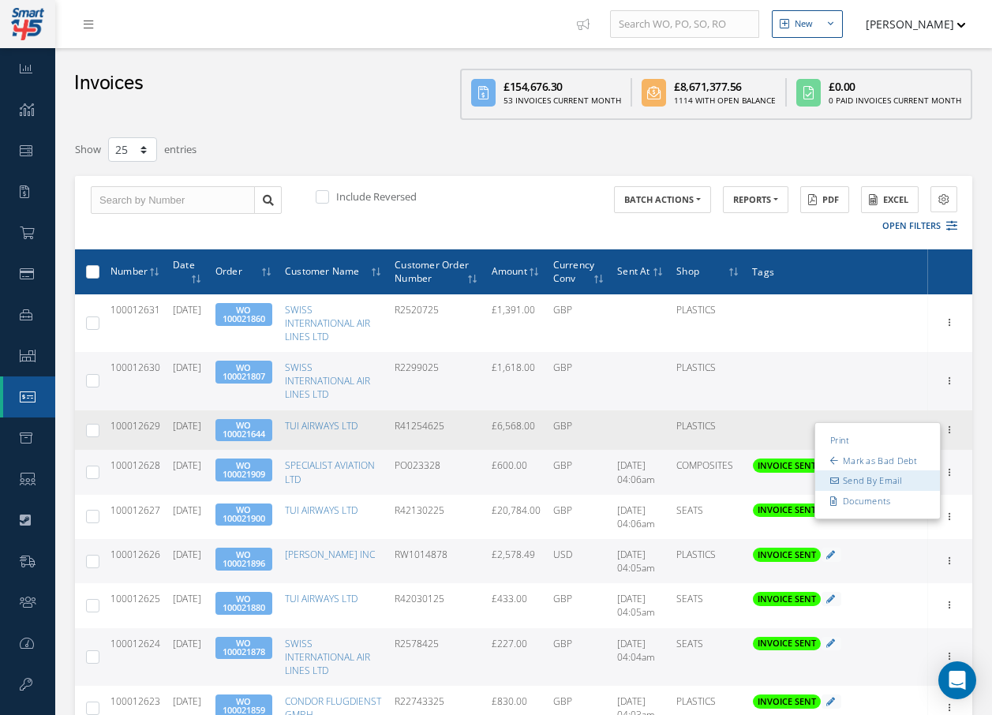
click at [887, 482] on link "Send By Email" at bounding box center [878, 481] width 125 height 21
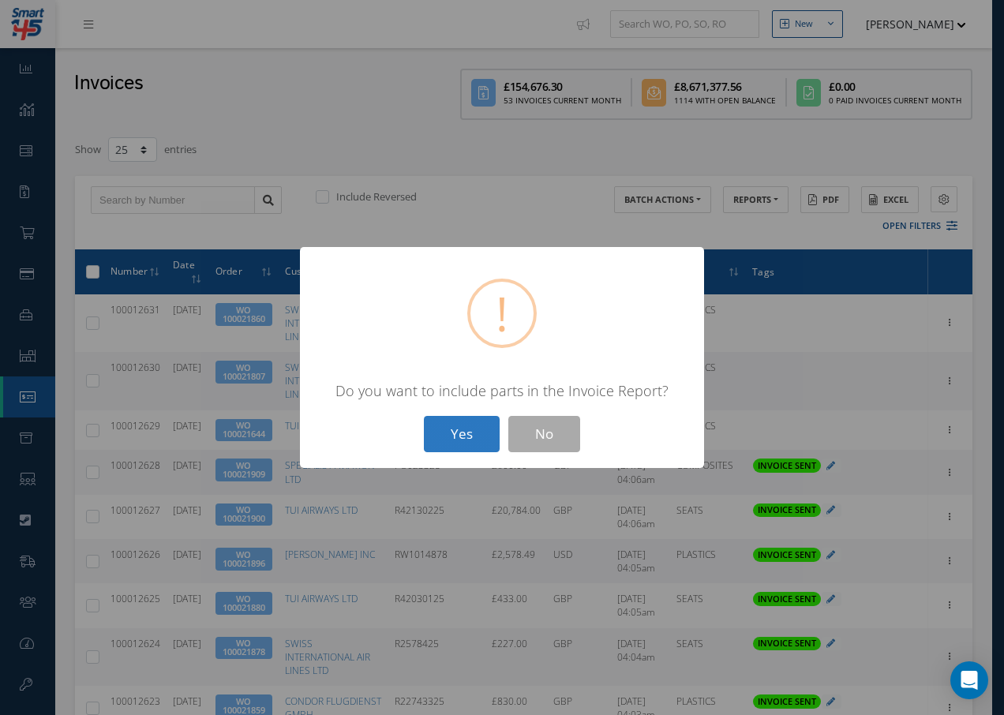
click at [457, 433] on button "Yes" at bounding box center [462, 434] width 76 height 37
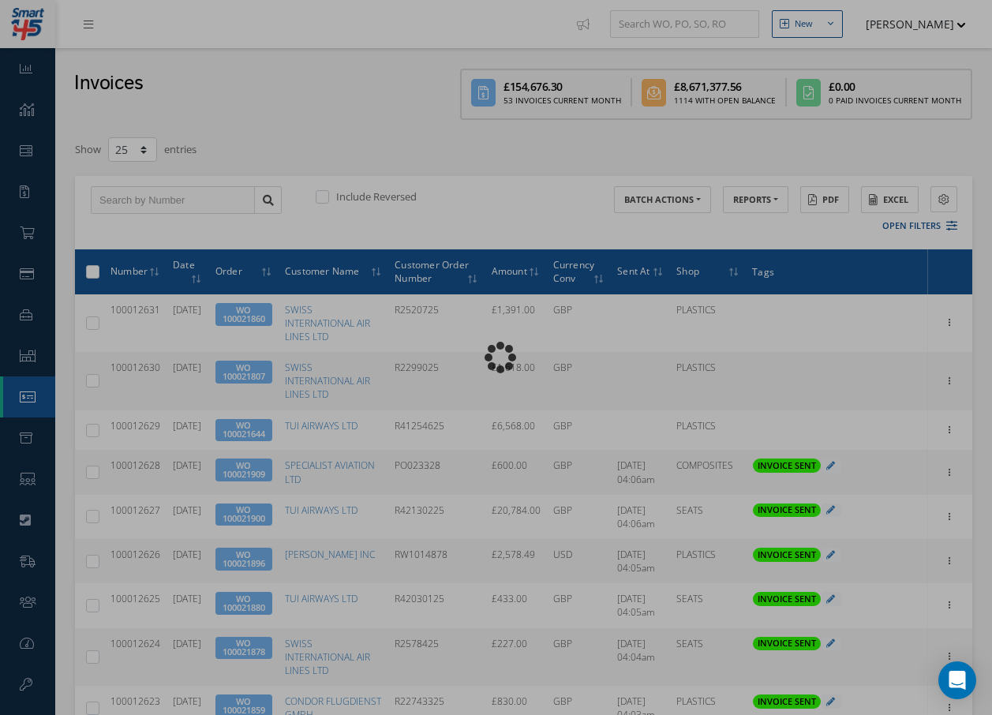
type input "INVOICE - Work Order 100021644 for TUI AIRWAYS LTD, PO: R41254625"
type textarea "Dear Accounts, Please find the attached invoice for your recent order R41254625…"
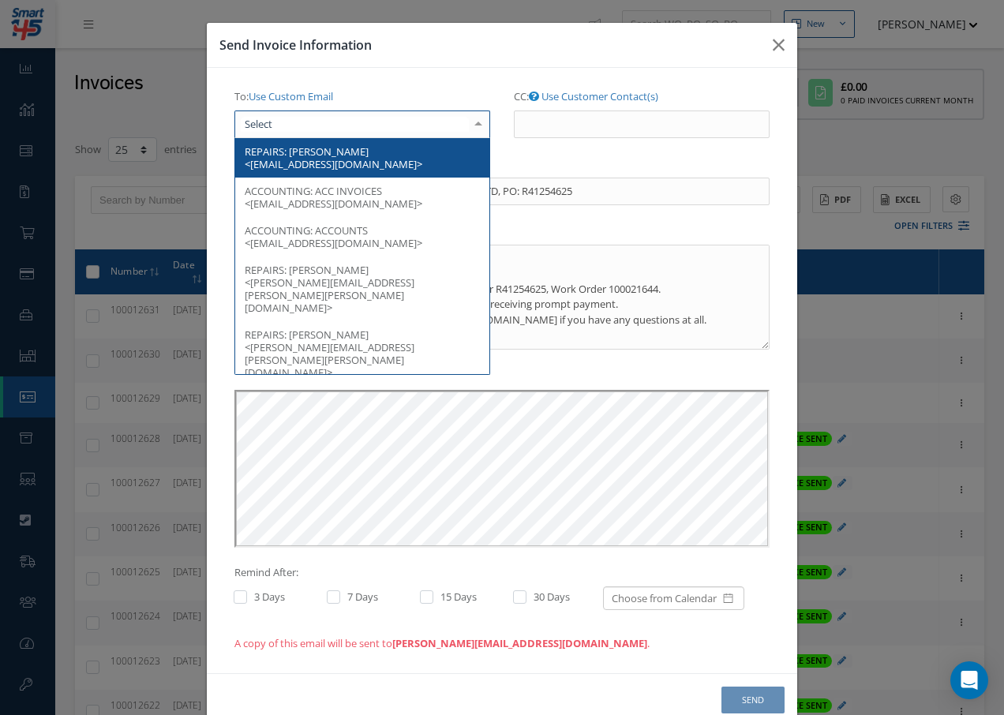
click at [411, 130] on div at bounding box center [362, 125] width 256 height 28
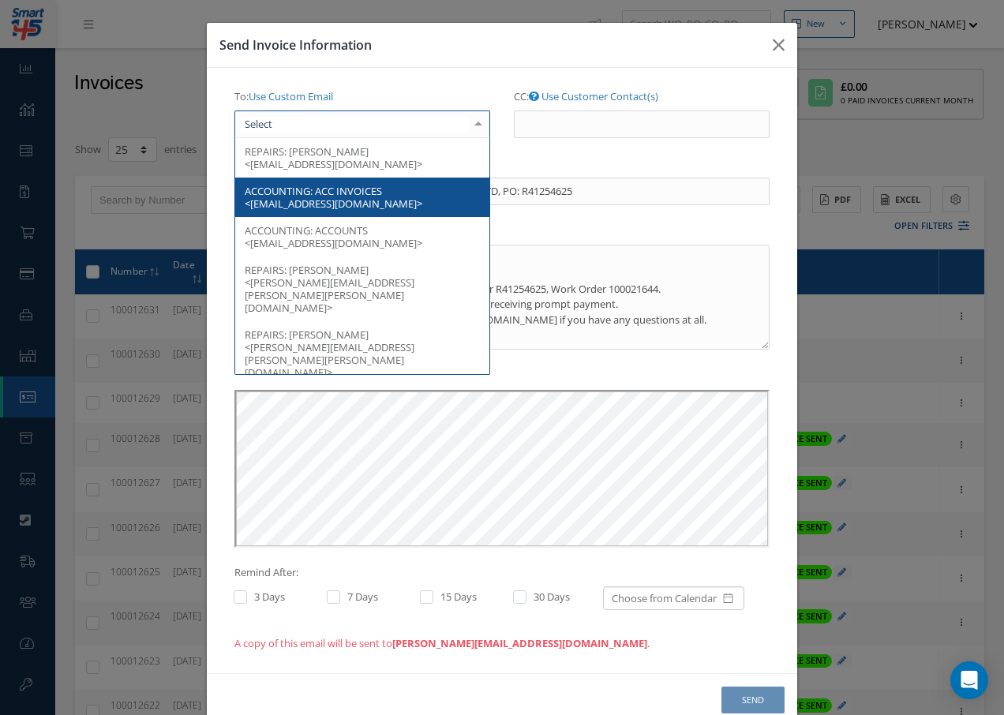
click at [343, 184] on span "ACC INVOICES <[EMAIL_ADDRESS][DOMAIN_NAME]>" at bounding box center [334, 197] width 178 height 27
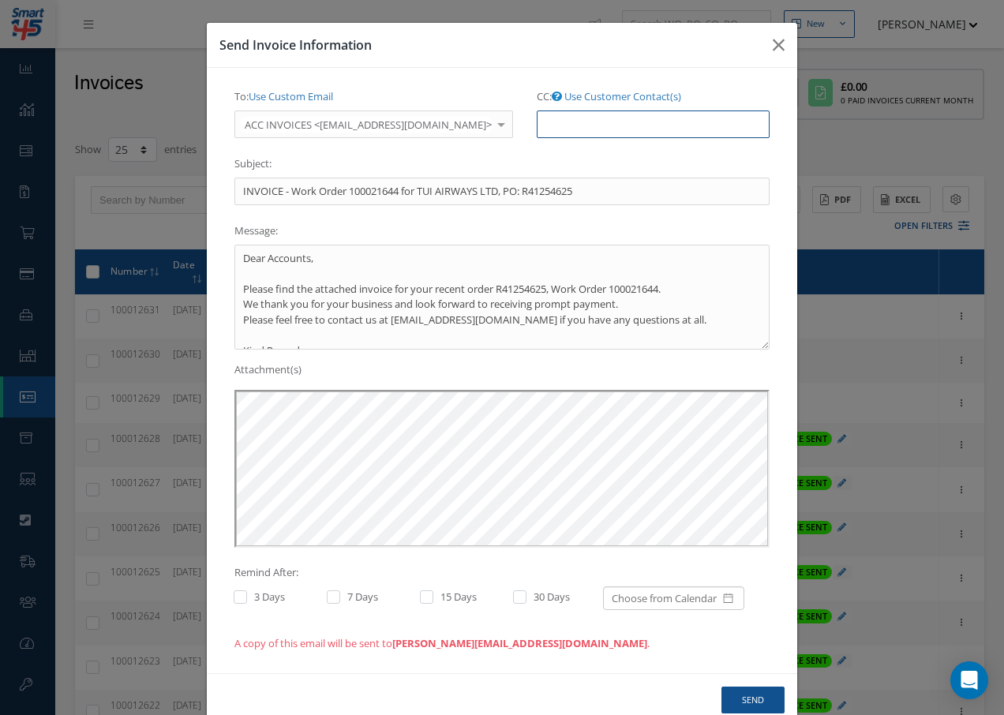
click at [562, 121] on input "CC: Use Customer Contact(s)" at bounding box center [653, 125] width 233 height 28
paste input "[EMAIL_ADDRESS][DOMAIN_NAME]"
type input "[EMAIL_ADDRESS][DOMAIN_NAME]"
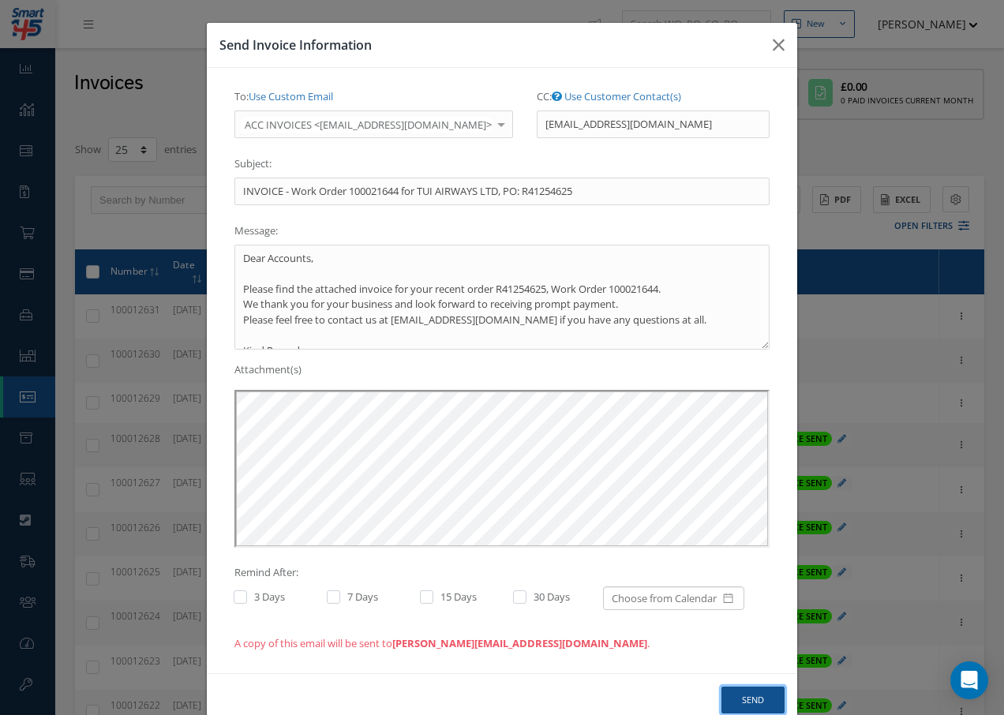
click at [746, 700] on button "Send" at bounding box center [753, 701] width 63 height 28
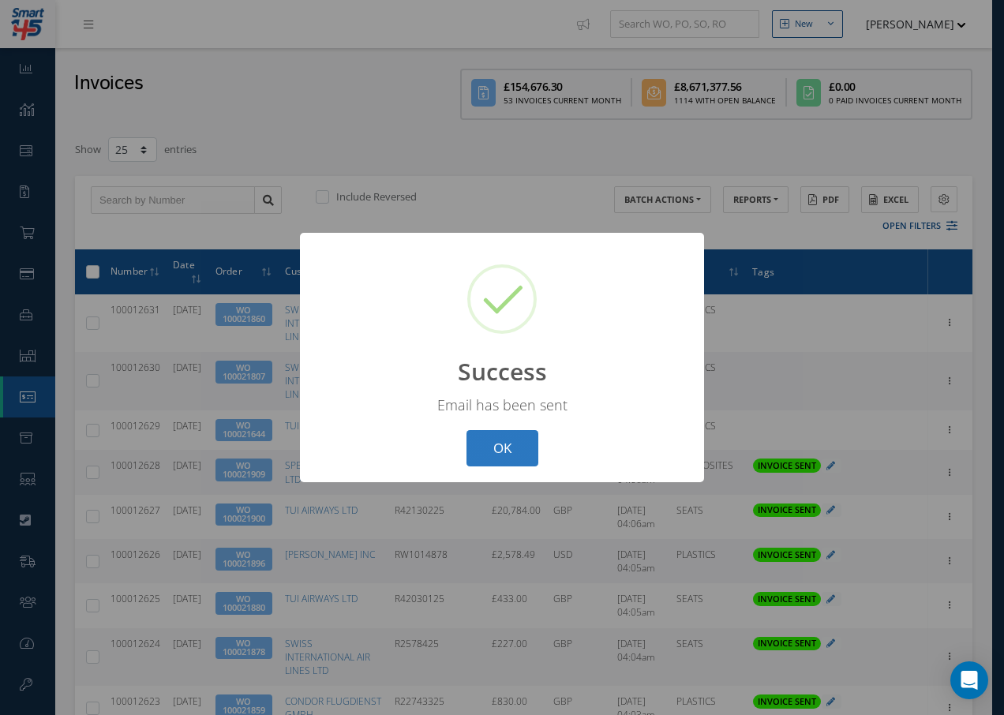
click at [512, 450] on button "OK" at bounding box center [503, 448] width 72 height 37
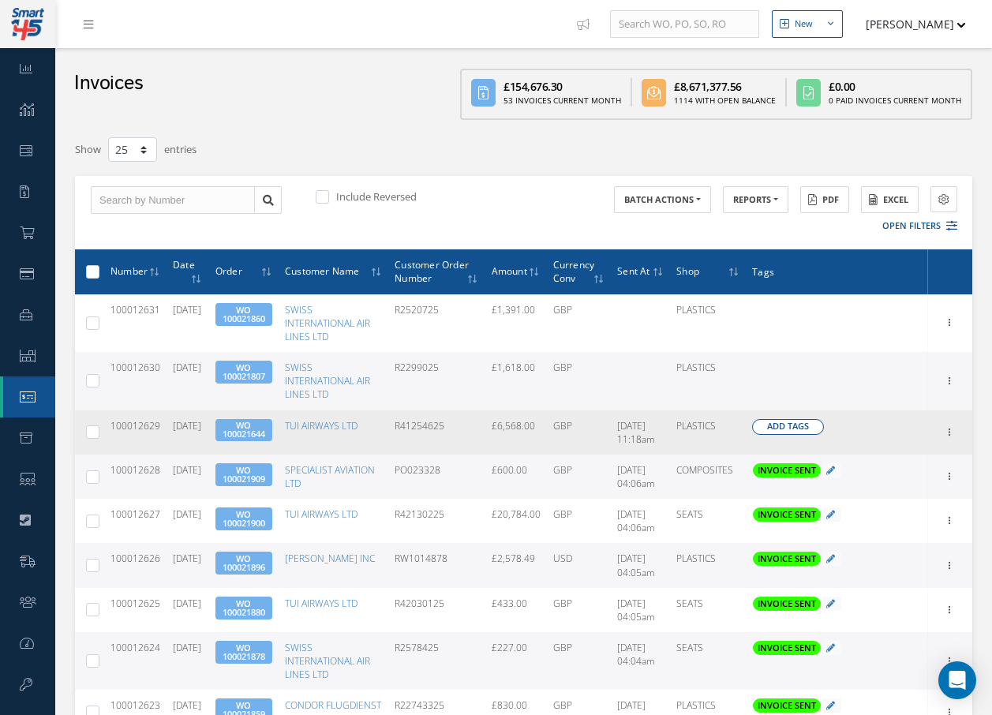
click at [804, 429] on span "Add Tags" at bounding box center [788, 426] width 42 height 13
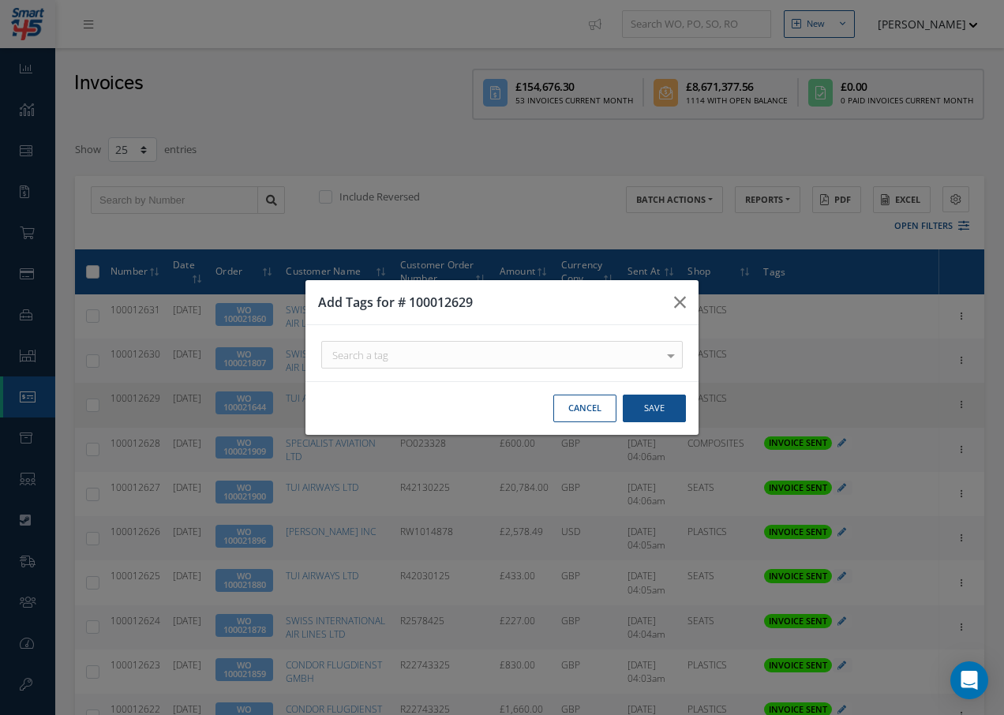
click at [536, 352] on div "Search a tag" at bounding box center [502, 355] width 362 height 28
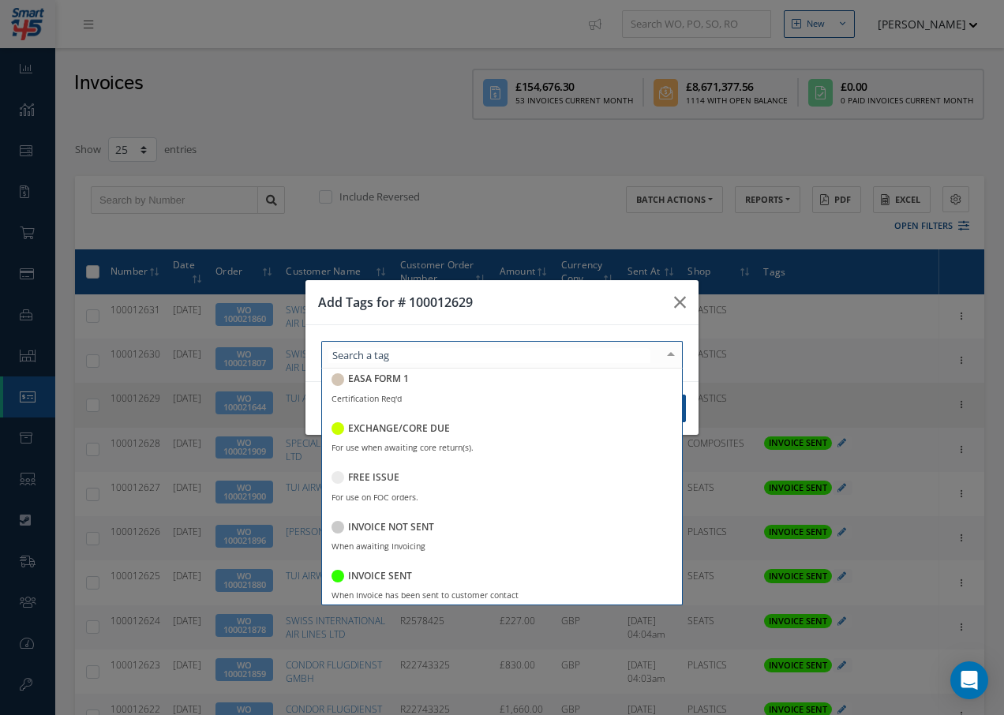
scroll to position [158, 0]
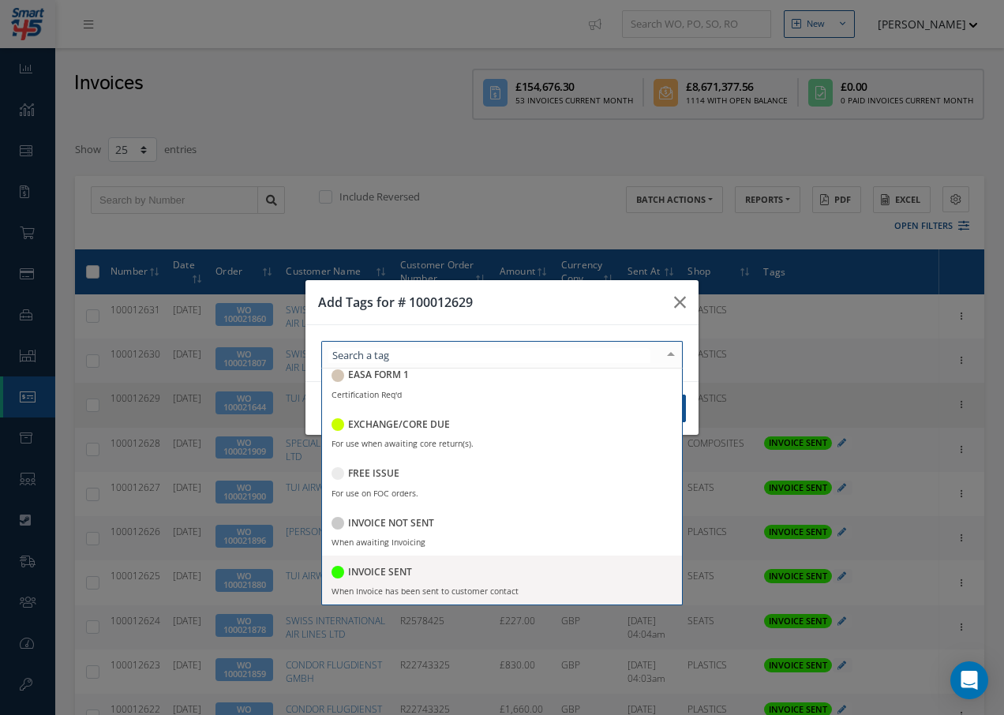
click at [378, 567] on h5 "INVOICE SENT" at bounding box center [380, 572] width 64 height 11
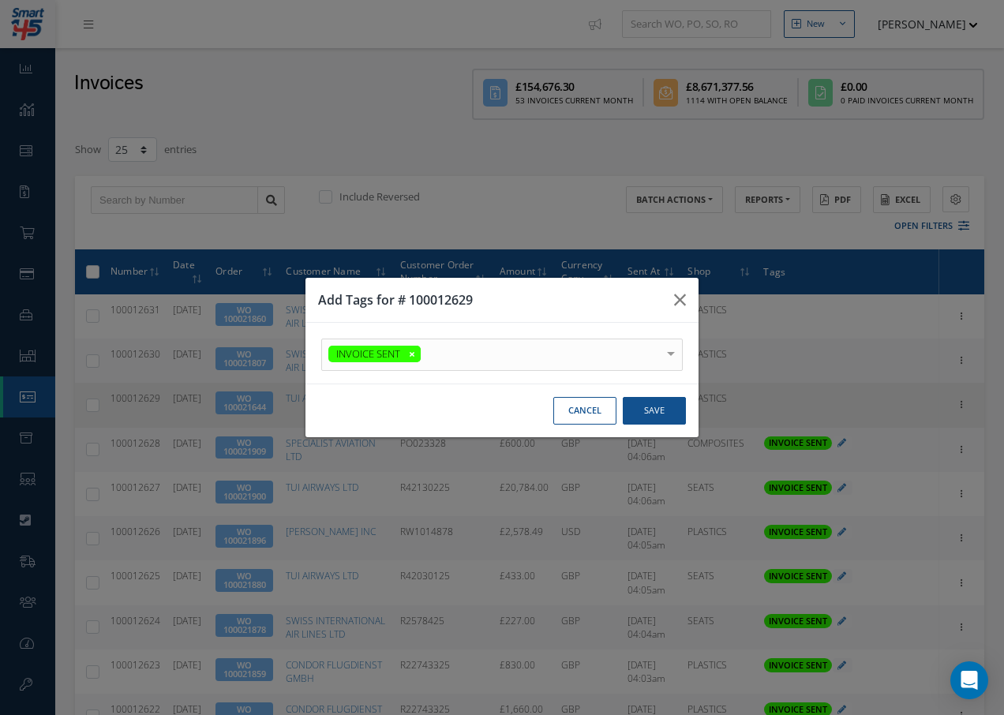
click at [673, 341] on div at bounding box center [671, 352] width 22 height 26
click at [647, 414] on button "Save" at bounding box center [654, 411] width 63 height 28
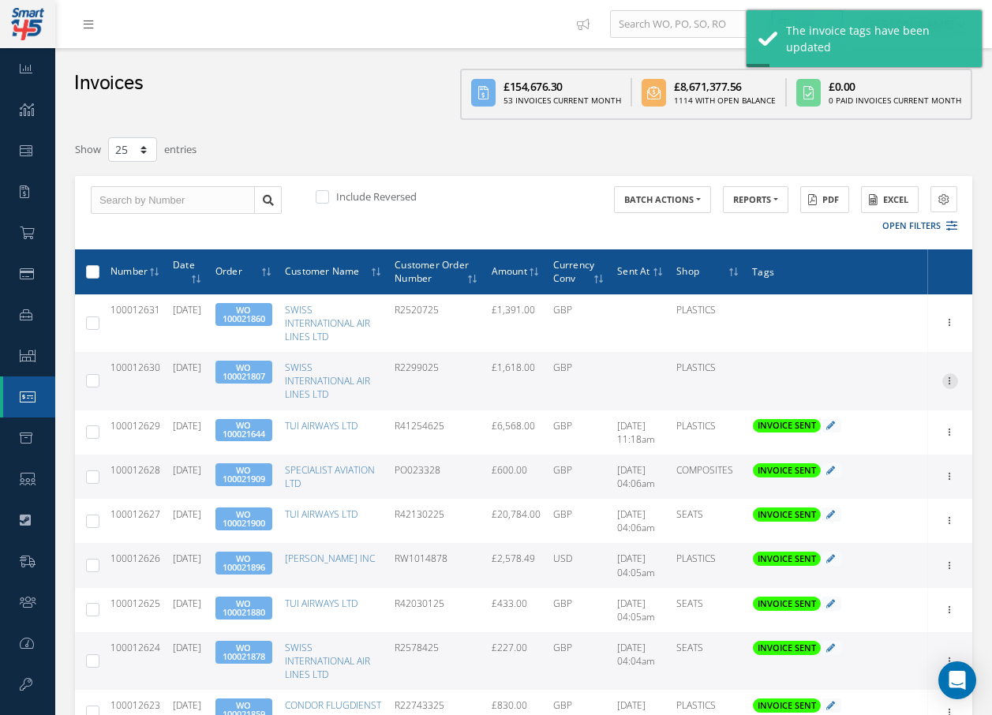
click at [951, 381] on icon at bounding box center [951, 379] width 16 height 13
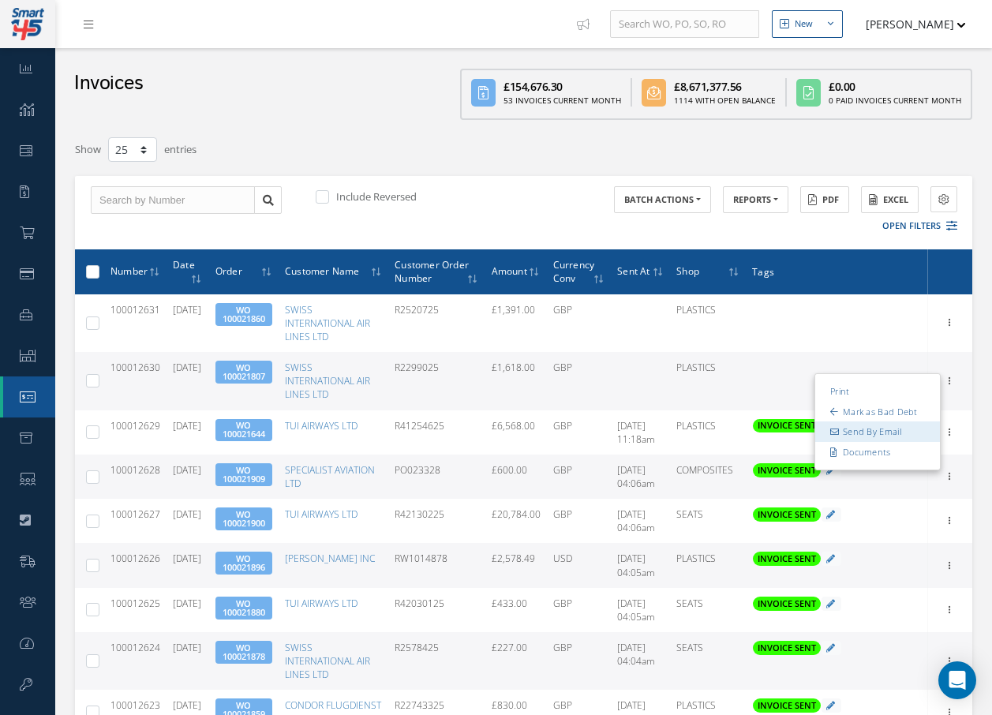
click at [871, 432] on link "Send By Email" at bounding box center [878, 432] width 125 height 21
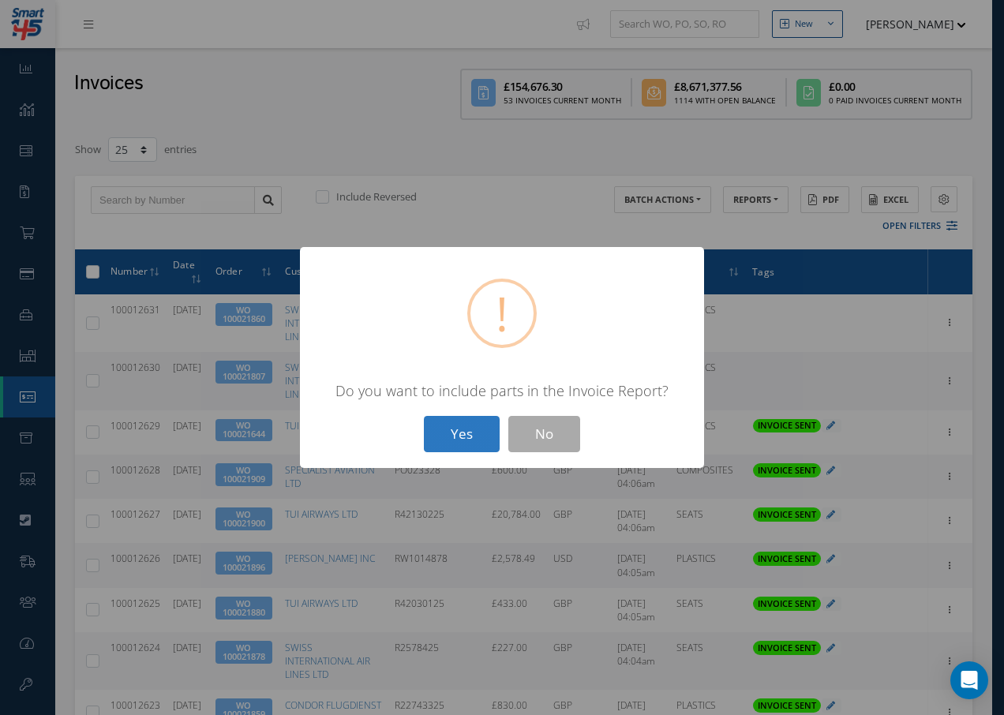
click at [458, 431] on button "Yes" at bounding box center [462, 434] width 76 height 37
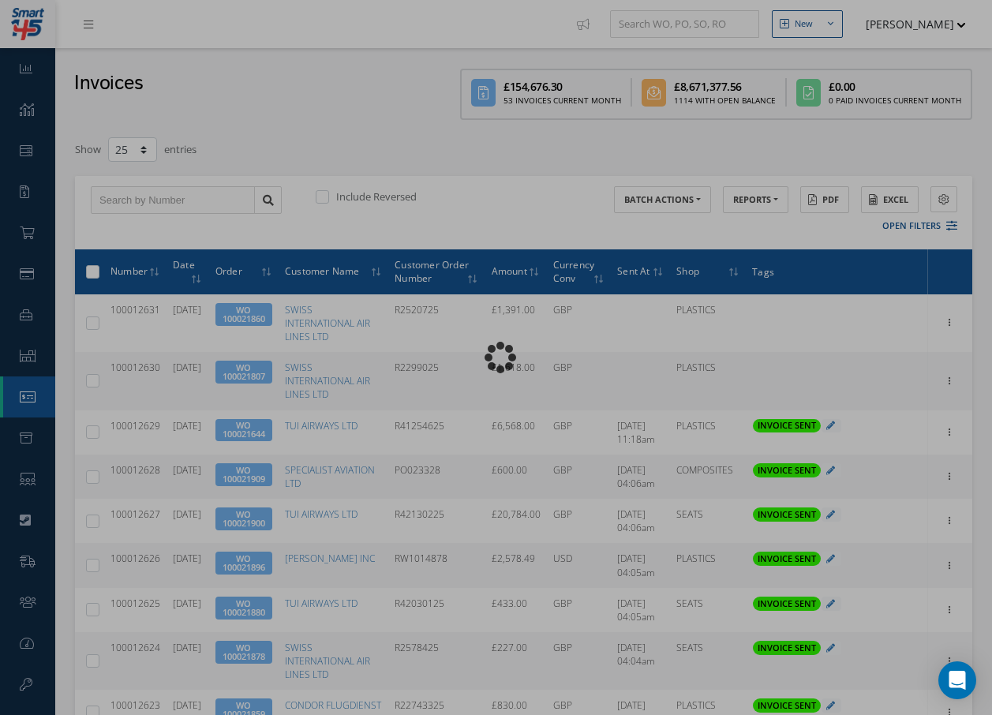
type input "INVOICE - Work Order 100021807 for SWISS INTERNATIONAL AIR LINES LTD, PO: R2299…"
type textarea "Dear Accounts, Please find the attached invoice for your recent order R2299025,…"
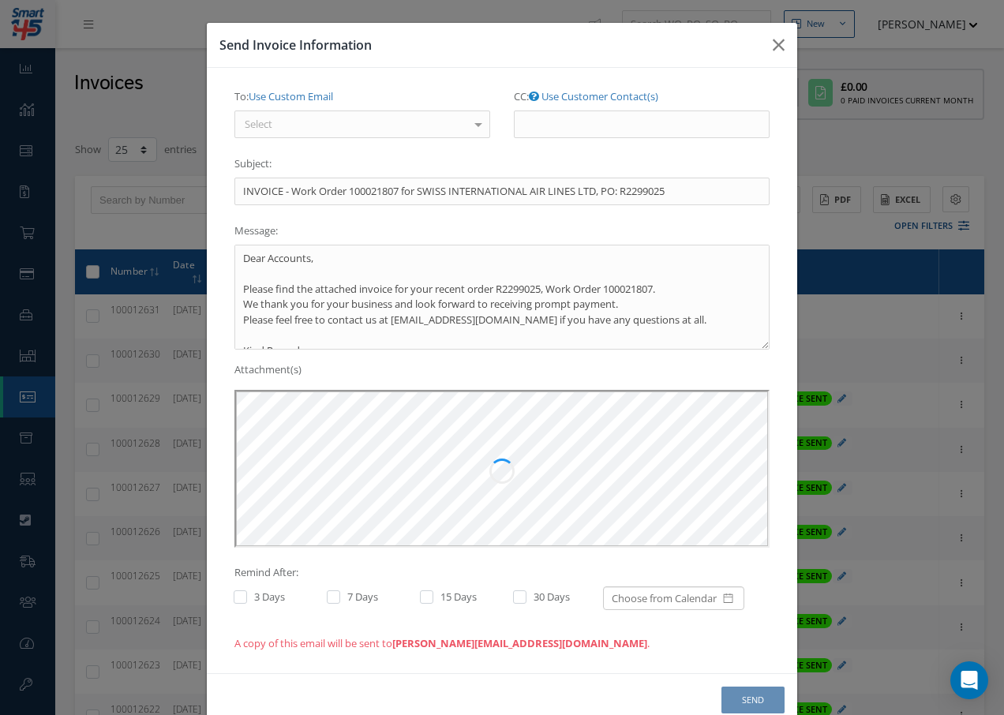
scroll to position [0, 0]
click at [403, 124] on div "Select" at bounding box center [362, 125] width 256 height 28
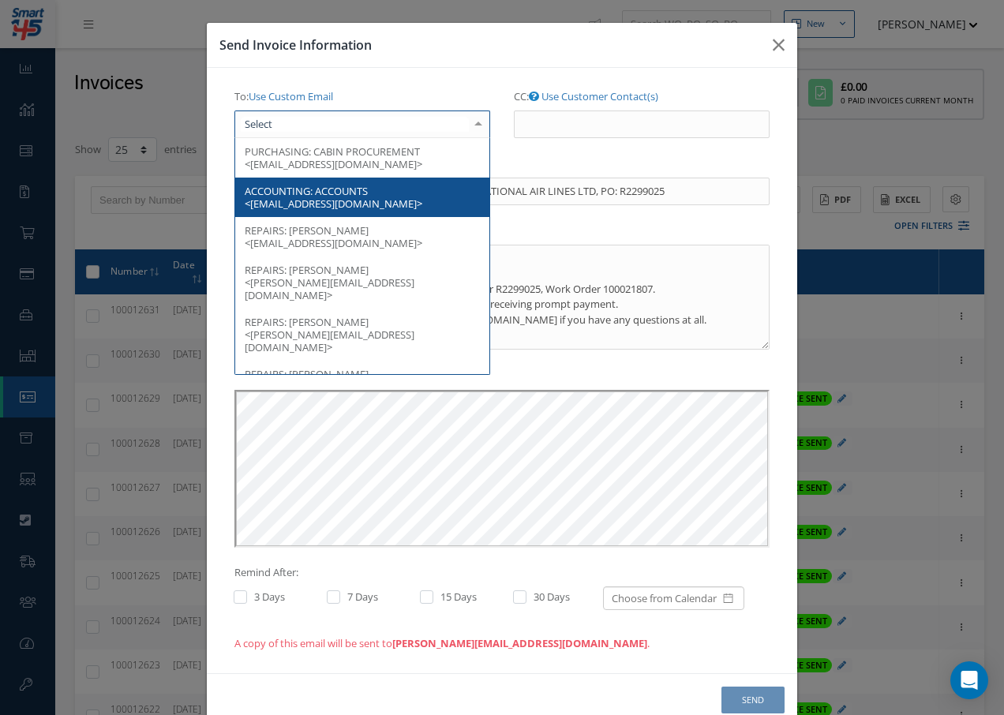
click at [366, 189] on span "ACCOUNTING: ACCOUNTS <[EMAIL_ADDRESS][DOMAIN_NAME]>" at bounding box center [362, 197] width 254 height 39
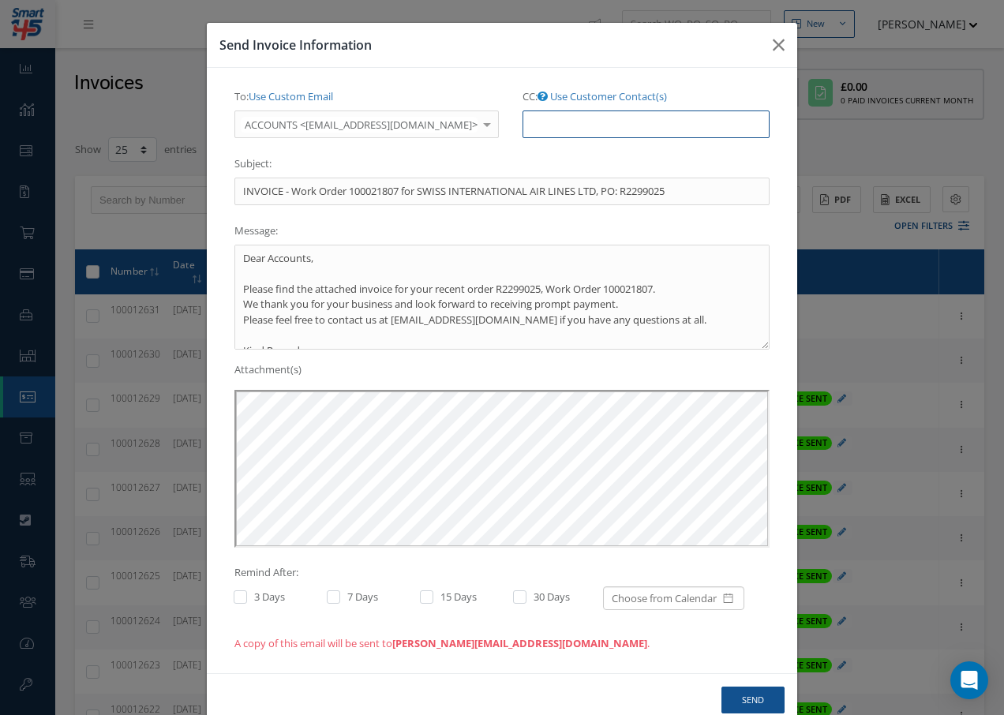
click at [595, 124] on input "CC: Use Customer Contact(s)" at bounding box center [646, 125] width 247 height 28
paste input "[EMAIL_ADDRESS][DOMAIN_NAME]"
type input "[EMAIL_ADDRESS][DOMAIN_NAME]"
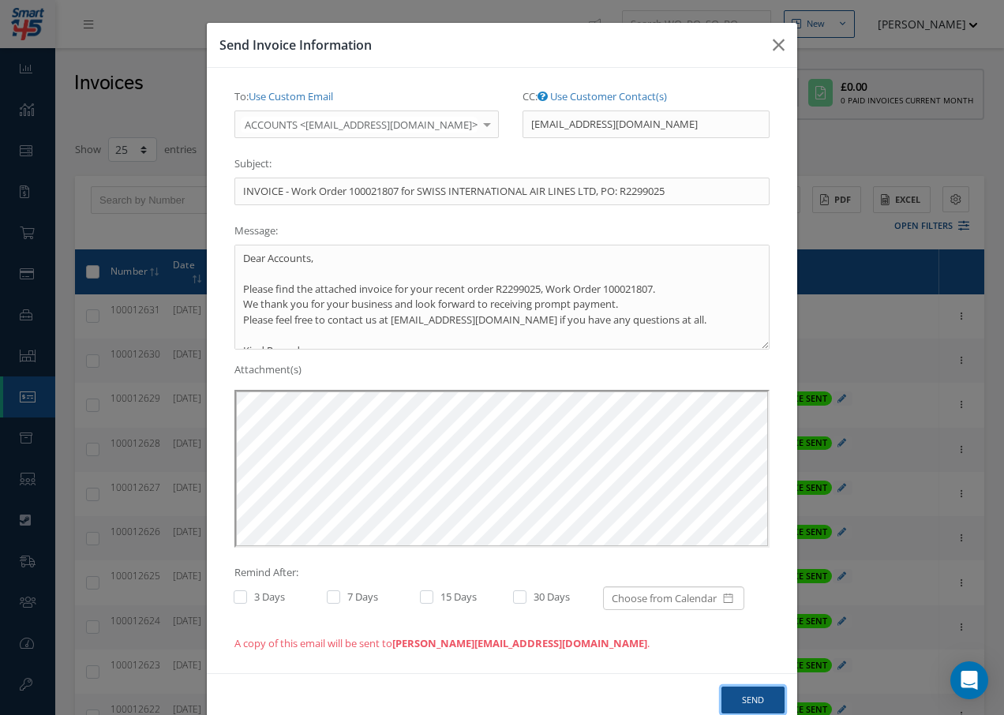
click at [748, 703] on button "Send" at bounding box center [753, 701] width 63 height 28
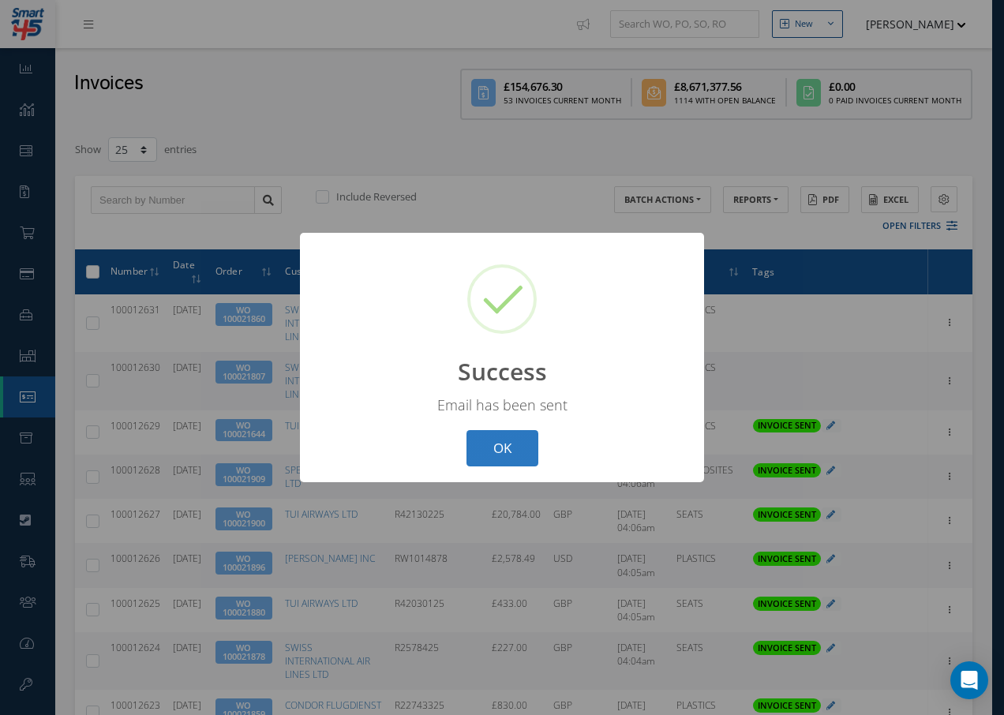
click at [506, 448] on button "OK" at bounding box center [503, 448] width 72 height 37
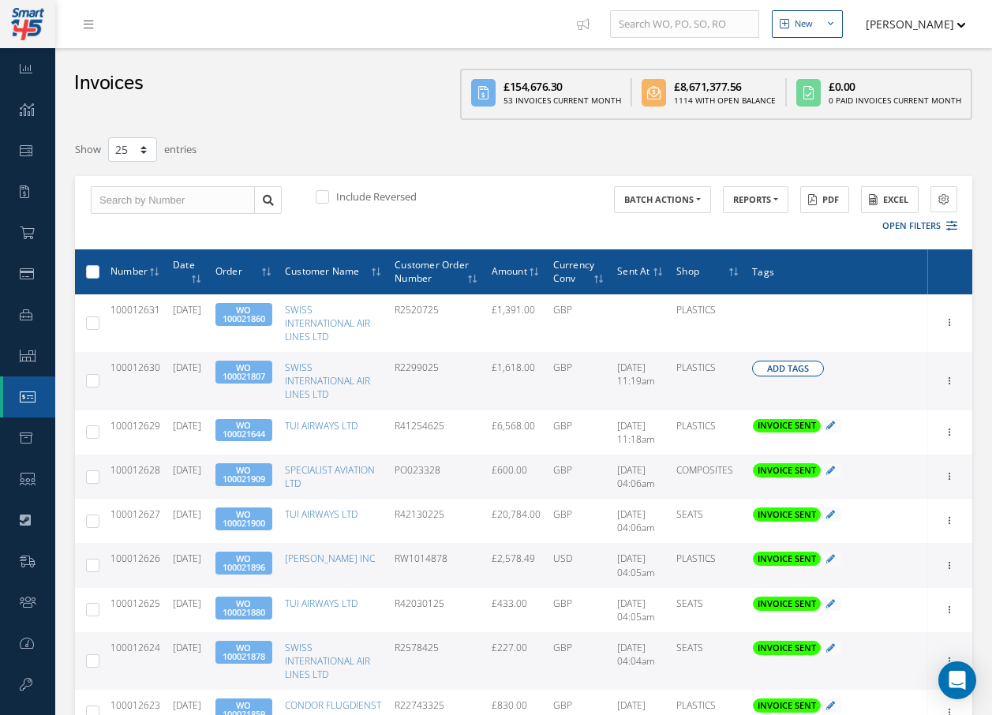
click at [785, 368] on span "Add Tags" at bounding box center [788, 368] width 42 height 13
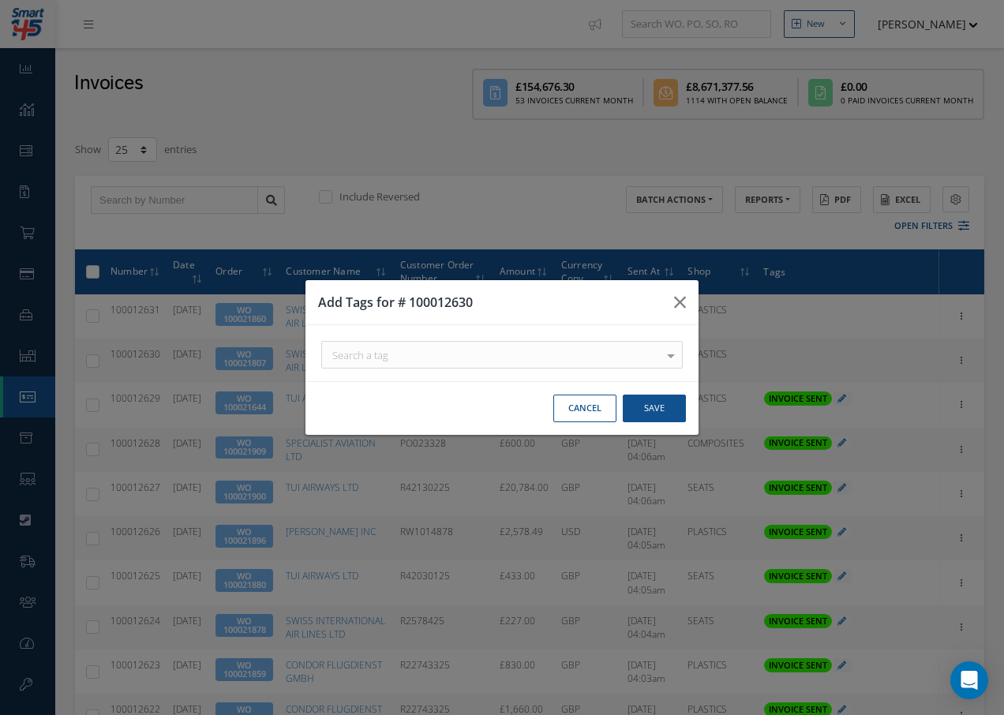
click at [448, 354] on div "Search a tag" at bounding box center [502, 355] width 362 height 28
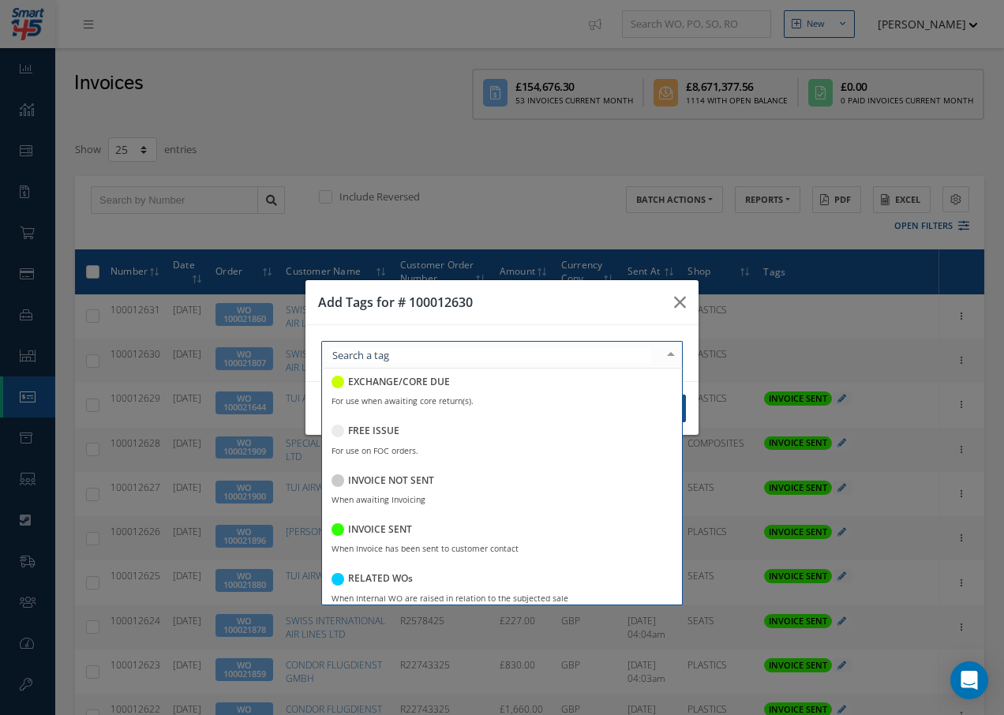
scroll to position [237, 0]
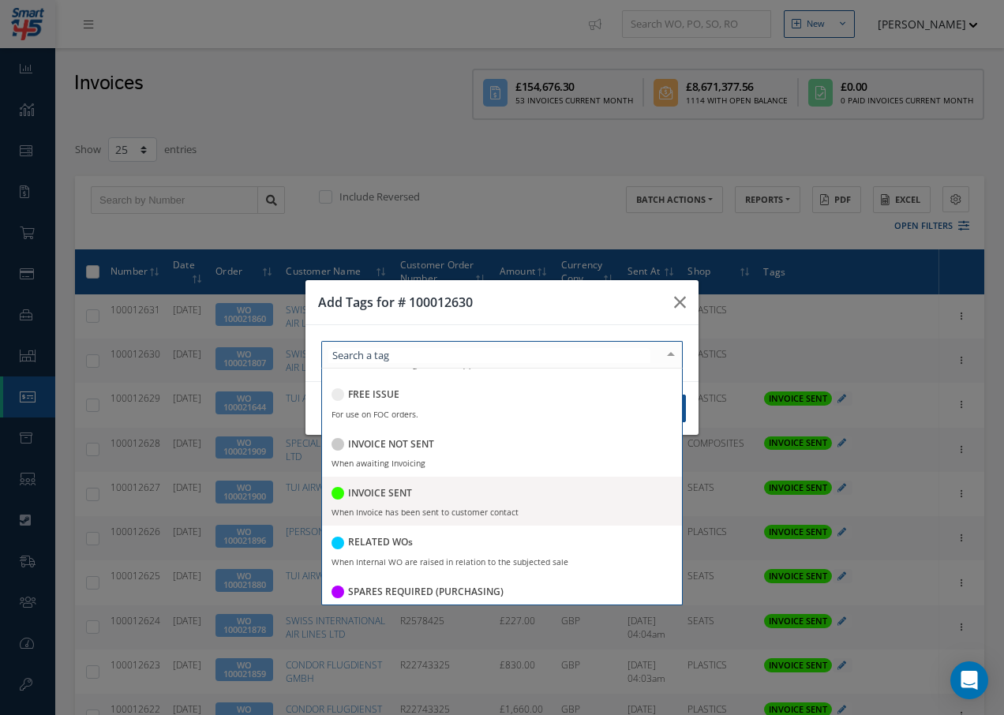
click at [401, 494] on h5 "INVOICE SENT" at bounding box center [380, 493] width 64 height 11
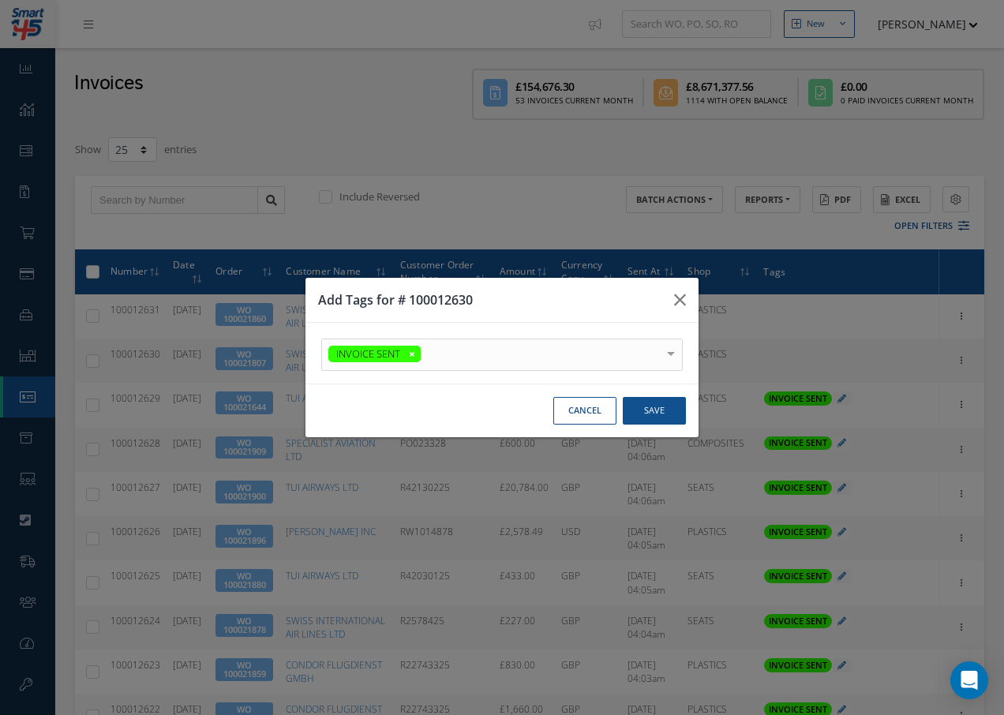
click at [672, 346] on div at bounding box center [671, 352] width 22 height 26
click at [657, 409] on button "Save" at bounding box center [654, 411] width 63 height 28
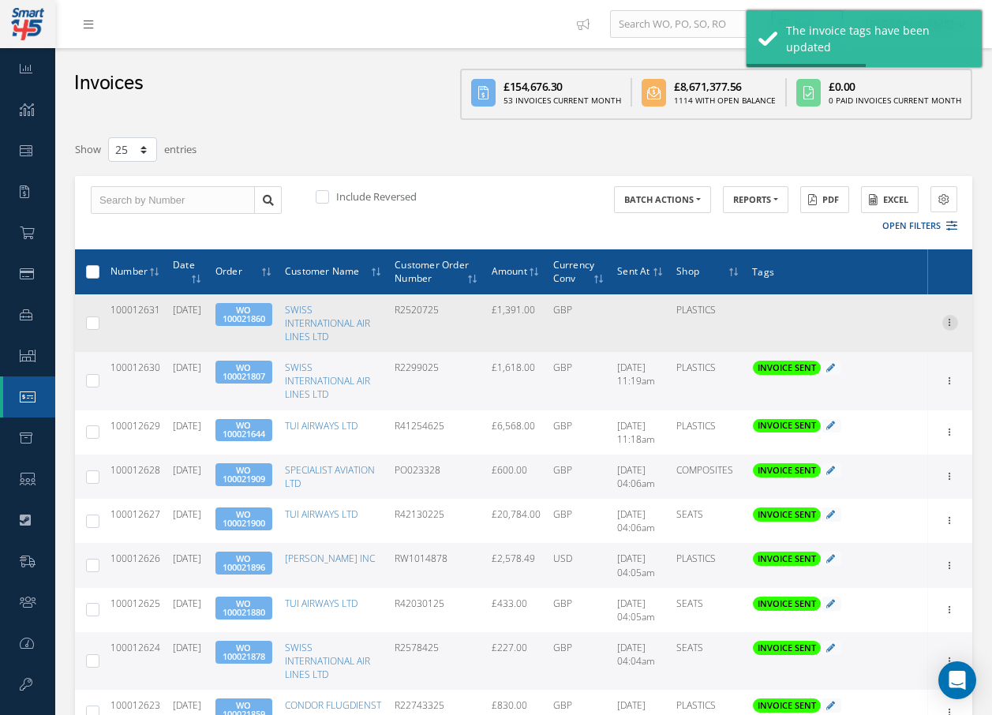
click at [951, 324] on icon at bounding box center [951, 321] width 16 height 13
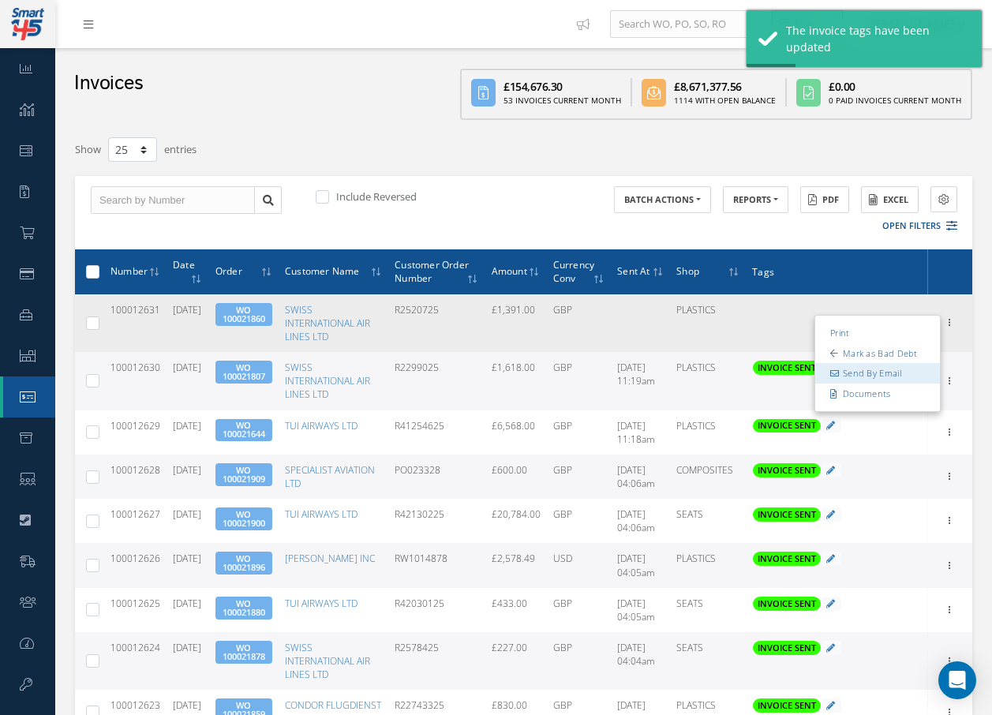
click at [884, 373] on link "Send By Email" at bounding box center [878, 374] width 125 height 21
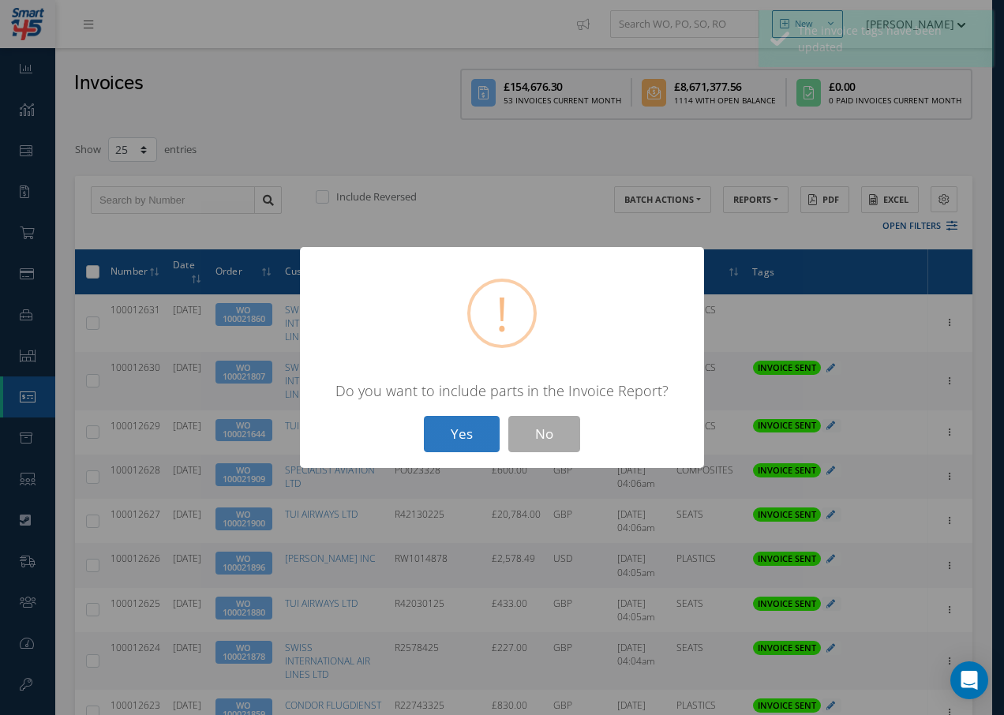
click at [458, 432] on button "Yes" at bounding box center [462, 434] width 76 height 37
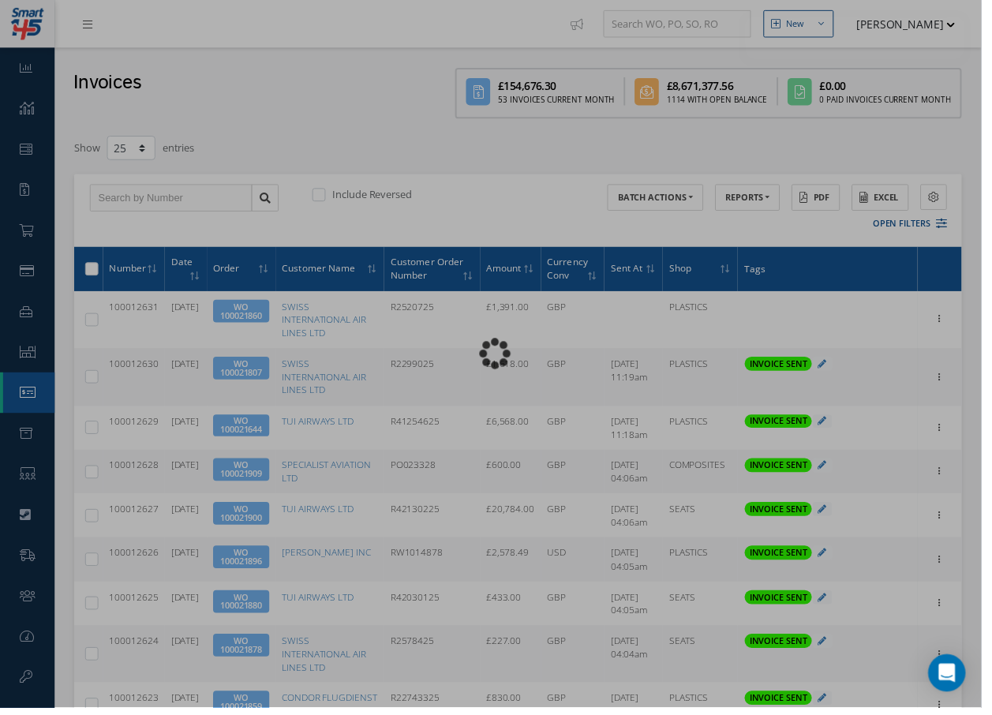
type input "INVOICE - Work Order 100021860 for SWISS INTERNATIONAL AIR LINES LTD, PO: R2520…"
type textarea "Dear Accounts, Please find the attached invoice for your recent order R2520725,…"
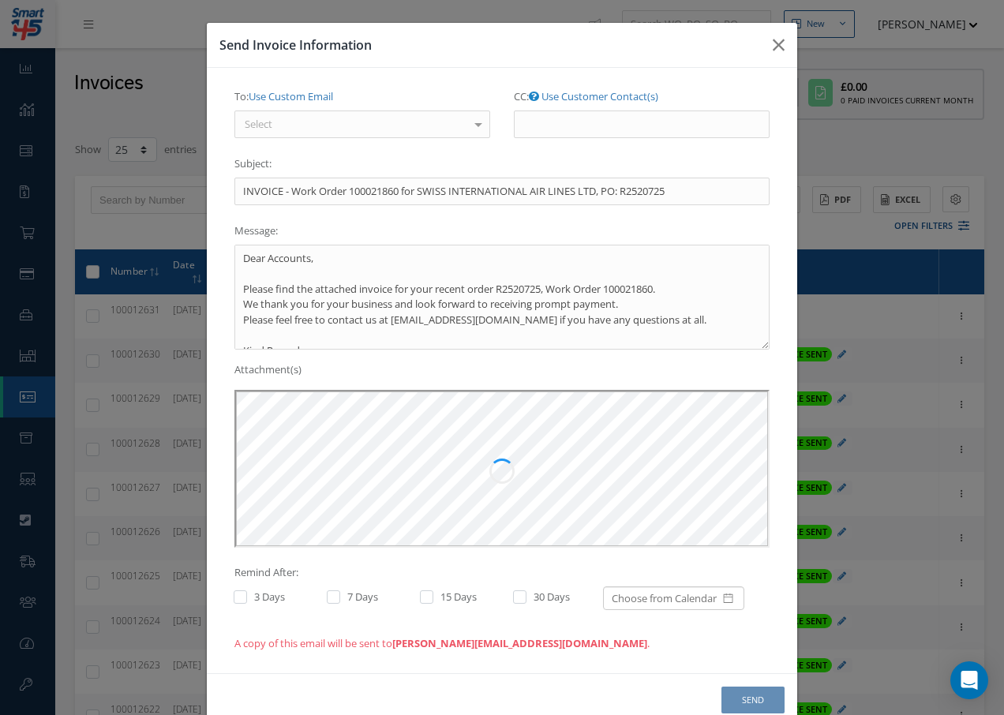
scroll to position [0, 0]
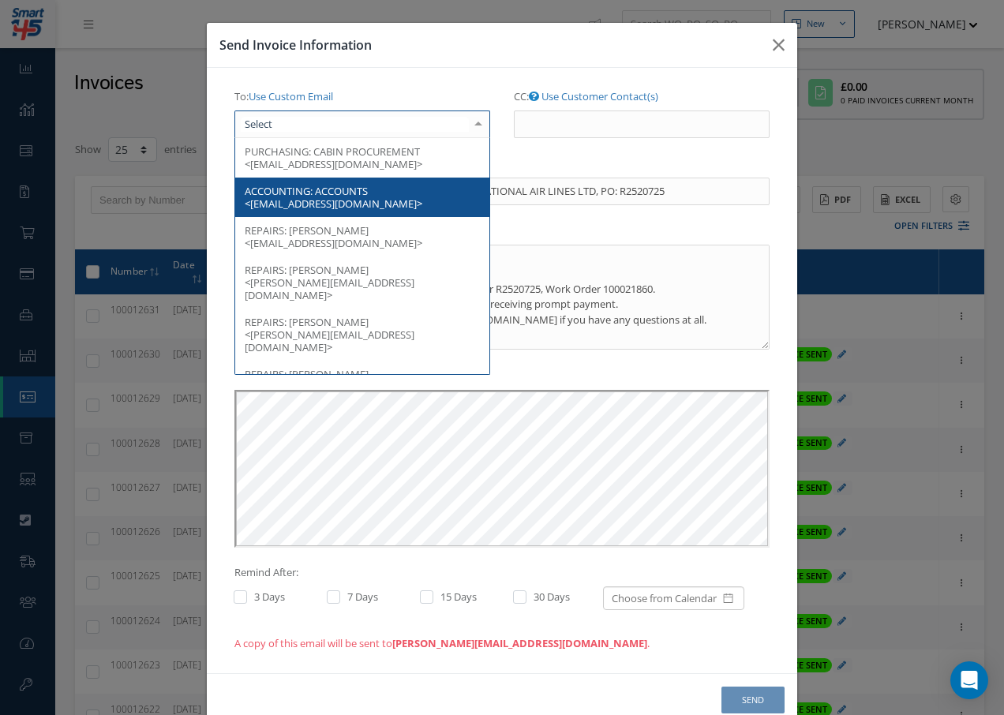
click at [348, 129] on div at bounding box center [362, 125] width 256 height 28
click at [337, 187] on span "ACCOUNTS <[EMAIL_ADDRESS][DOMAIN_NAME]>" at bounding box center [334, 197] width 178 height 27
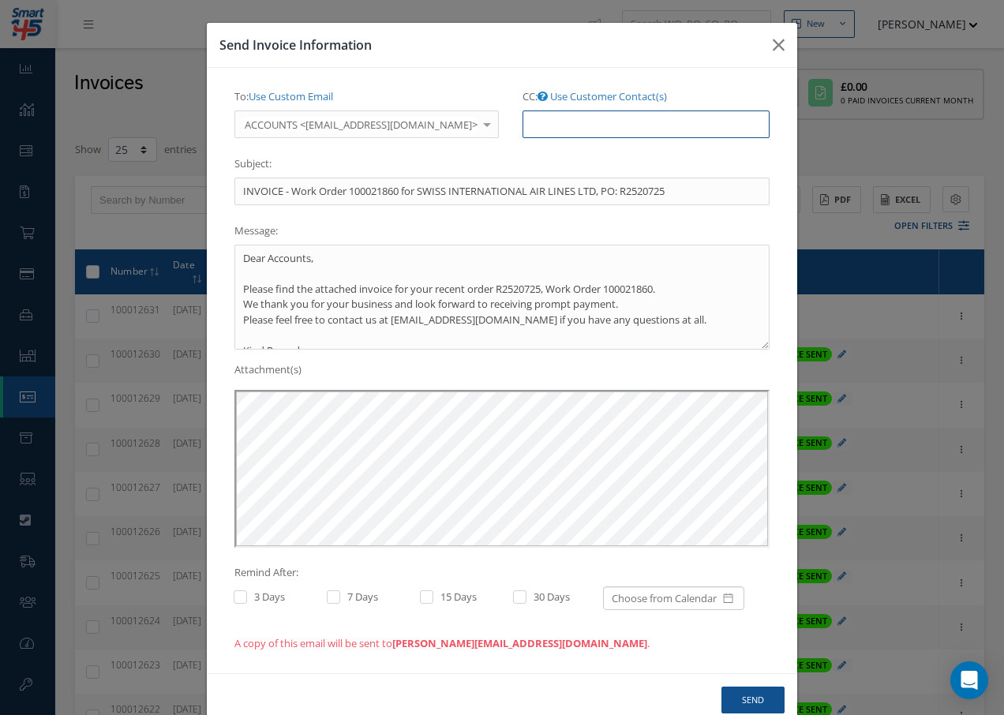
click at [593, 125] on input "CC: Use Customer Contact(s)" at bounding box center [646, 125] width 247 height 28
paste input "[EMAIL_ADDRESS][DOMAIN_NAME]"
type input "[EMAIL_ADDRESS][DOMAIN_NAME]"
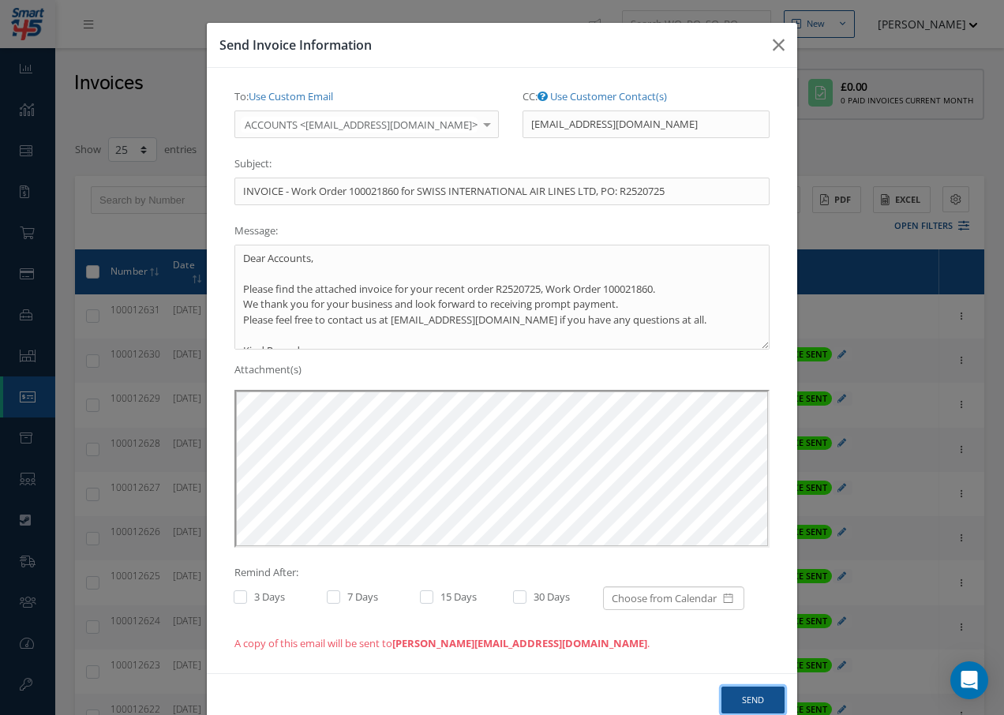
click at [747, 700] on button "Send" at bounding box center [753, 701] width 63 height 28
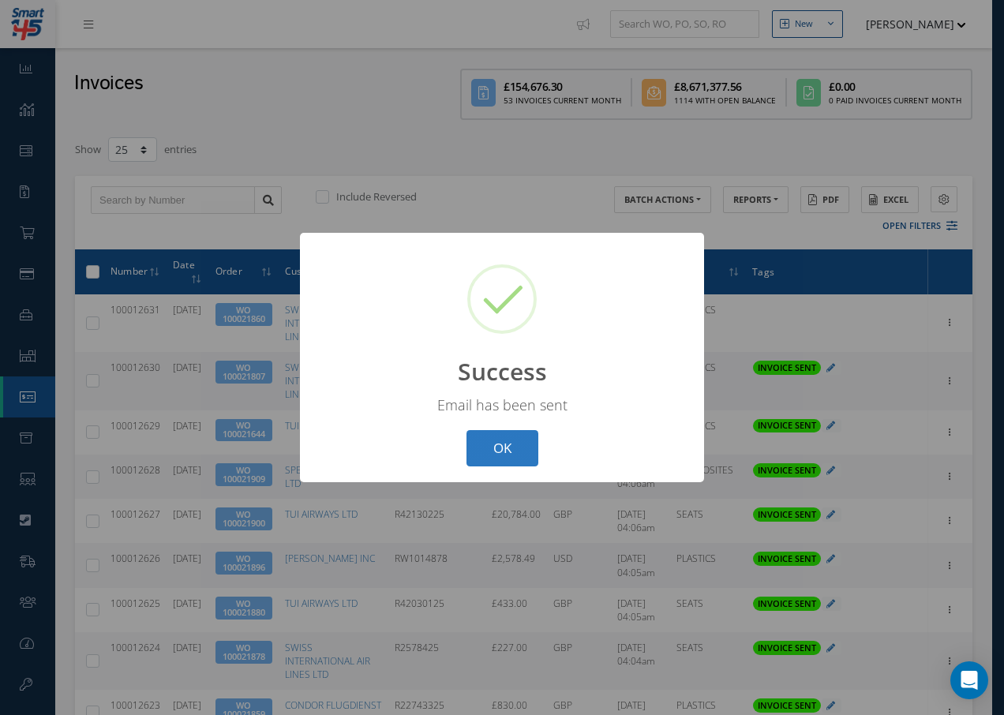
click at [508, 448] on button "OK" at bounding box center [503, 448] width 72 height 37
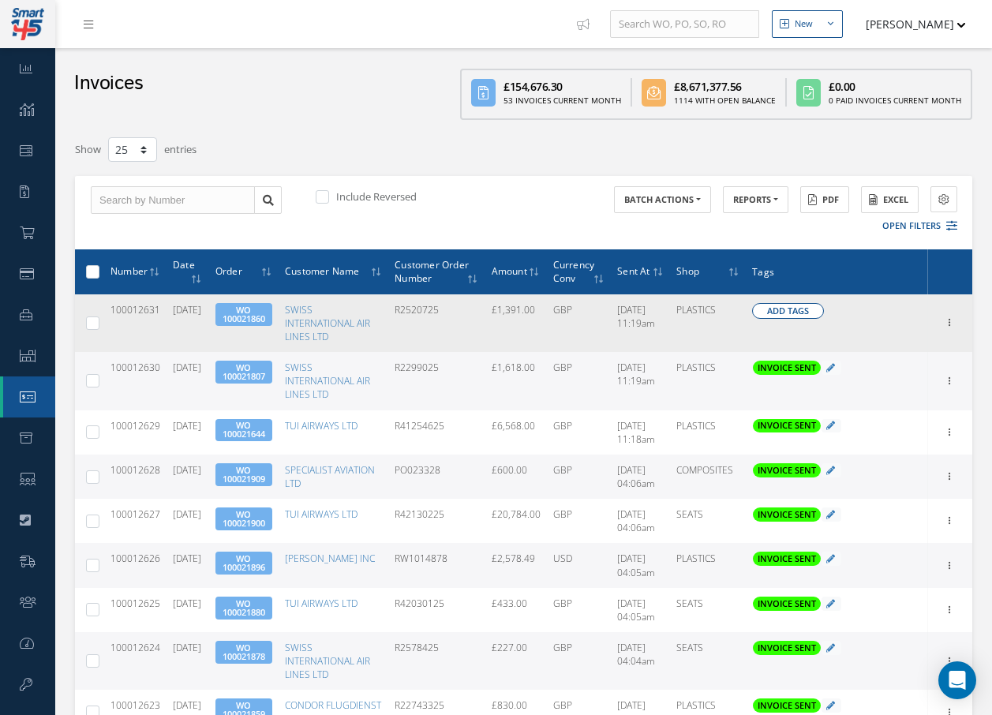
click at [774, 314] on span "Add Tags" at bounding box center [788, 311] width 42 height 13
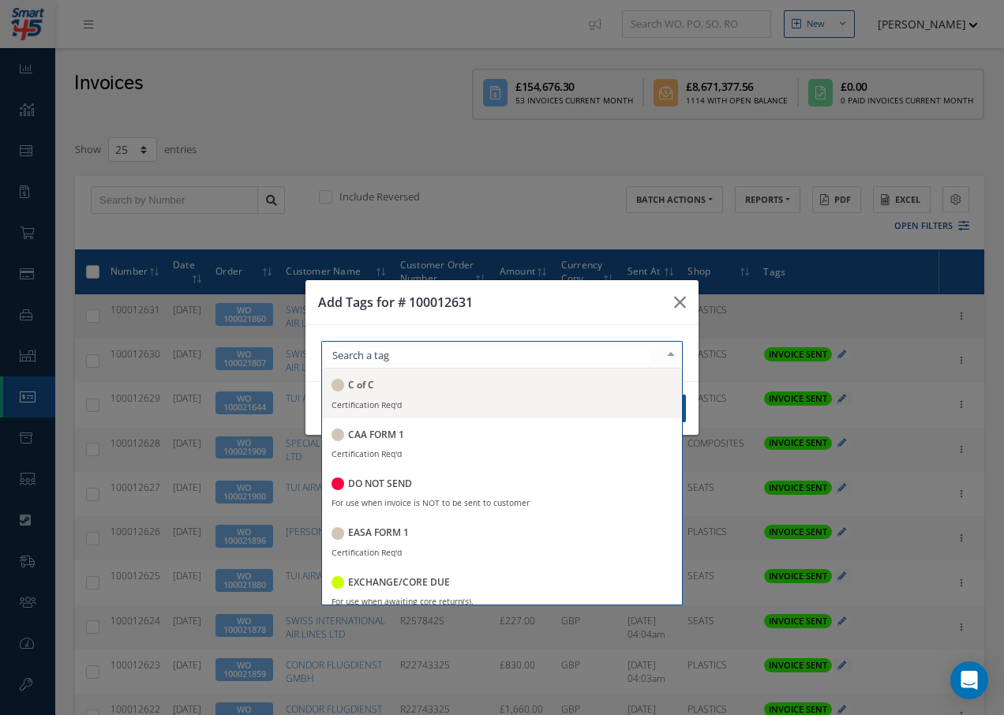
click at [471, 354] on div at bounding box center [502, 355] width 362 height 28
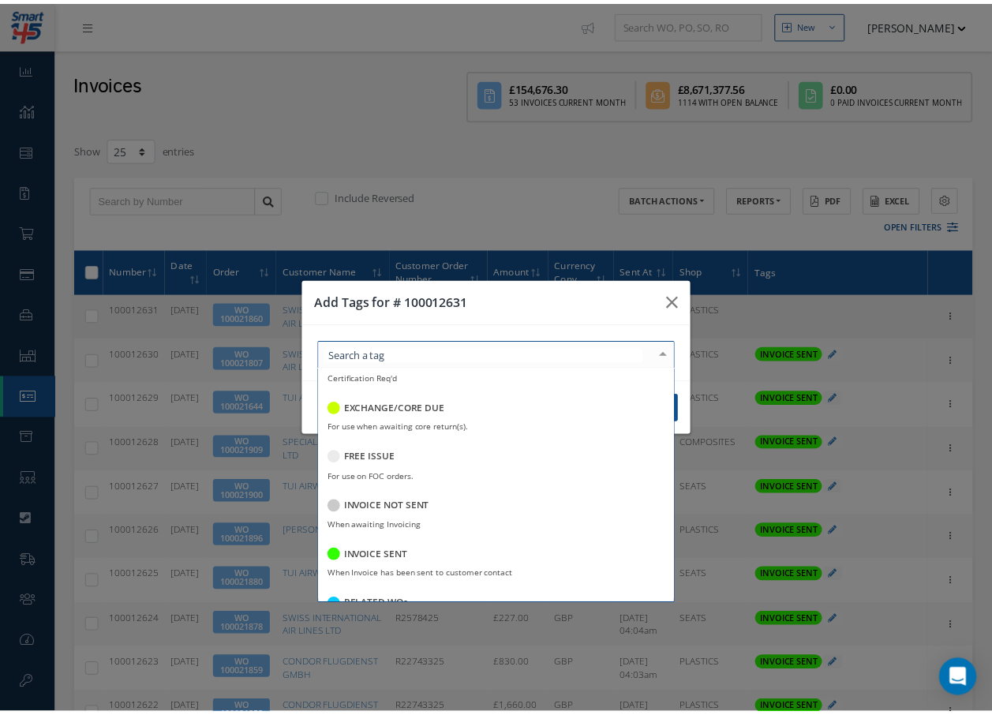
scroll to position [237, 0]
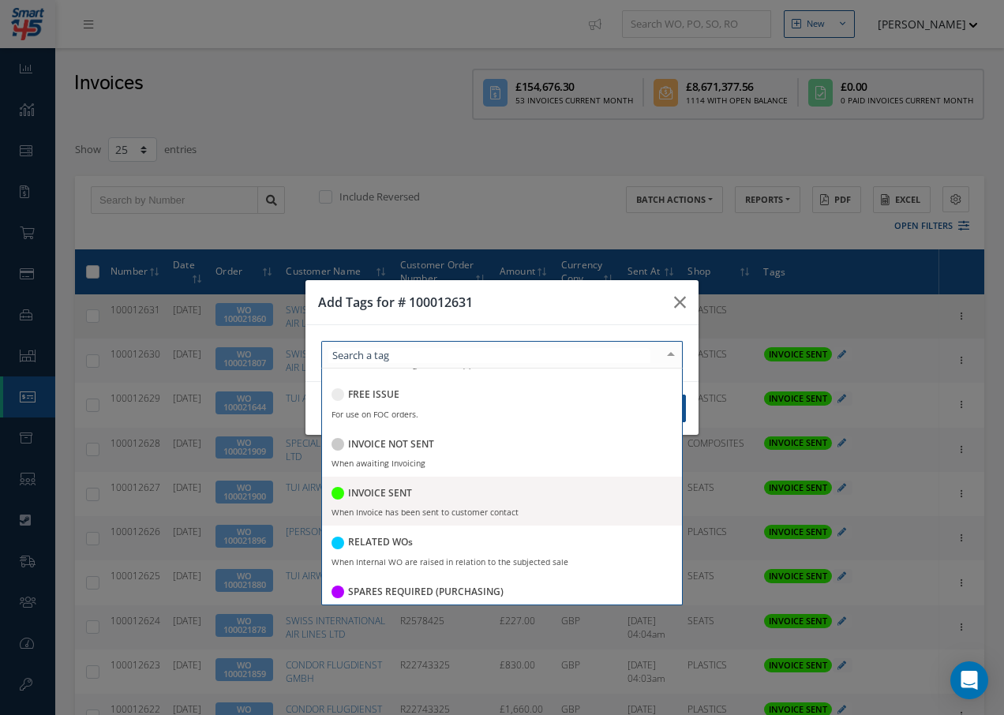
click at [349, 501] on div "INVOICE SENT" at bounding box center [372, 494] width 81 height 21
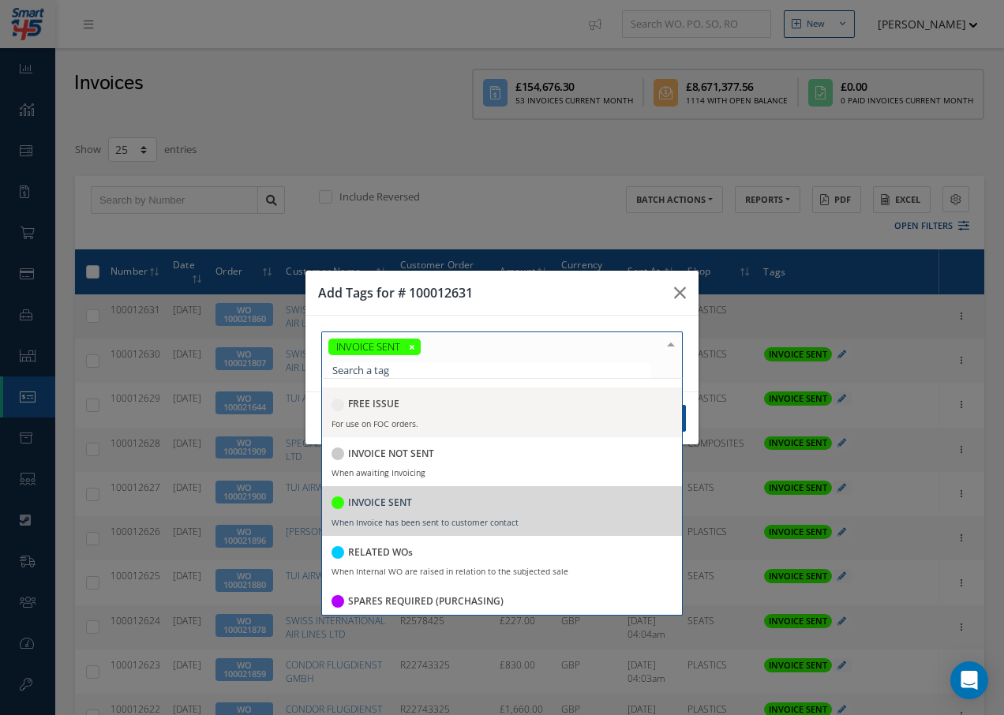
click at [672, 344] on div at bounding box center [671, 345] width 22 height 26
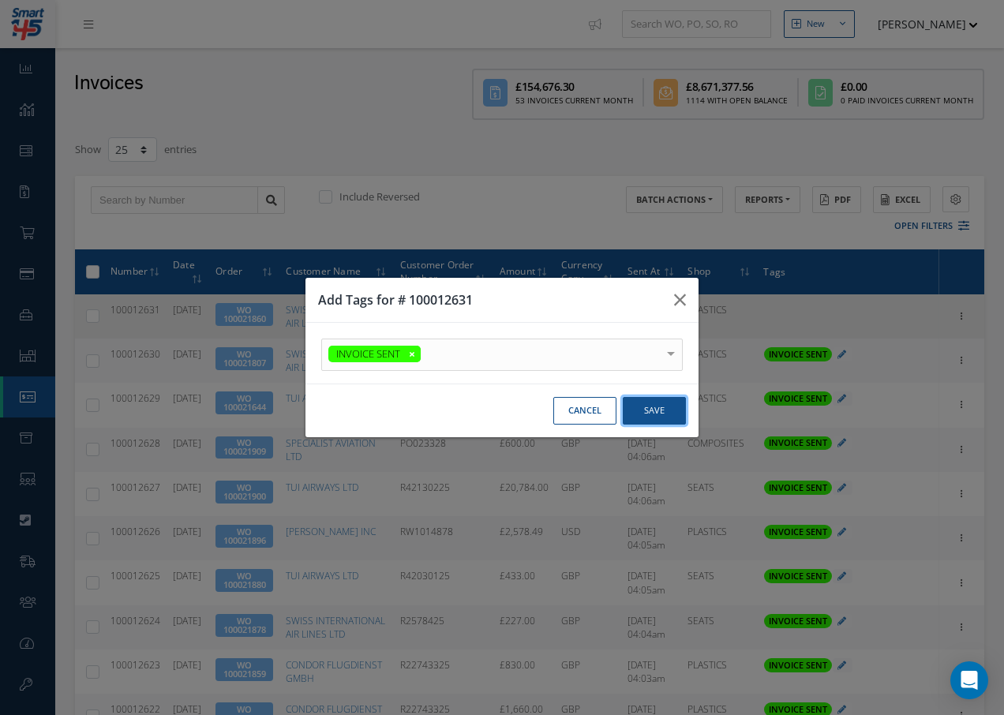
click at [650, 411] on button "Save" at bounding box center [654, 411] width 63 height 28
